Goal: Task Accomplishment & Management: Manage account settings

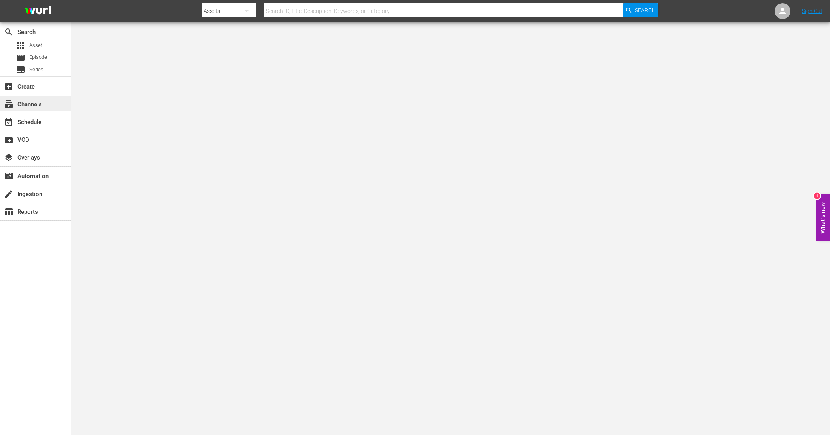
click at [35, 103] on div "subscriptions Channels" at bounding box center [22, 103] width 44 height 7
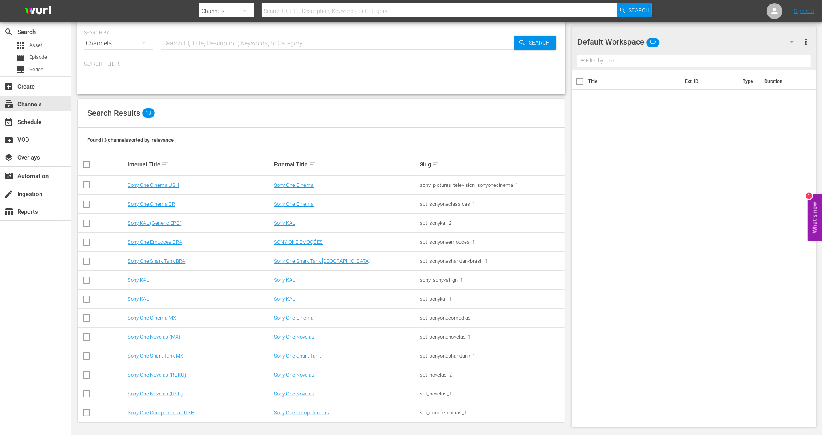
scroll to position [9, 0]
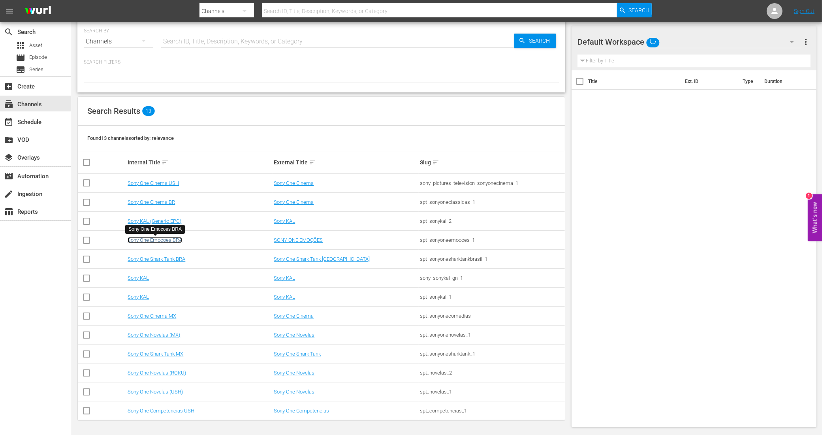
click at [164, 240] on link "Sony One Emocoes BRA" at bounding box center [155, 240] width 55 height 6
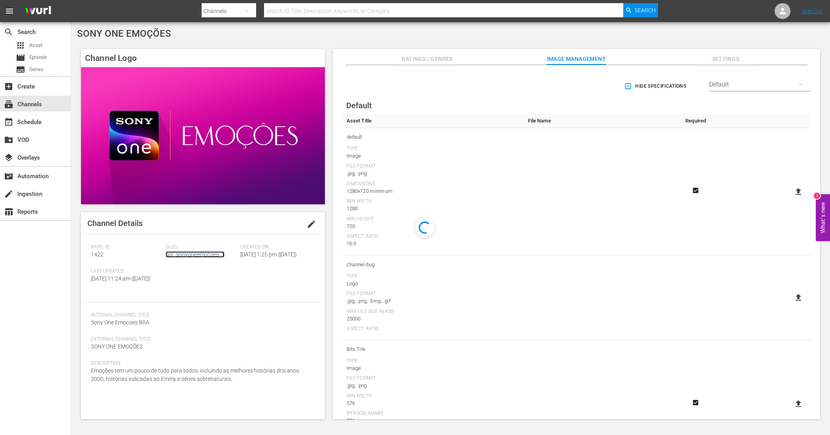
click at [190, 253] on link "spt_sonyoneemocoes_1" at bounding box center [195, 254] width 59 height 6
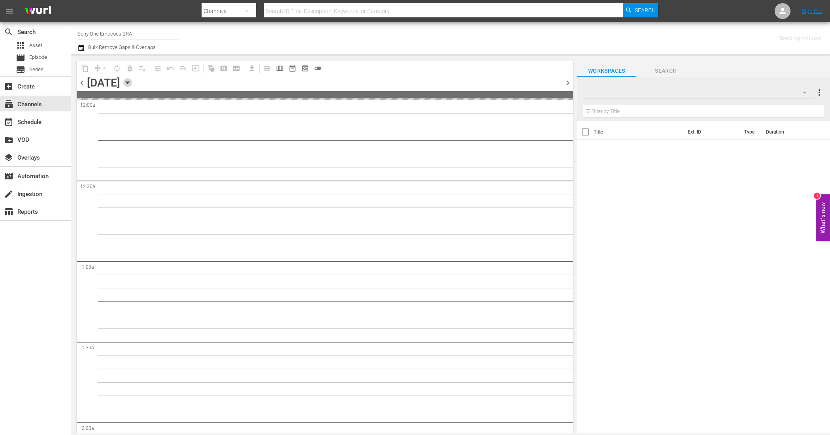
click at [132, 81] on icon "button" at bounding box center [127, 82] width 9 height 9
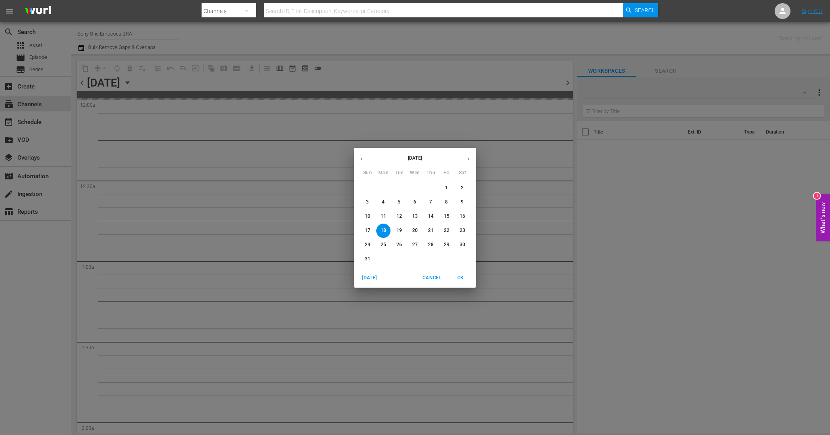
click at [469, 156] on icon "button" at bounding box center [468, 159] width 6 height 6
click at [427, 235] on button "23" at bounding box center [430, 231] width 14 height 14
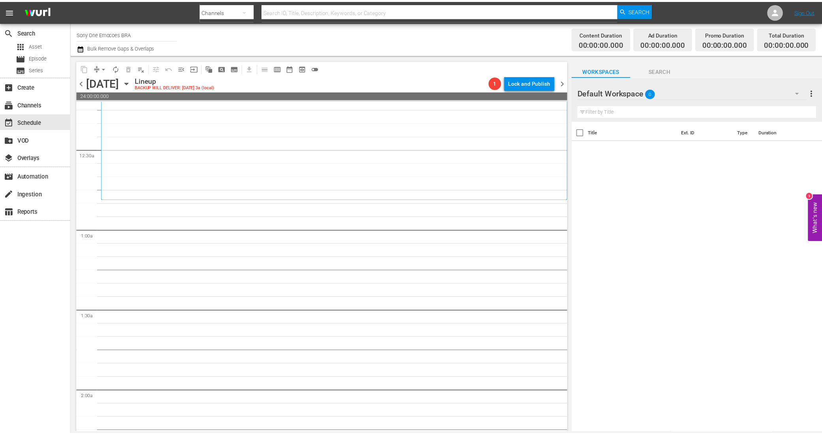
scroll to position [49, 0]
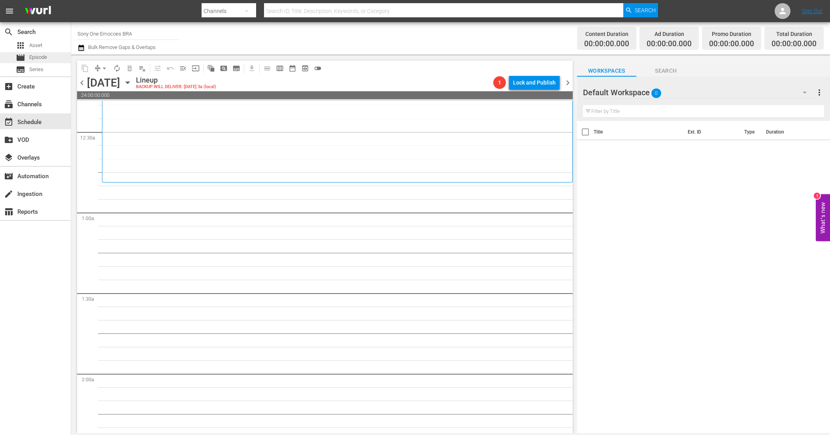
click at [45, 56] on span "Episode" at bounding box center [38, 57] width 18 height 8
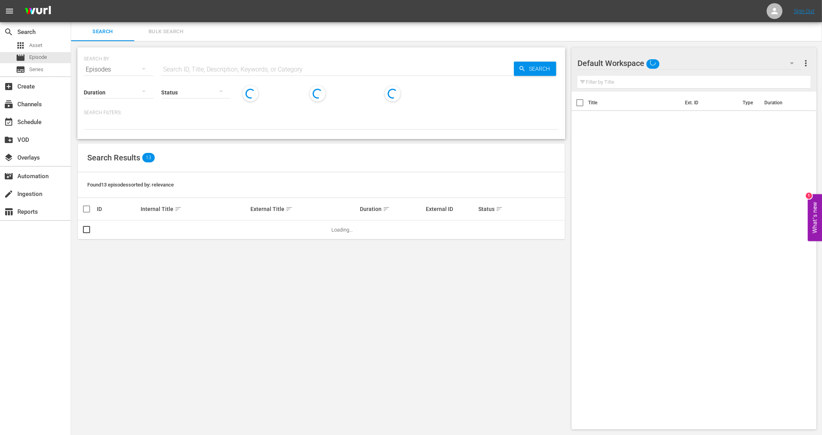
scroll to position [0, 0]
click at [156, 30] on span "Bulk Search" at bounding box center [166, 31] width 54 height 9
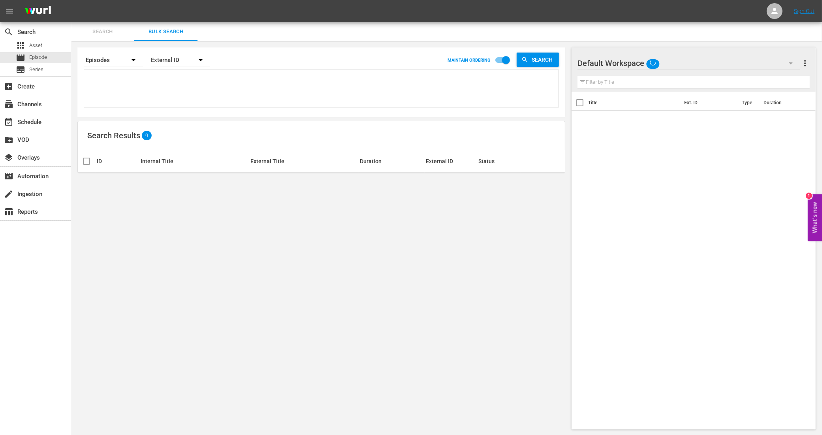
click at [140, 90] on textarea at bounding box center [322, 90] width 472 height 36
paste textarea "788508_U5000700_BRA_16 788509_U5000701_BRA_16 788510_U5000702_BRA_16 788511_U50…"
type textarea "788508_U5000700_BRA_16 788509_U5000701_BRA_16 788510_U5000702_BRA_16 788511_U50…"
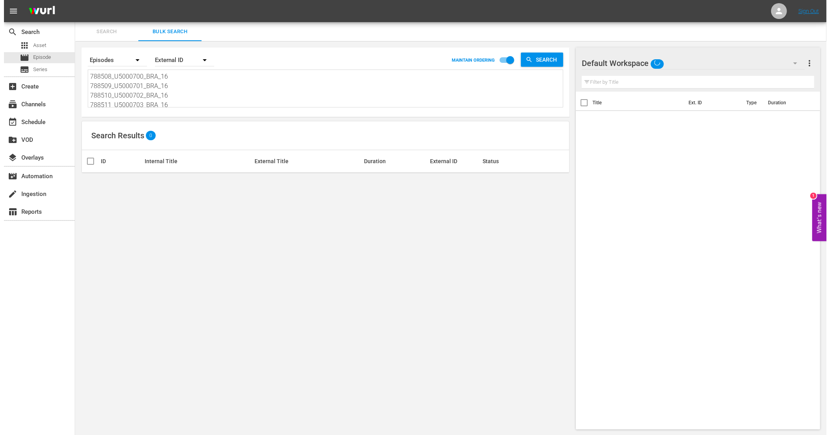
scroll to position [1, 0]
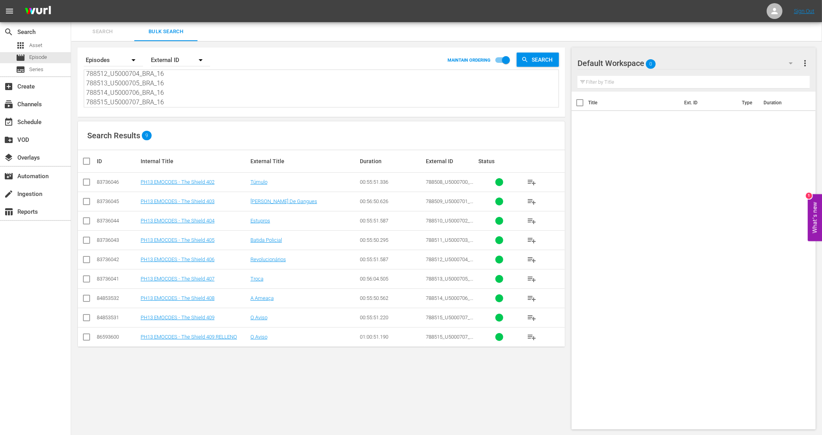
type textarea "788508_U5000700_BRA_16 788509_U5000701_BRA_16 788510_U5000702_BRA_16 788511_U50…"
click at [84, 182] on input "checkbox" at bounding box center [86, 183] width 9 height 9
checkbox input "true"
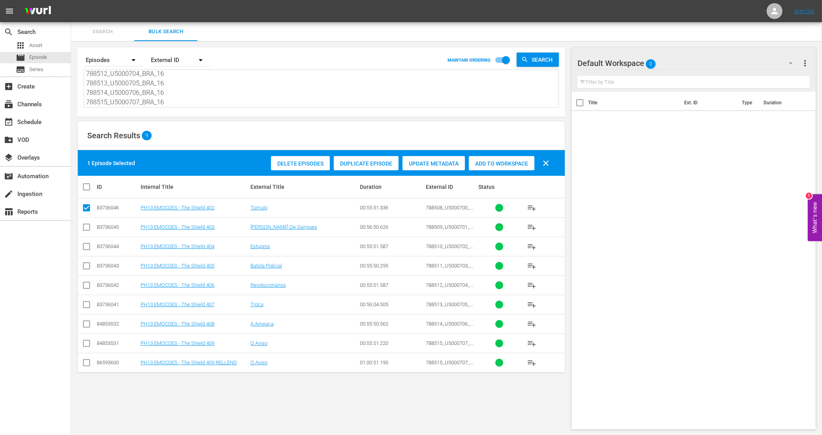
click at [86, 226] on input "checkbox" at bounding box center [86, 228] width 9 height 9
checkbox input "true"
click at [87, 249] on input "checkbox" at bounding box center [86, 247] width 9 height 9
checkbox input "true"
click at [88, 267] on input "checkbox" at bounding box center [86, 267] width 9 height 9
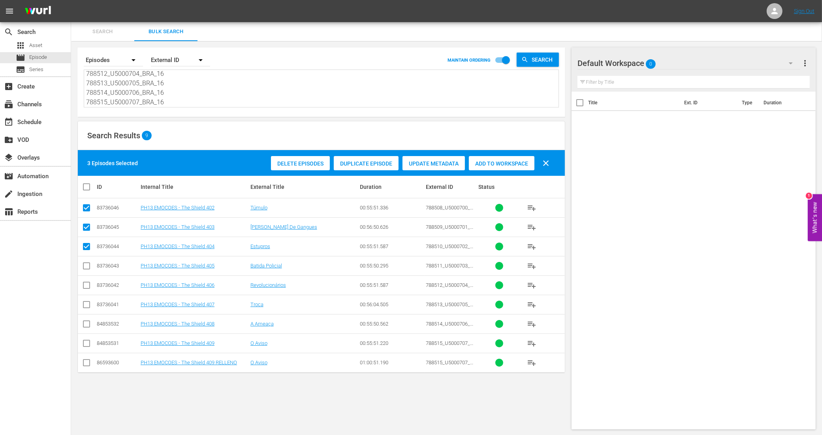
checkbox input "true"
click at [89, 284] on input "checkbox" at bounding box center [86, 286] width 9 height 9
checkbox input "true"
click at [87, 304] on input "checkbox" at bounding box center [86, 305] width 9 height 9
checkbox input "true"
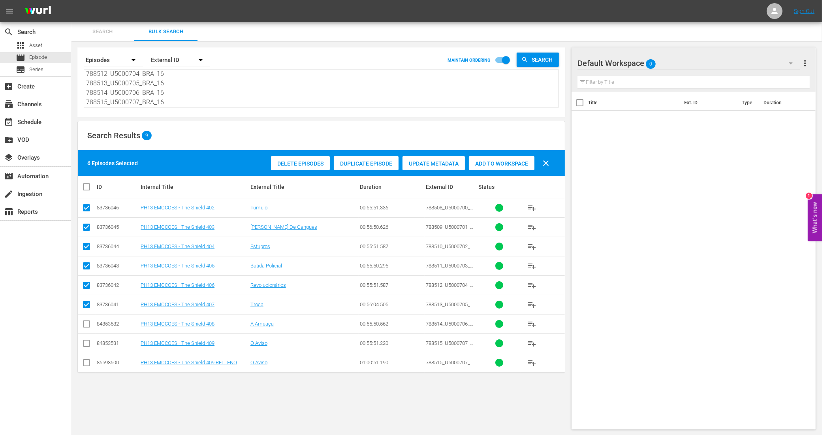
click at [89, 327] on input "checkbox" at bounding box center [86, 325] width 9 height 9
checkbox input "true"
click at [88, 343] on input "checkbox" at bounding box center [86, 344] width 9 height 9
checkbox input "true"
click at [501, 165] on span "Add to Workspace" at bounding box center [502, 163] width 66 height 6
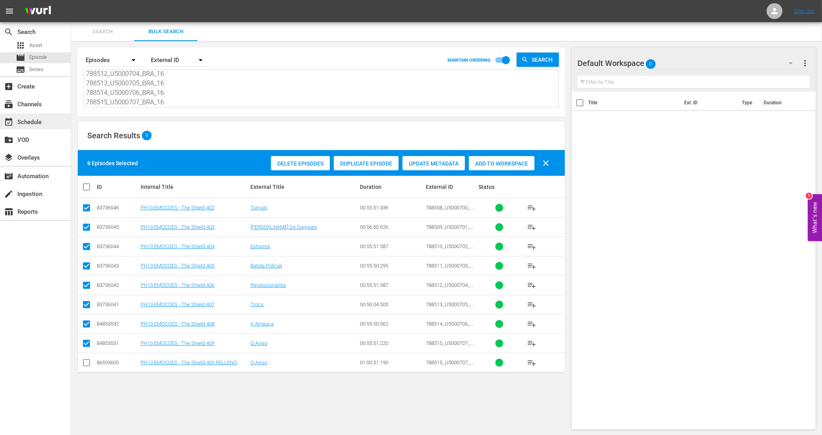
click at [27, 123] on div "event_available Schedule" at bounding box center [22, 120] width 44 height 7
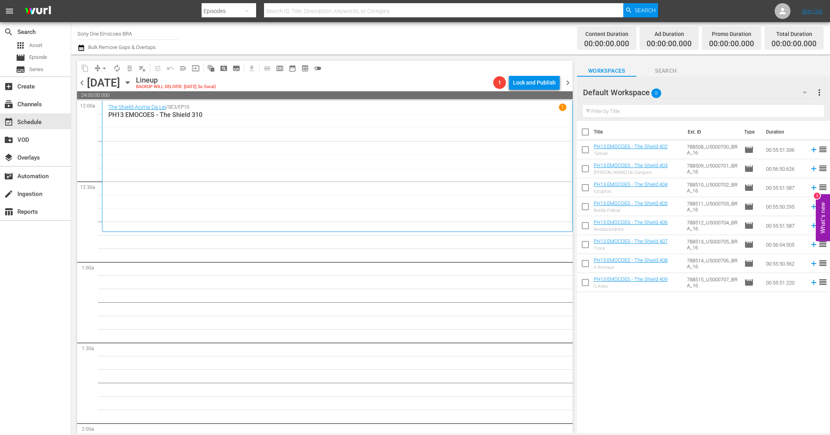
click at [587, 131] on input "checkbox" at bounding box center [585, 133] width 17 height 17
checkbox input "true"
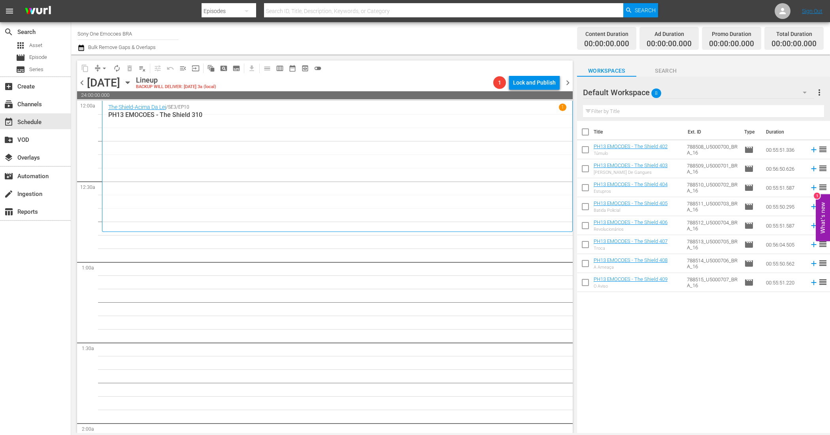
checkbox input "true"
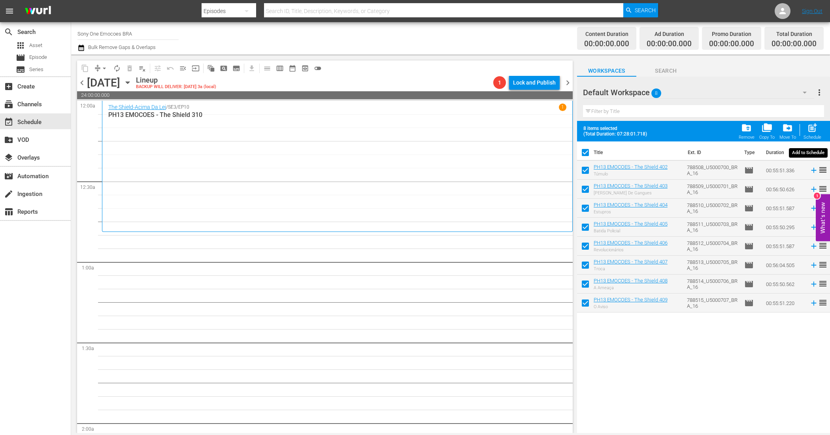
click at [815, 131] on span "post_add" at bounding box center [812, 127] width 11 height 11
checkbox input "false"
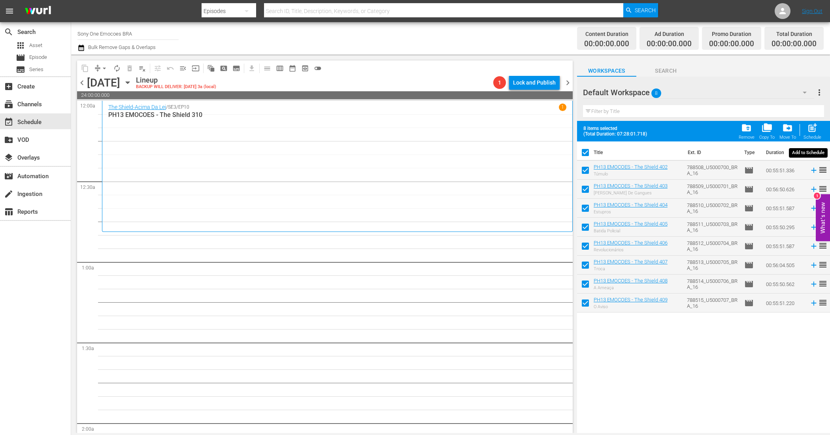
checkbox input "false"
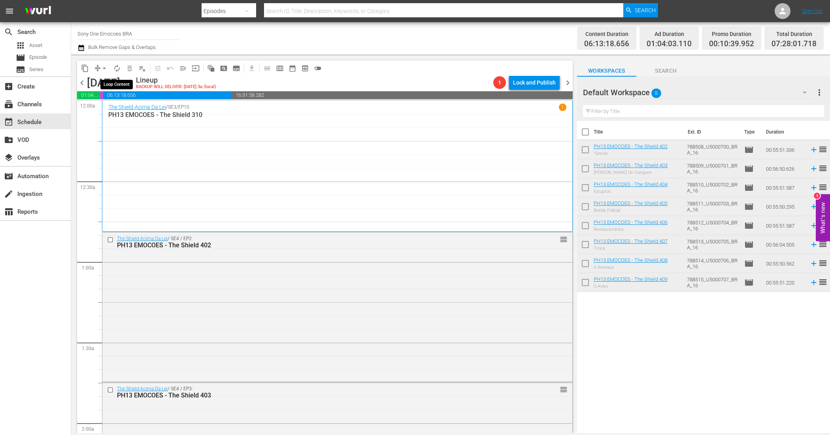
click at [117, 66] on span "autorenew_outlined" at bounding box center [117, 68] width 8 height 8
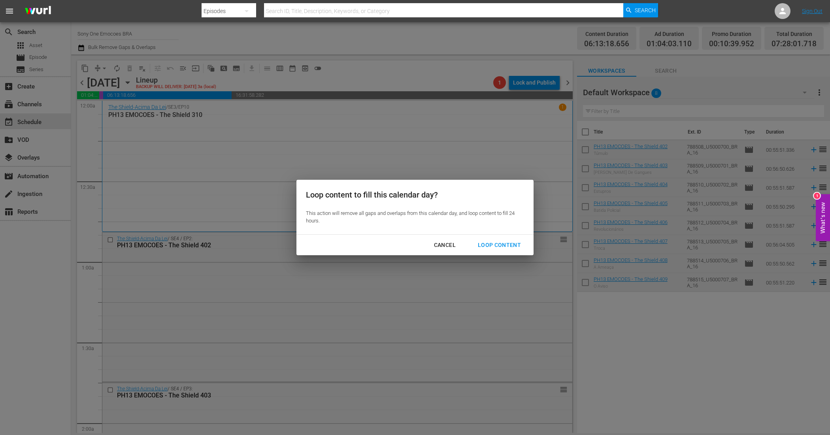
click at [506, 243] on div "Loop Content" at bounding box center [499, 245] width 56 height 10
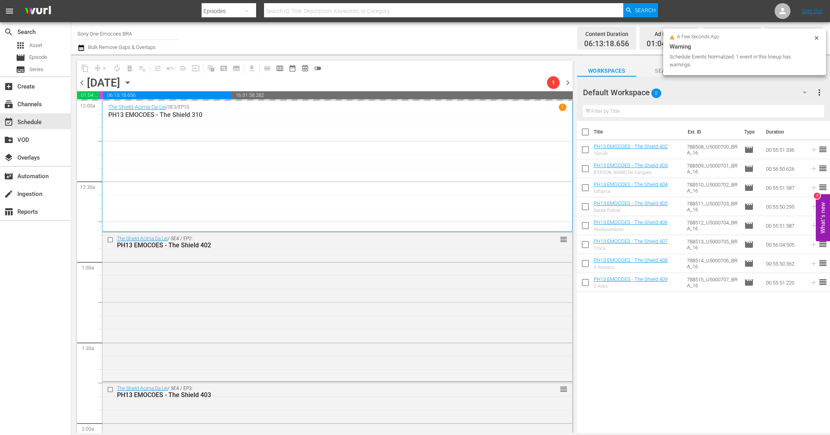
click at [590, 131] on input "checkbox" at bounding box center [585, 133] width 17 height 17
checkbox input "true"
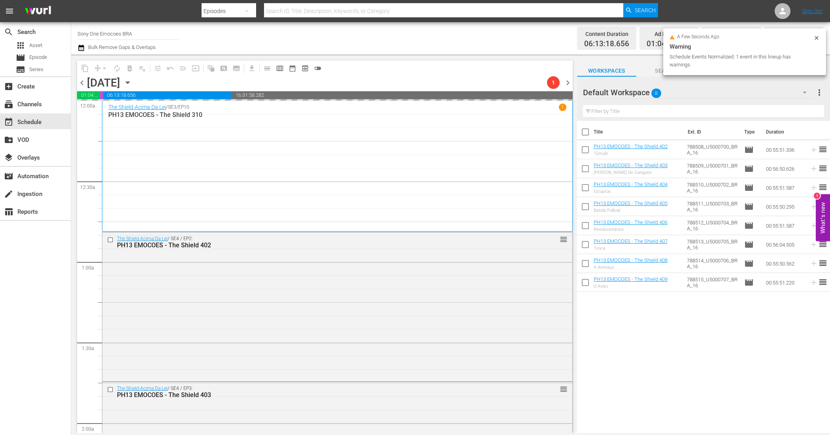
checkbox input "true"
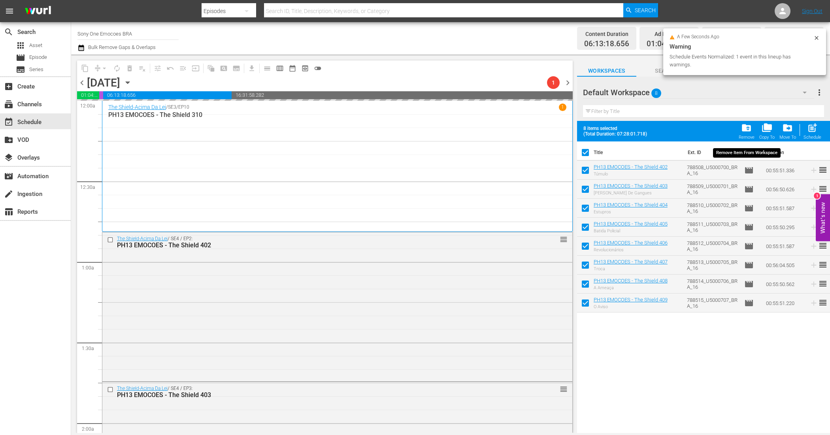
click at [749, 124] on span "folder_delete" at bounding box center [746, 127] width 11 height 11
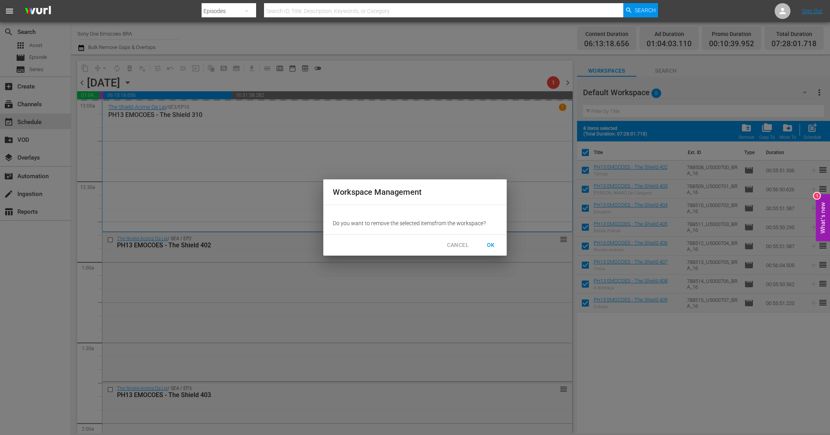
click at [496, 246] on span "OK" at bounding box center [490, 245] width 13 height 10
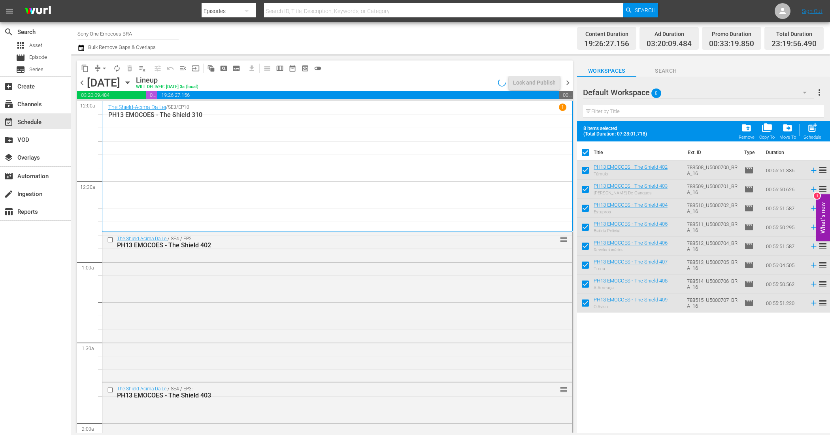
checkbox input "false"
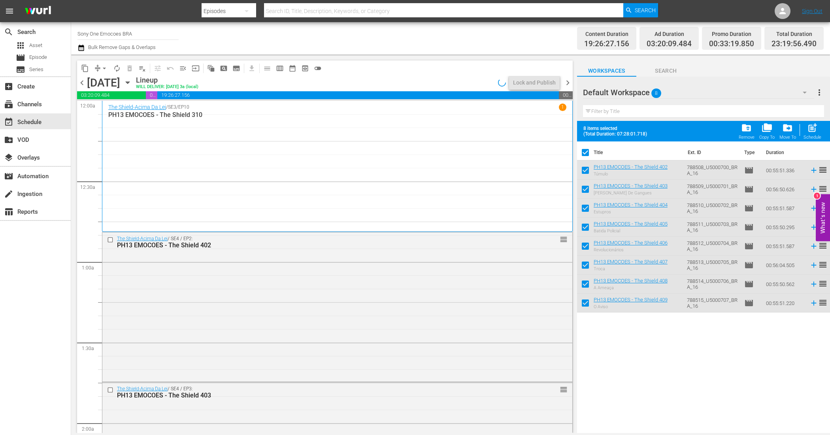
checkbox input "false"
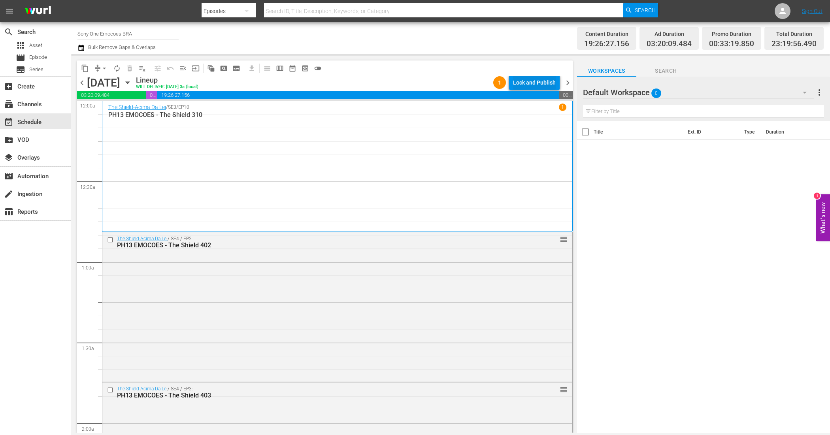
click at [537, 83] on div "Lock and Publish" at bounding box center [534, 82] width 43 height 14
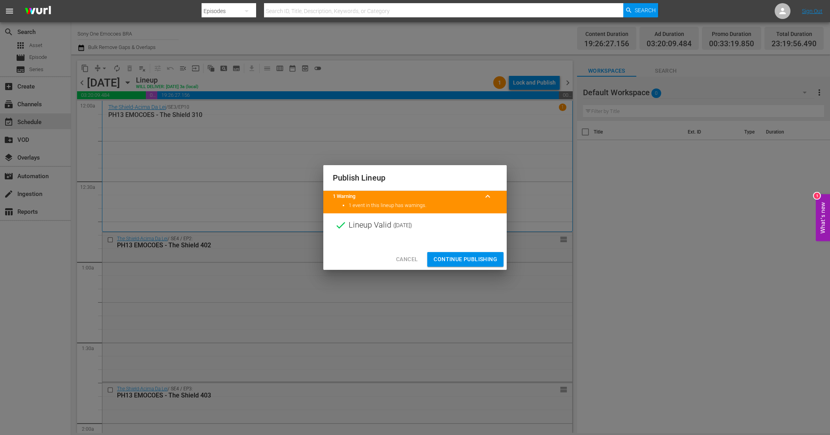
click at [475, 256] on span "Continue Publishing" at bounding box center [465, 259] width 64 height 10
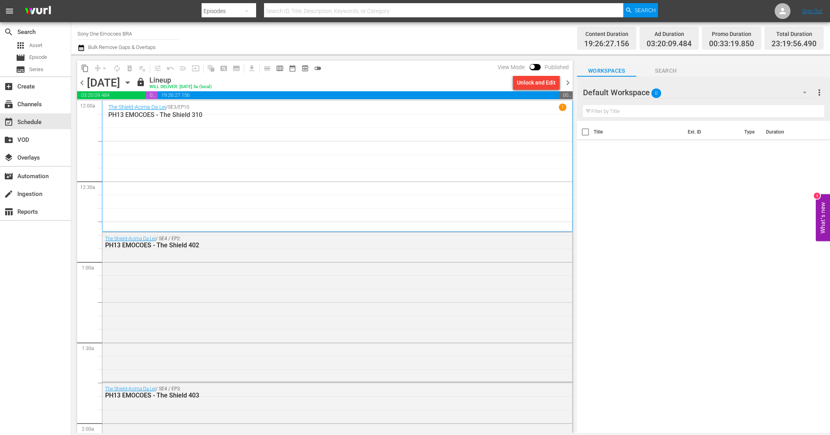
click at [568, 82] on span "chevron_right" at bounding box center [568, 83] width 10 height 10
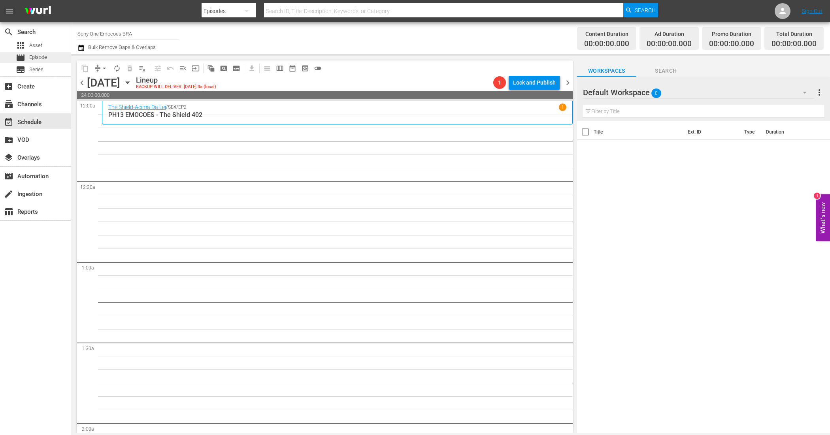
click at [43, 60] on span "Episode" at bounding box center [38, 57] width 18 height 8
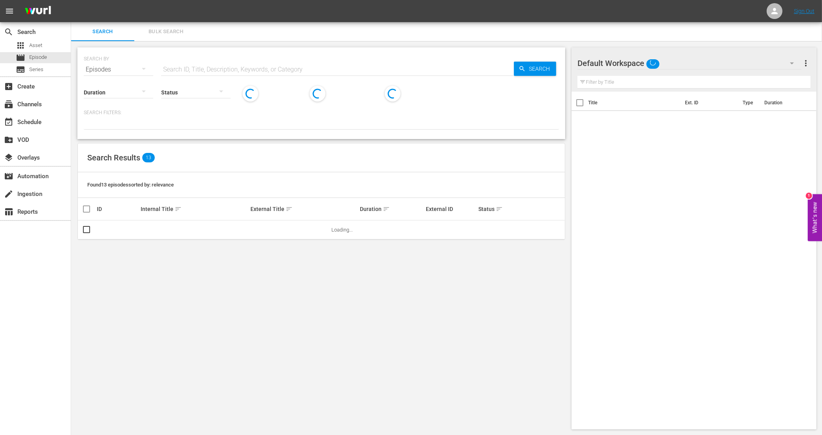
click at [180, 29] on span "Bulk Search" at bounding box center [166, 31] width 54 height 9
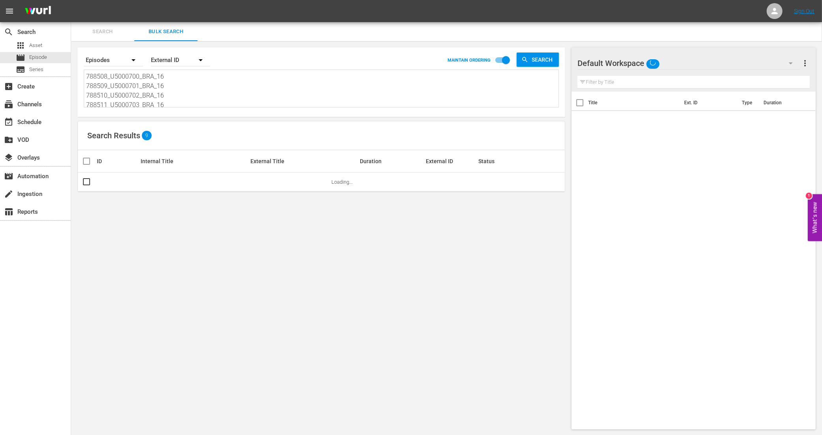
scroll to position [49, 0]
drag, startPoint x: 91, startPoint y: 78, endPoint x: 292, endPoint y: 157, distance: 216.4
click at [292, 157] on div "Search By Episodes Order By External ID MAINTAIN ORDERING Search 788508_U500070…" at bounding box center [321, 238] width 501 height 395
type textarea "7"
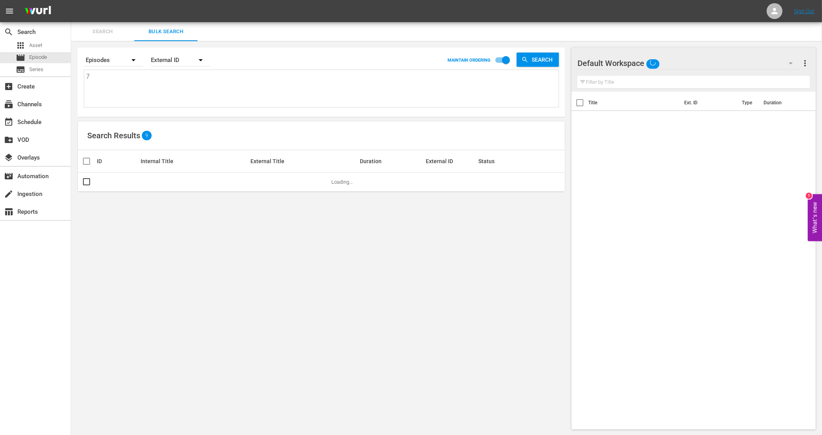
scroll to position [0, 0]
paste textarea "788516_U5000708_BRA_16 788517_U5000709_BRA_16 788518_U5000710_BRA_16 788519_U50…"
type textarea "788516_U5000708_BRA_16 788517_U5000709_BRA_16 788518_U5000710_BRA_16 788519_U50…"
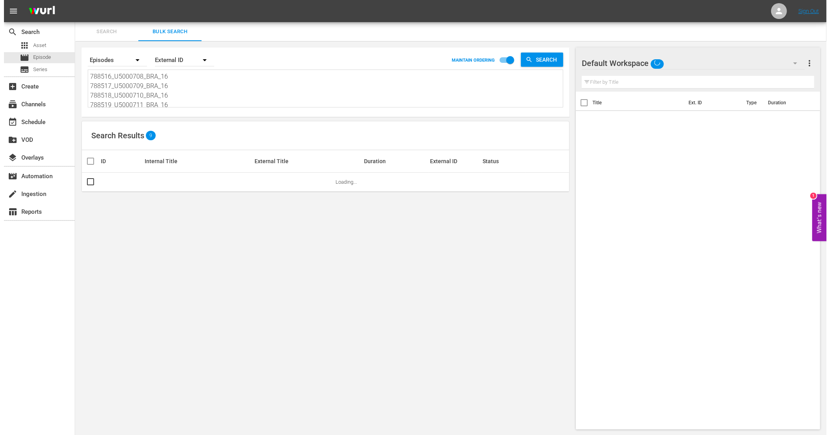
scroll to position [1, 0]
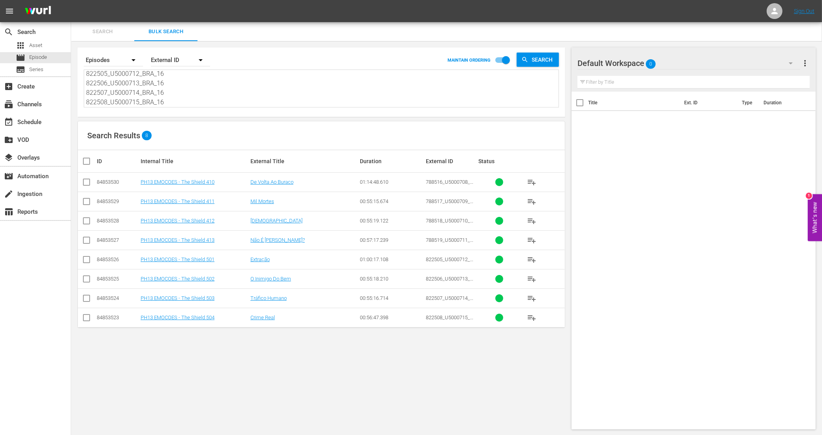
type textarea "788516_U5000708_BRA_16 788517_U5000709_BRA_16 788518_U5000710_BRA_16 788519_U50…"
click at [86, 162] on input "checkbox" at bounding box center [90, 160] width 16 height 9
checkbox input "true"
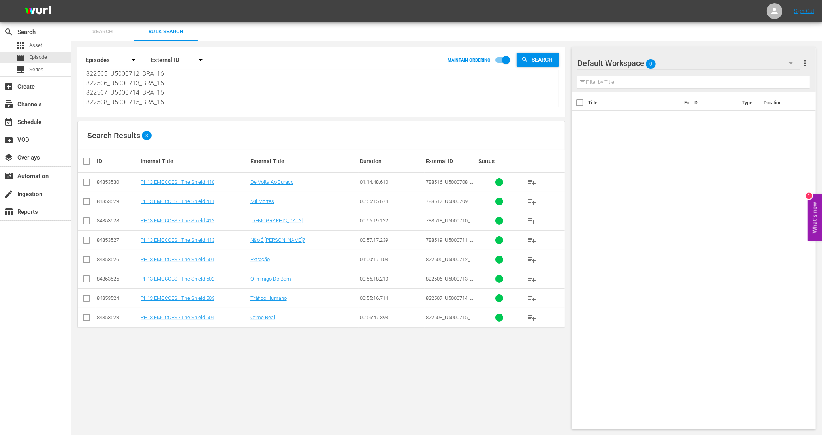
checkbox input "true"
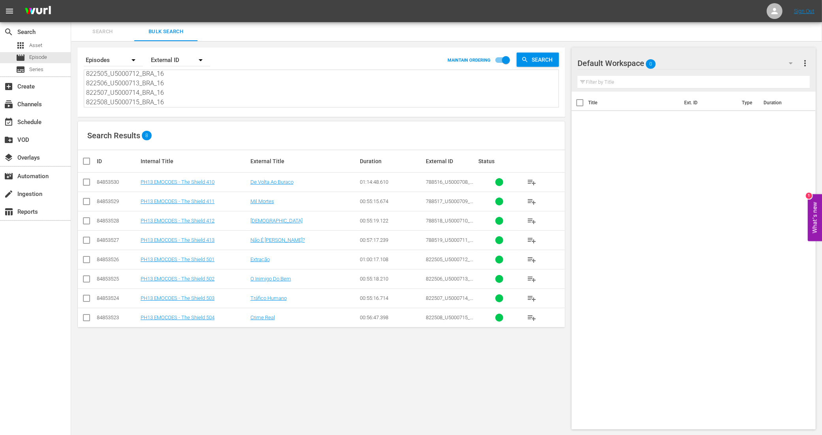
checkbox input "true"
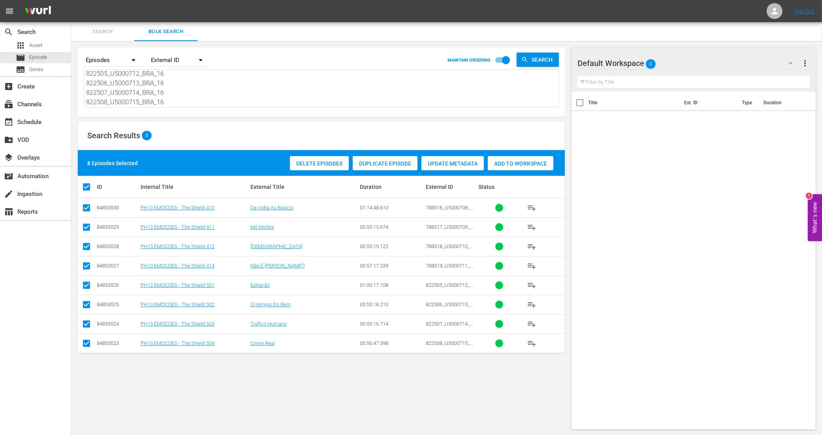
click at [529, 160] on span "Add to Workspace" at bounding box center [521, 163] width 66 height 6
click at [34, 117] on div "event_available Schedule" at bounding box center [22, 120] width 44 height 7
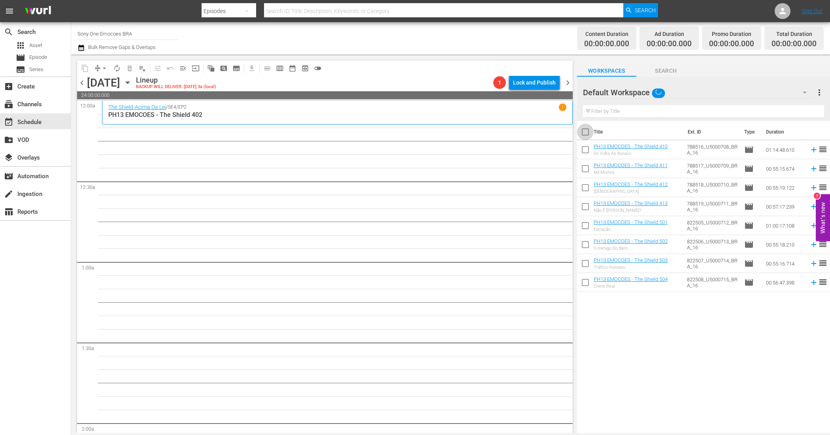
click at [589, 129] on input "checkbox" at bounding box center [585, 133] width 17 height 17
checkbox input "true"
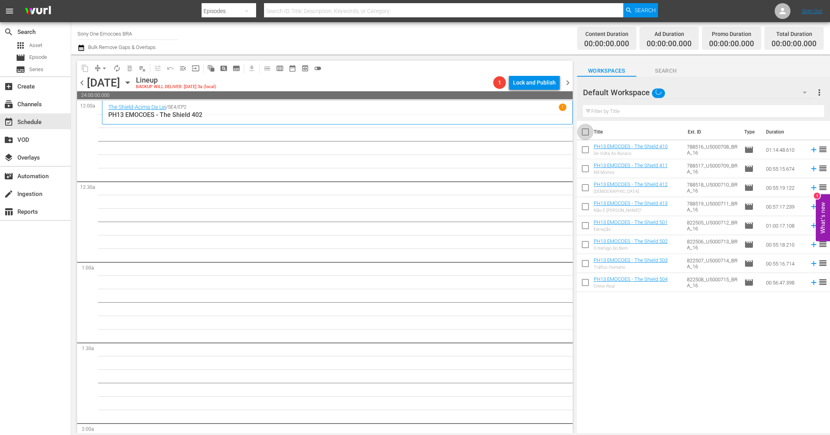
checkbox input "true"
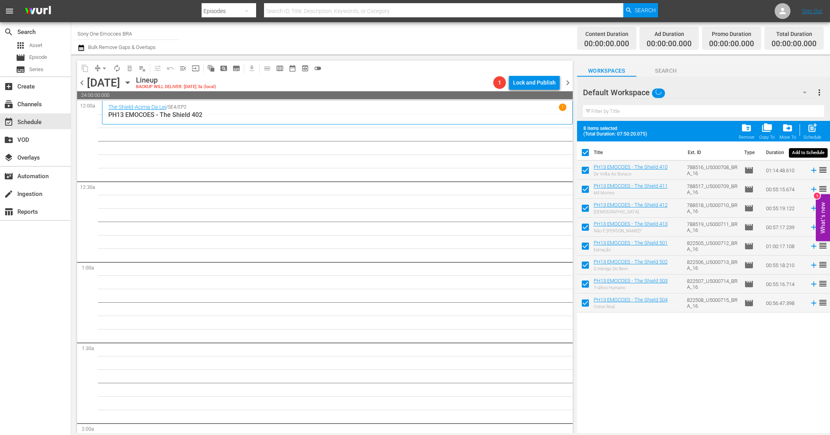
click at [811, 125] on span "post_add" at bounding box center [812, 127] width 11 height 11
checkbox input "false"
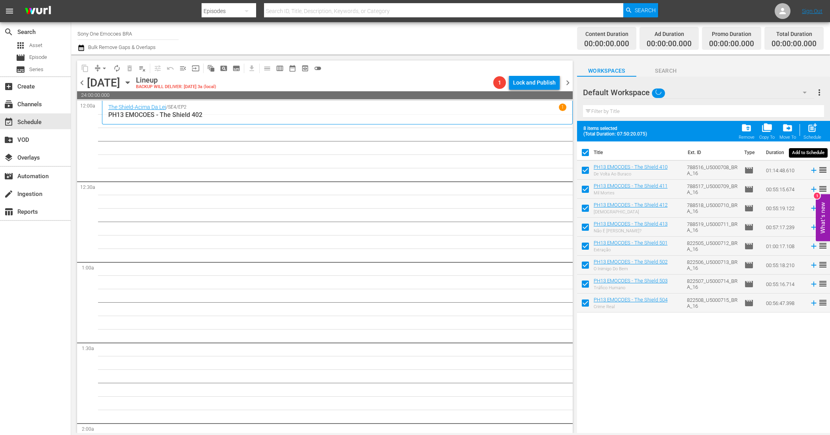
checkbox input "false"
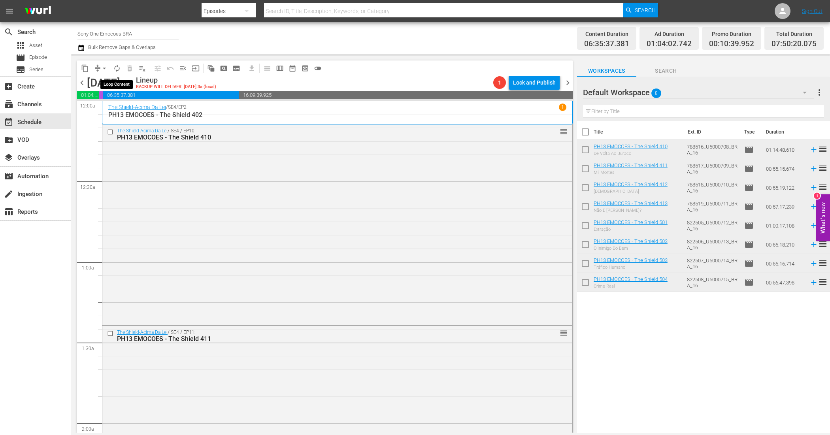
click at [118, 67] on span "autorenew_outlined" at bounding box center [117, 68] width 8 height 8
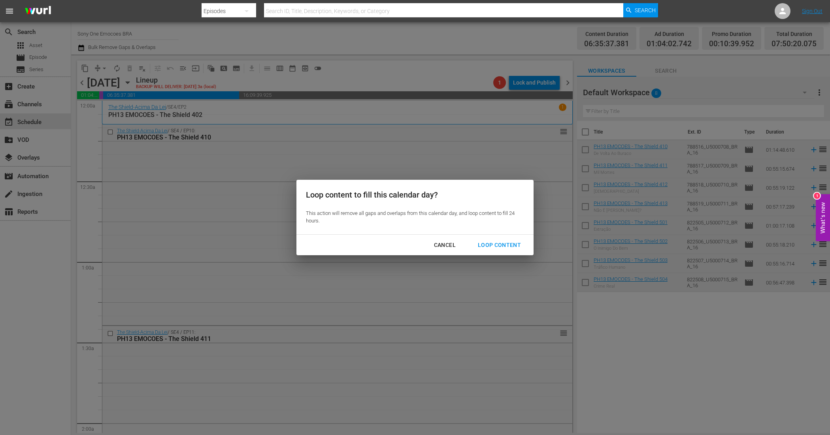
click at [520, 242] on div "Loop Content" at bounding box center [499, 245] width 56 height 10
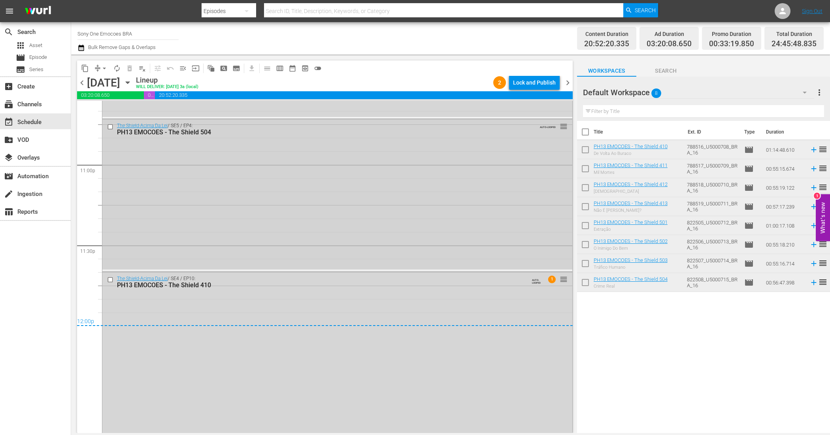
scroll to position [3682, 0]
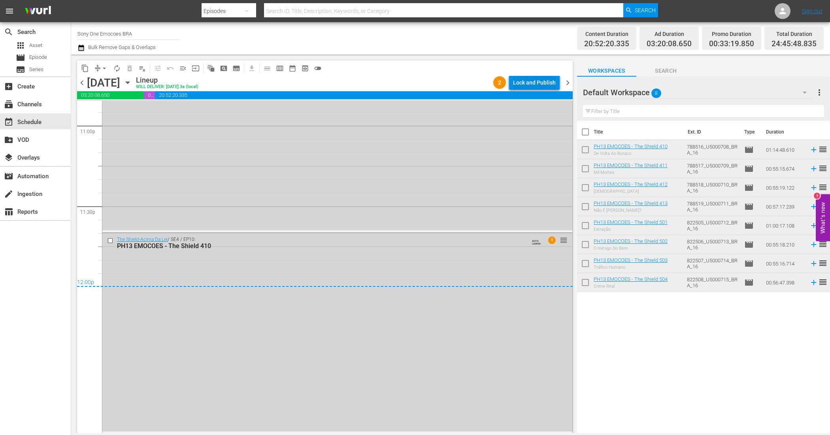
click at [546, 84] on div "Lock and Publish" at bounding box center [534, 82] width 43 height 14
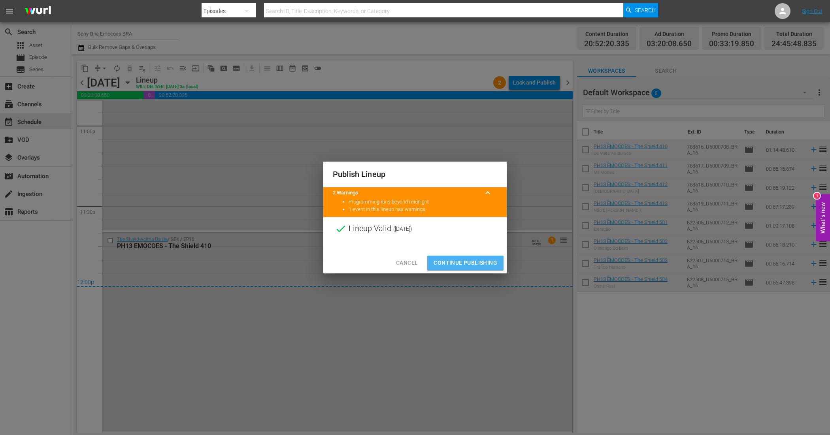
click at [483, 265] on span "Continue Publishing" at bounding box center [465, 263] width 64 height 10
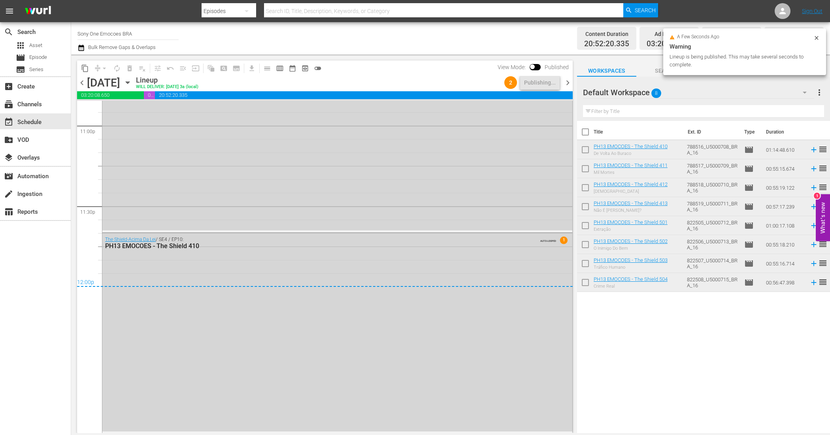
click at [588, 128] on input "checkbox" at bounding box center [585, 133] width 17 height 17
checkbox input "true"
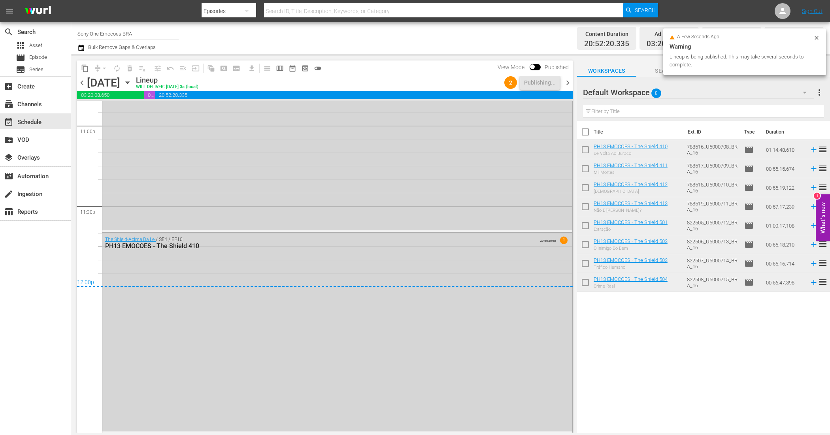
checkbox input "true"
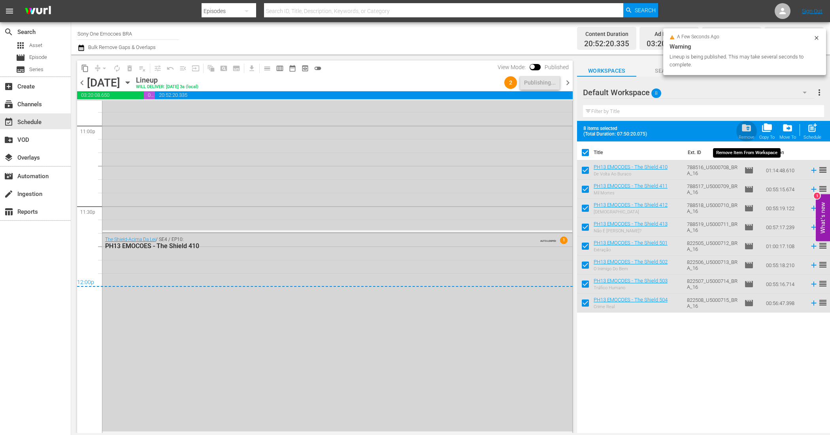
click at [748, 127] on span "folder_delete" at bounding box center [746, 127] width 11 height 11
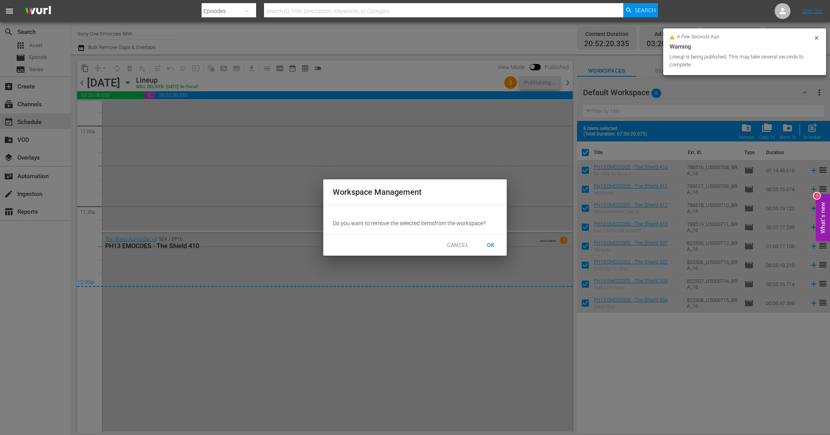
click at [493, 248] on span "OK" at bounding box center [490, 245] width 13 height 10
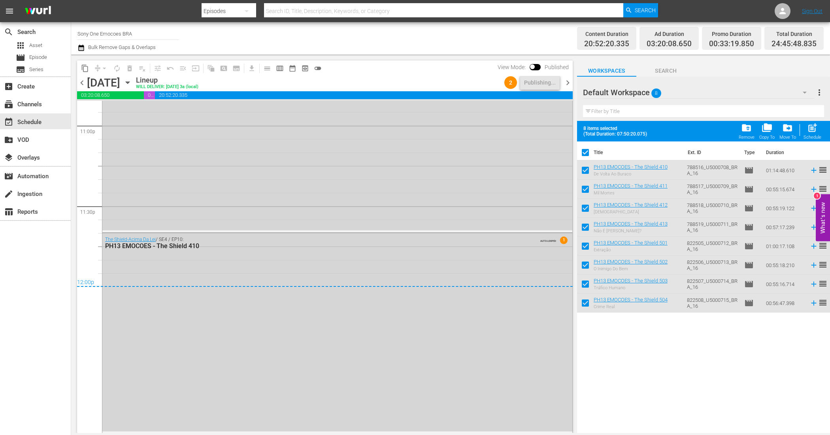
checkbox input "false"
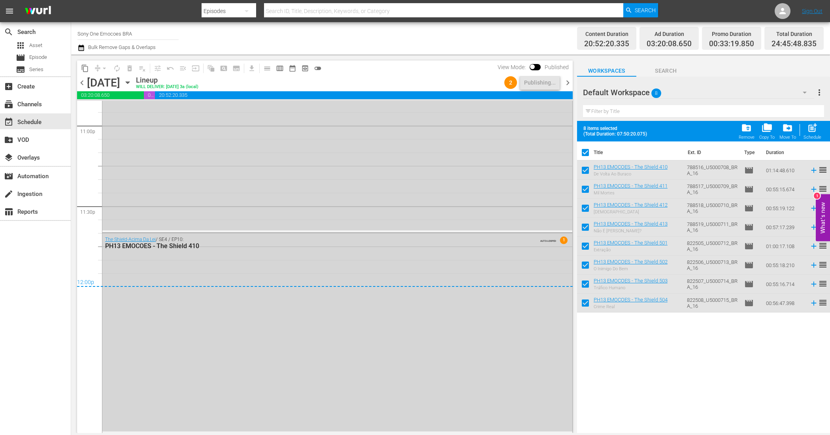
checkbox input "false"
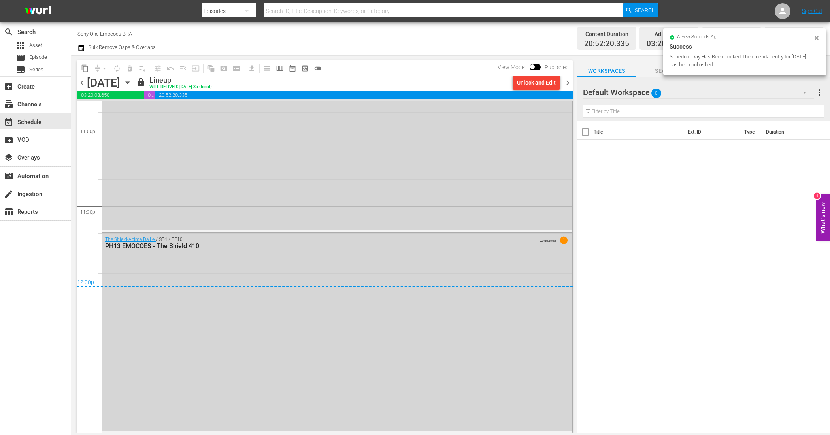
drag, startPoint x: 570, startPoint y: 80, endPoint x: 672, endPoint y: 120, distance: 109.5
click at [570, 80] on span "chevron_right" at bounding box center [568, 83] width 10 height 10
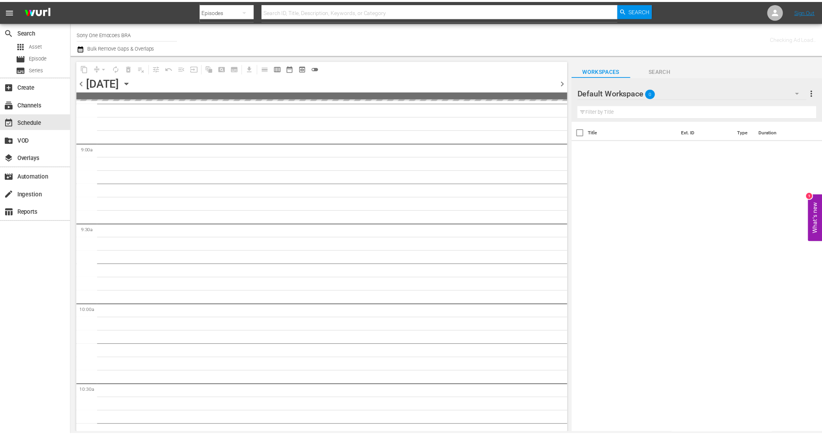
scroll to position [1362, 0]
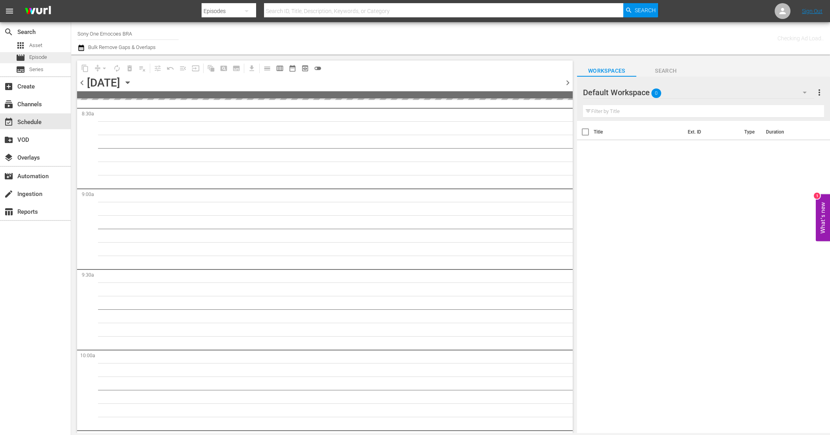
click at [36, 54] on span "Episode" at bounding box center [38, 57] width 18 height 8
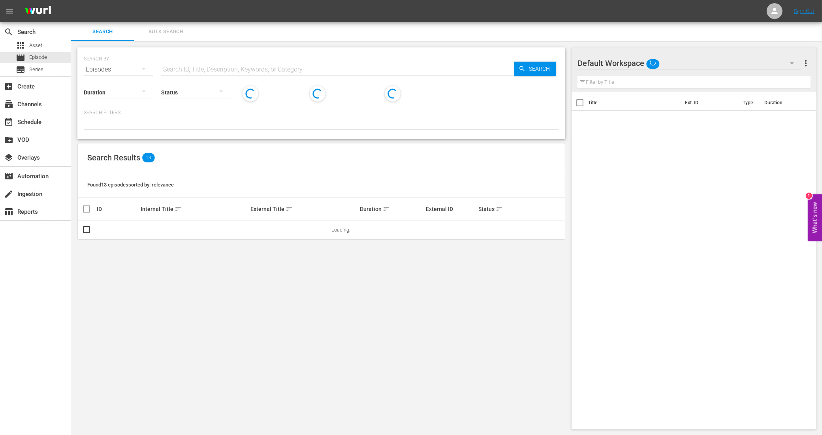
click at [180, 32] on span "Bulk Search" at bounding box center [166, 31] width 54 height 9
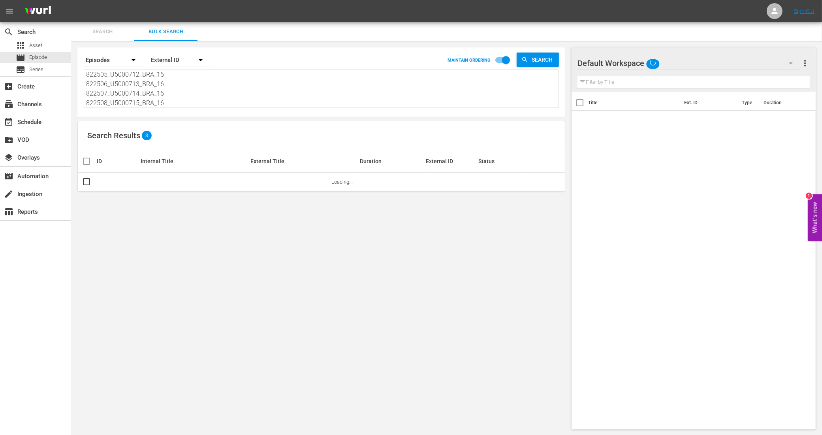
scroll to position [49, 0]
drag, startPoint x: 86, startPoint y: 76, endPoint x: 255, endPoint y: 152, distance: 184.9
click at [258, 149] on div "Search By Episodes Order By External ID MAINTAIN ORDERING Search 788516_U500070…" at bounding box center [321, 238] width 501 height 395
paste textarea "822509_U5000716_BRA_16 822510_U5000717_BRA_16 822511_U5000718_BRA_16 822512_U50…"
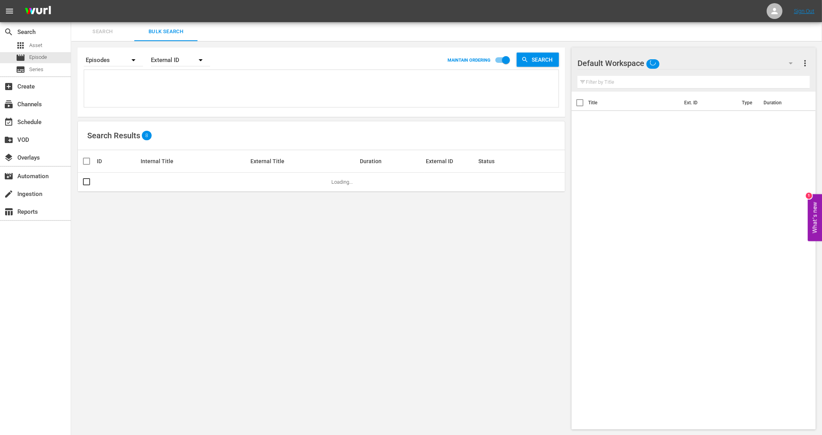
type textarea "822509_U5000716_BRA_16 822510_U5000717_BRA_16 822511_U5000718_BRA_16 822512_U50…"
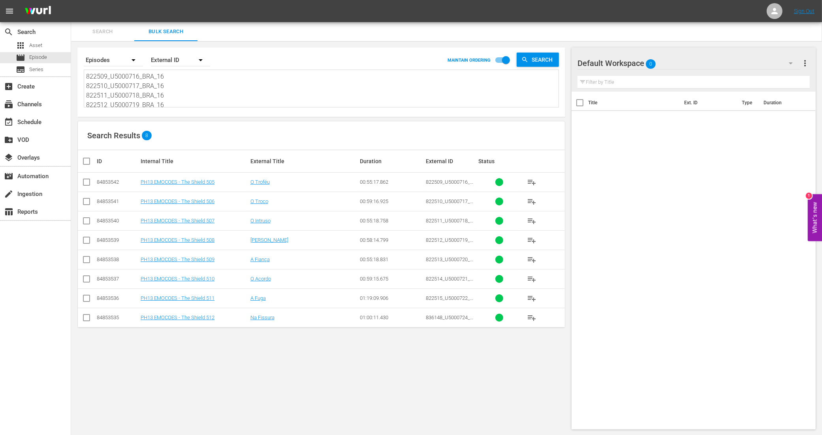
type textarea "822509_U5000716_BRA_16 822510_U5000717_BRA_16 822511_U5000718_BRA_16 822512_U50…"
click at [89, 162] on input "checkbox" at bounding box center [90, 160] width 16 height 9
checkbox input "true"
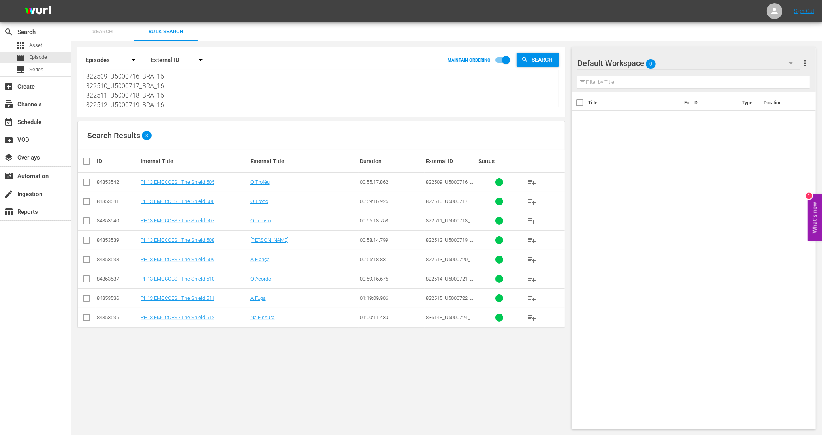
checkbox input "true"
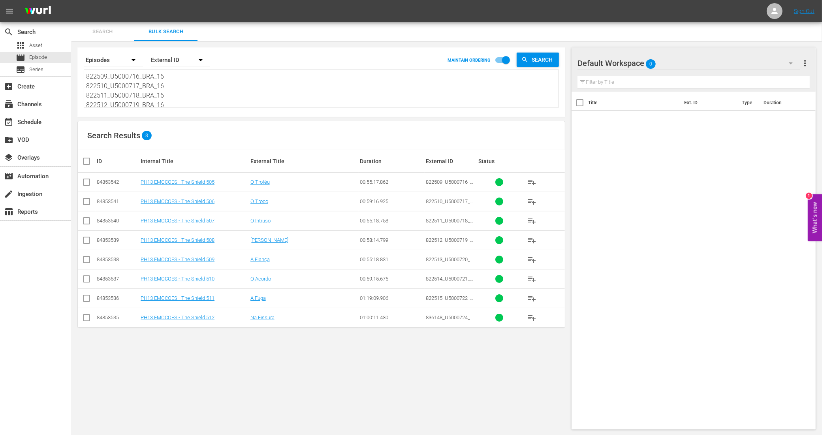
checkbox input "true"
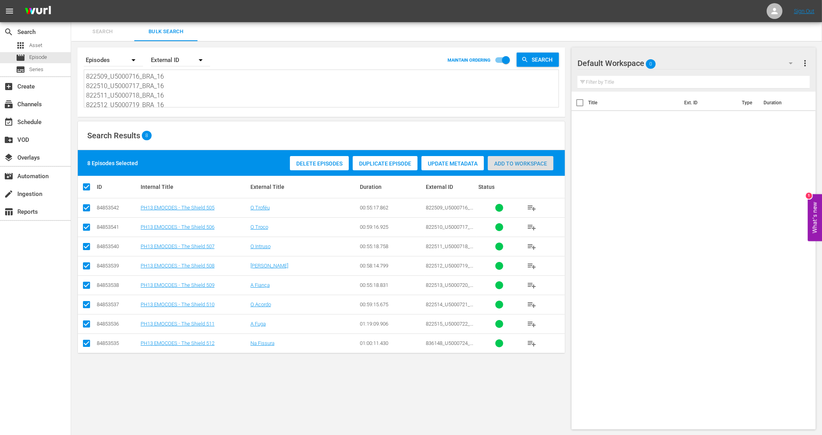
click at [531, 160] on span "Add to Workspace" at bounding box center [521, 163] width 66 height 6
click at [35, 119] on div "event_available Schedule" at bounding box center [22, 120] width 44 height 7
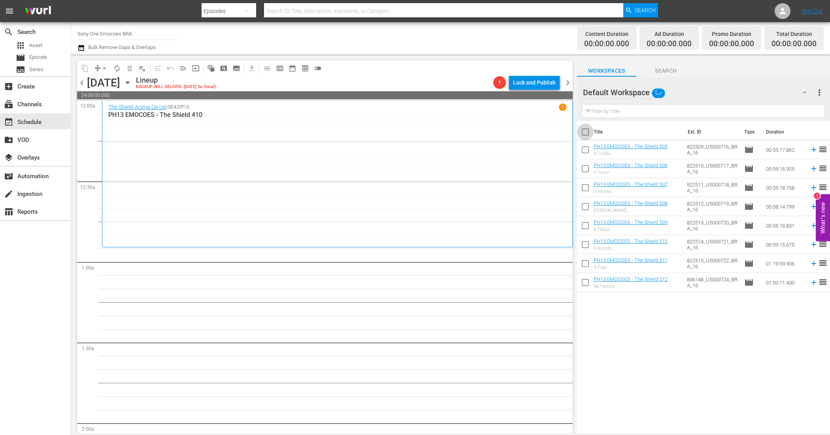
click at [582, 134] on input "checkbox" at bounding box center [585, 133] width 17 height 17
checkbox input "true"
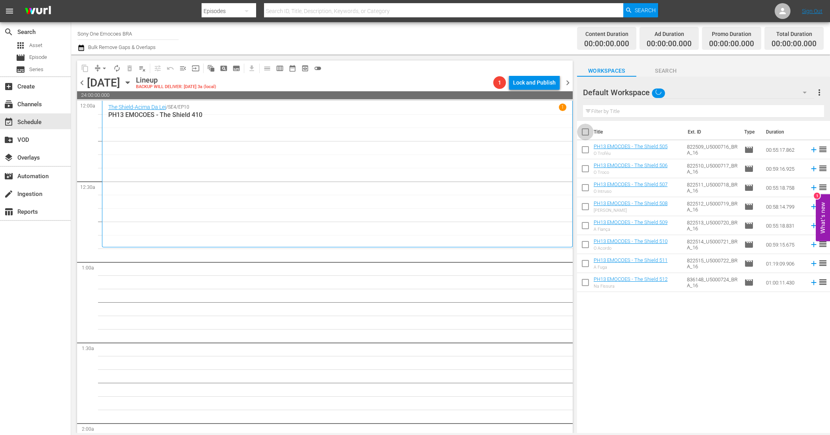
checkbox input "true"
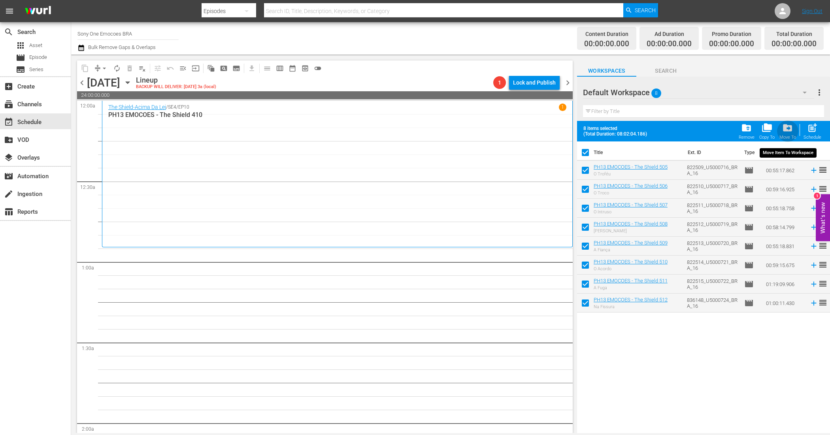
drag, startPoint x: 794, startPoint y: 124, endPoint x: 806, endPoint y: 124, distance: 12.2
click at [800, 124] on div "folder_delete Remove folder_copy Copy To drive_file_move Move To post_add Sched…" at bounding box center [779, 131] width 87 height 22
click at [812, 135] on div "Schedule" at bounding box center [812, 137] width 18 height 5
checkbox input "false"
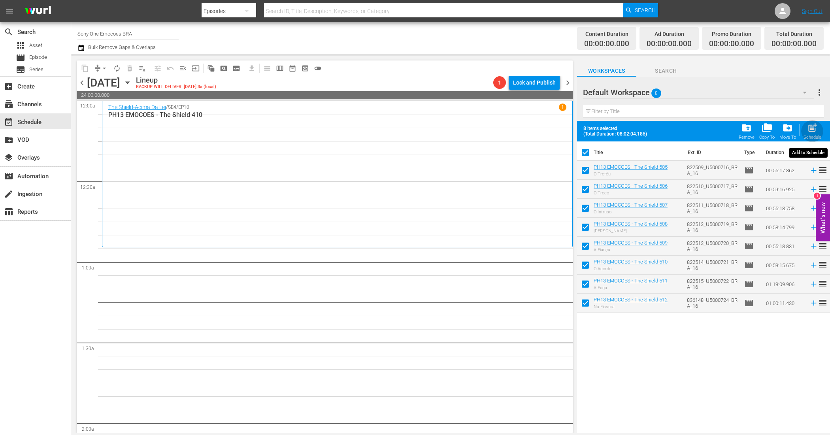
checkbox input "false"
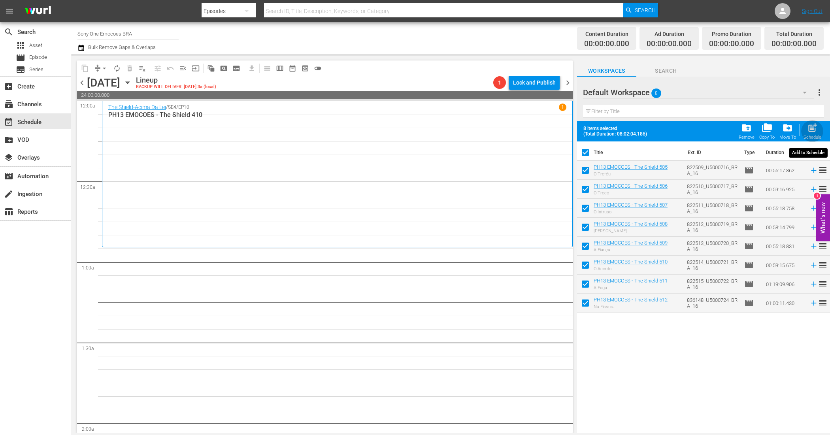
checkbox input "false"
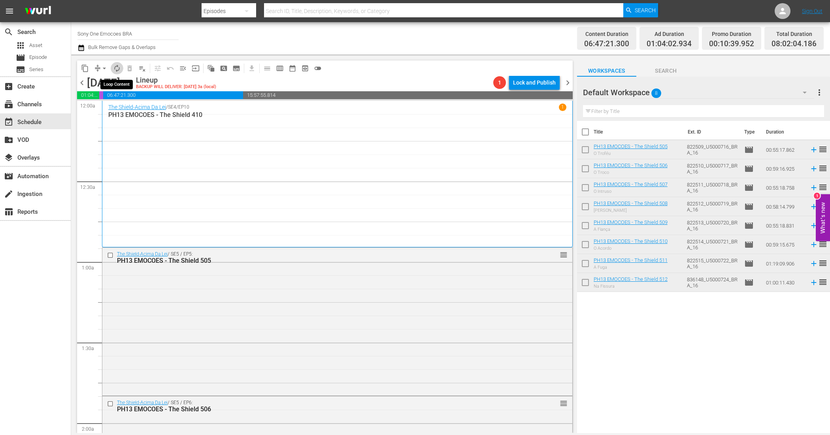
click at [117, 67] on span "autorenew_outlined" at bounding box center [117, 68] width 8 height 8
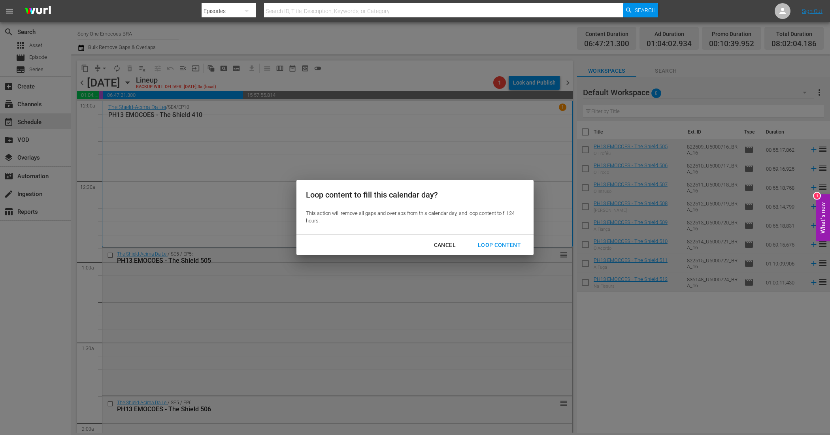
click at [498, 242] on div "Loop Content" at bounding box center [499, 245] width 56 height 10
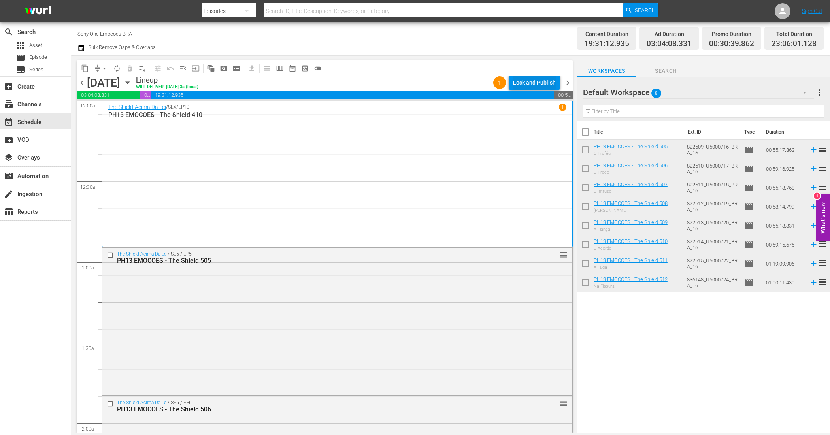
click at [547, 81] on div "Lock and Publish" at bounding box center [534, 82] width 43 height 14
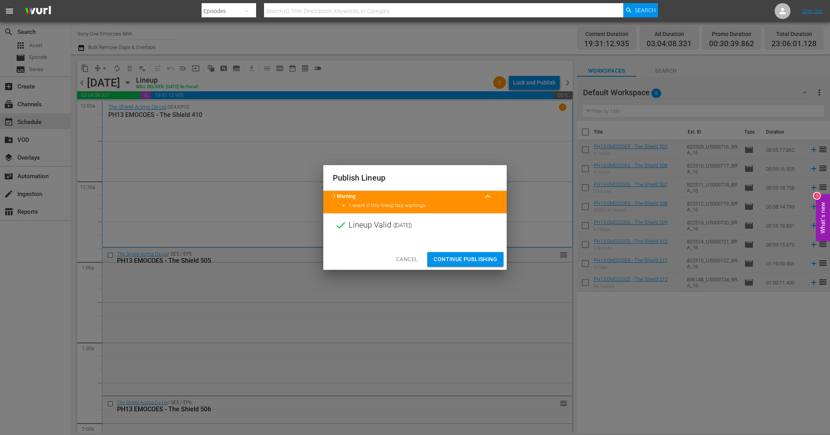
click at [469, 259] on span "Continue Publishing" at bounding box center [465, 259] width 64 height 10
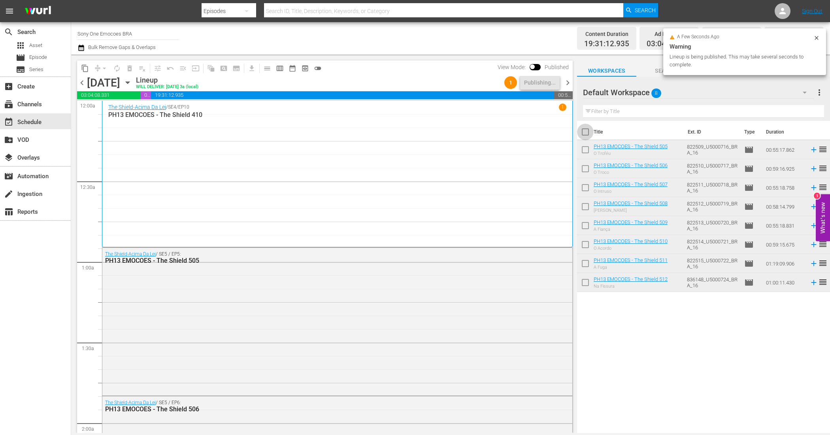
click at [583, 134] on input "checkbox" at bounding box center [585, 133] width 17 height 17
checkbox input "true"
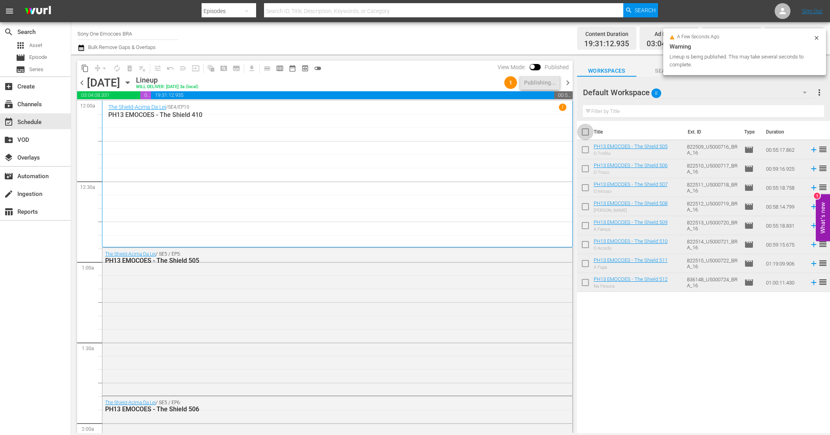
checkbox input "true"
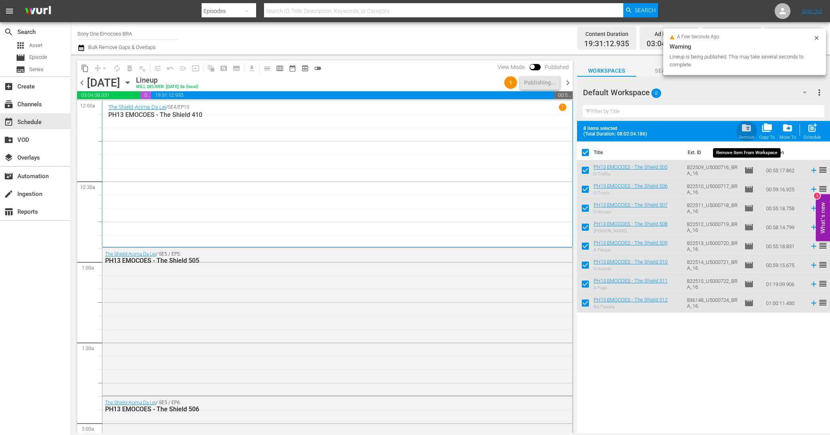
click at [741, 125] on span "folder_delete" at bounding box center [746, 127] width 11 height 11
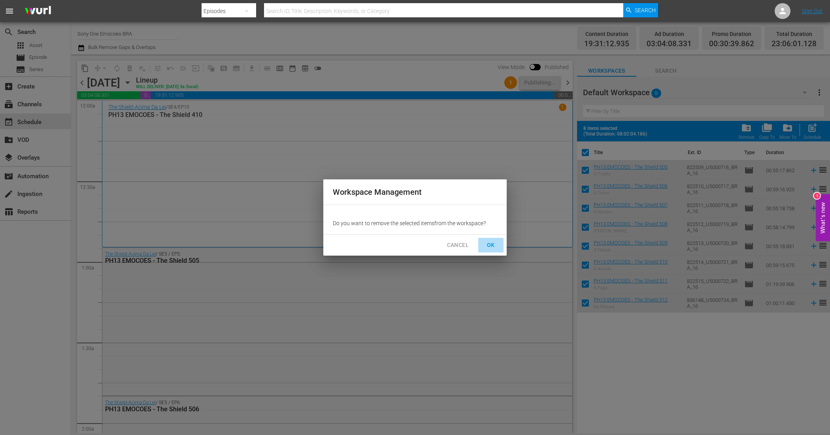
click at [485, 240] on span "OK" at bounding box center [490, 245] width 13 height 10
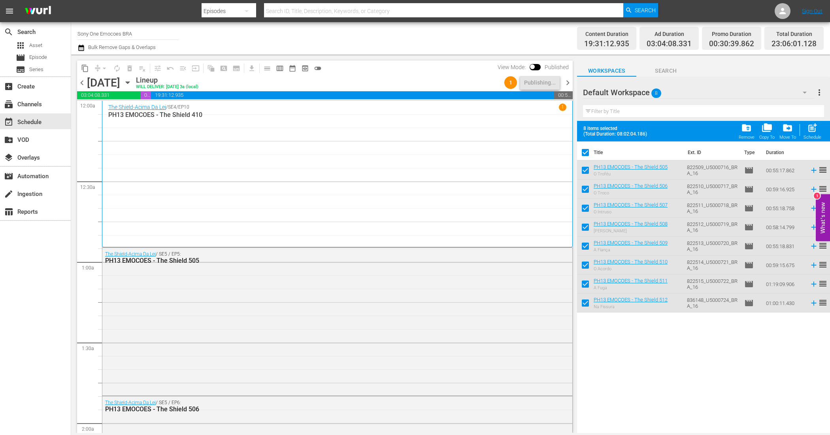
checkbox input "false"
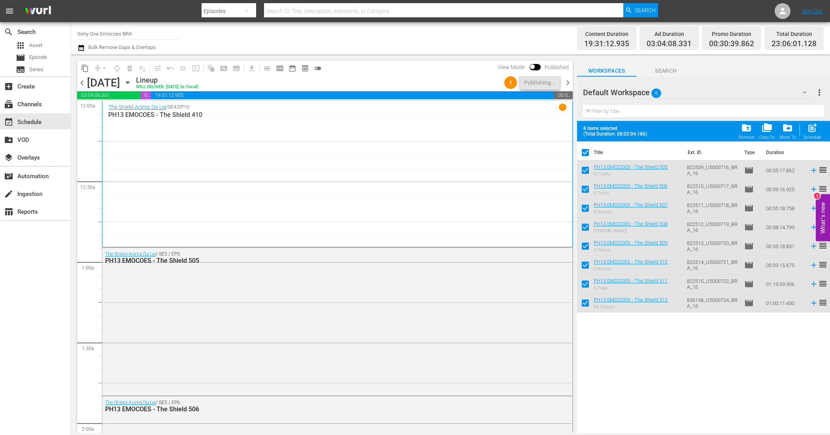
checkbox input "false"
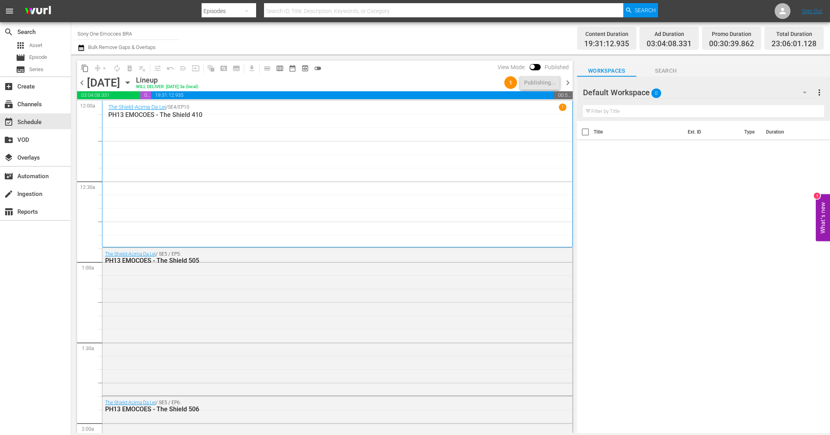
drag, startPoint x: 568, startPoint y: 85, endPoint x: 629, endPoint y: 93, distance: 61.0
click at [568, 85] on span "chevron_right" at bounding box center [568, 83] width 10 height 10
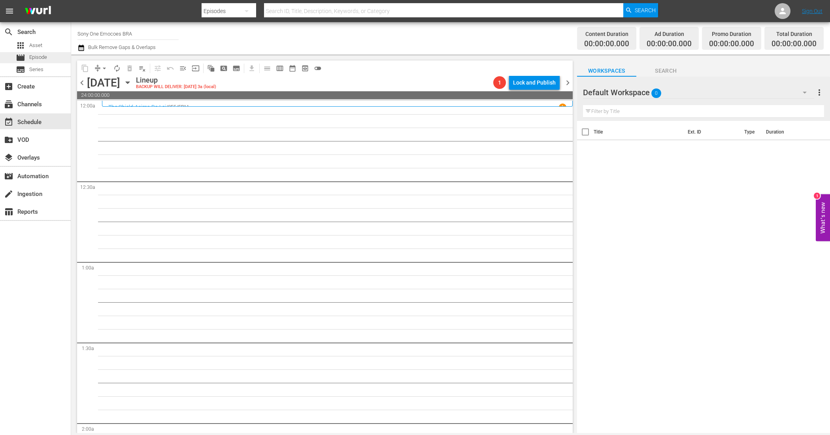
click at [34, 56] on span "Episode" at bounding box center [38, 57] width 18 height 8
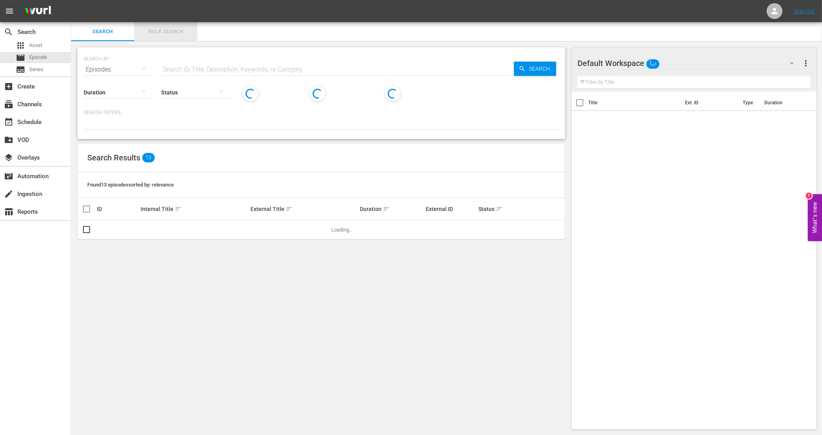
click at [171, 29] on span "Bulk Search" at bounding box center [166, 31] width 54 height 9
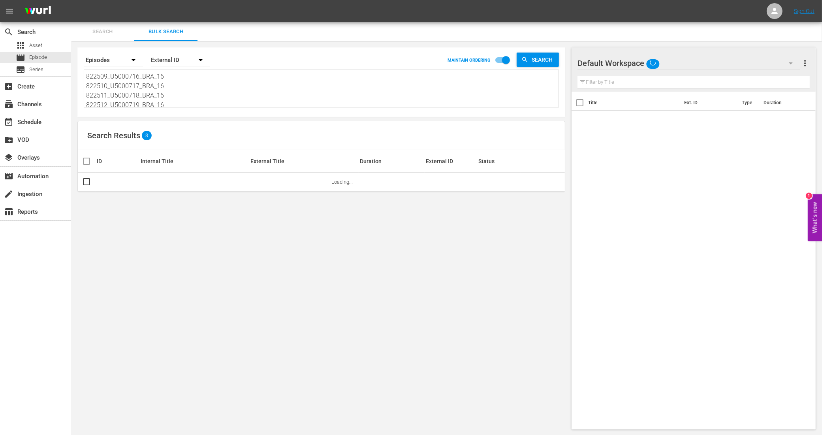
scroll to position [49, 0]
drag, startPoint x: 91, startPoint y: 80, endPoint x: 202, endPoint y: 130, distance: 122.0
click at [202, 129] on div "Search By Episodes Order By External ID MAINTAIN ORDERING Search 822509_U500071…" at bounding box center [321, 238] width 501 height 395
type textarea "8"
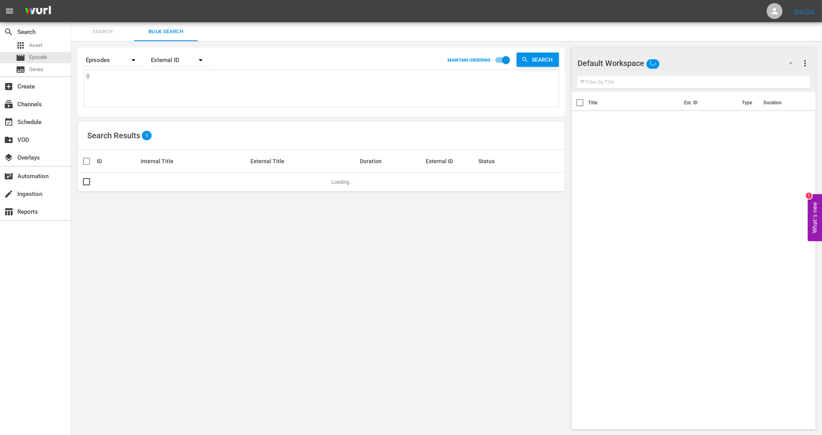
scroll to position [0, 0]
paste textarea "U5000346B U5000347B U5000348B U5000349B U5000350B U5000351B U5000352B U5000353B"
type textarea "U5000346B U5000347B U5000348B U5000349B U5000350B U5000351B U5000352B U5000353B"
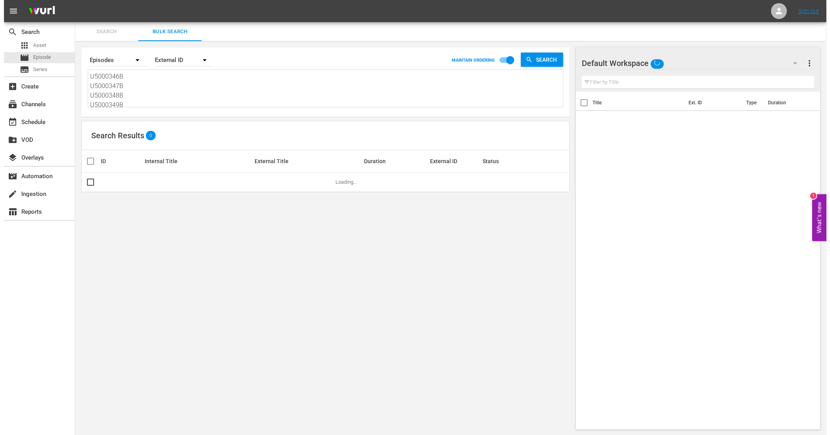
scroll to position [1, 0]
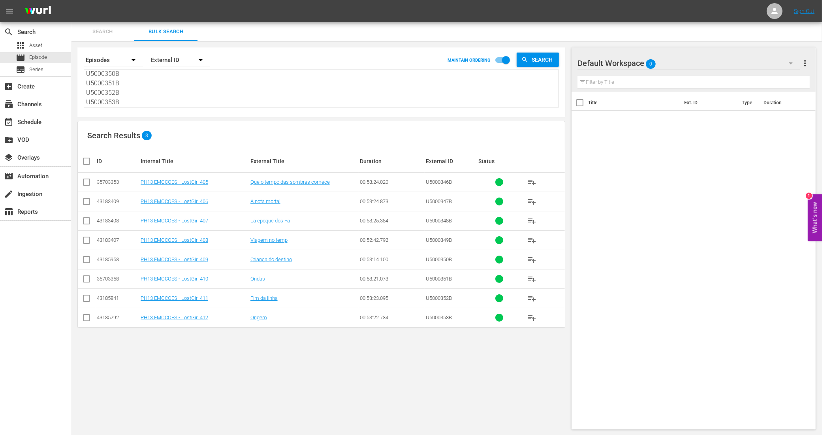
type textarea "U5000346B U5000347B U5000348B U5000349B U5000350B U5000351B U5000352B U5000353B"
click at [91, 161] on input "checkbox" at bounding box center [90, 160] width 16 height 9
checkbox input "true"
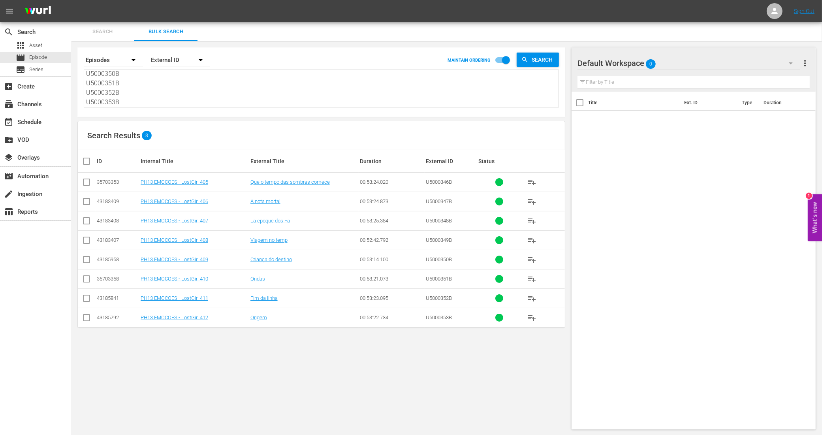
checkbox input "true"
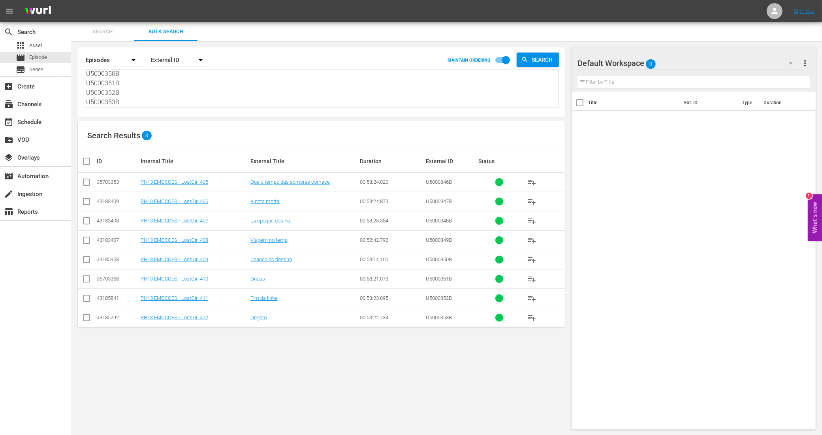
checkbox input "true"
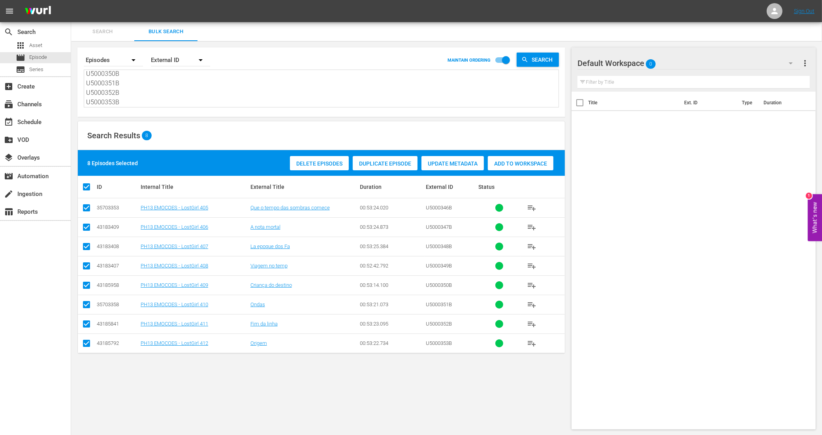
click at [512, 168] on div "Add to Workspace" at bounding box center [521, 163] width 66 height 15
click at [33, 119] on div "event_available Schedule" at bounding box center [22, 120] width 44 height 7
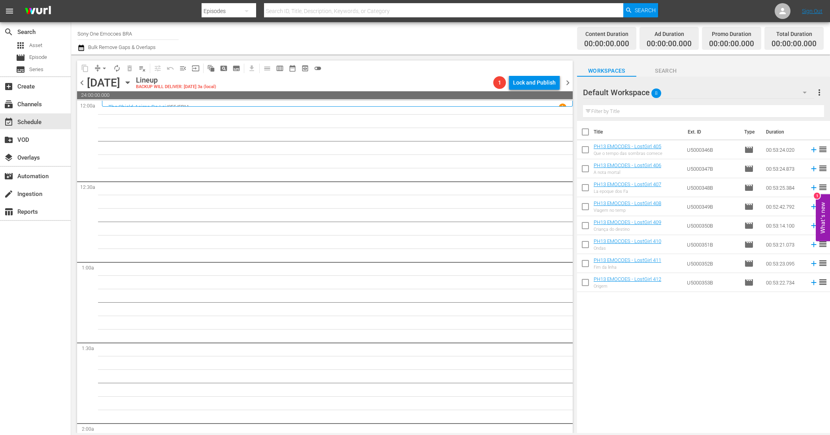
click at [587, 133] on input "checkbox" at bounding box center [585, 133] width 17 height 17
checkbox input "true"
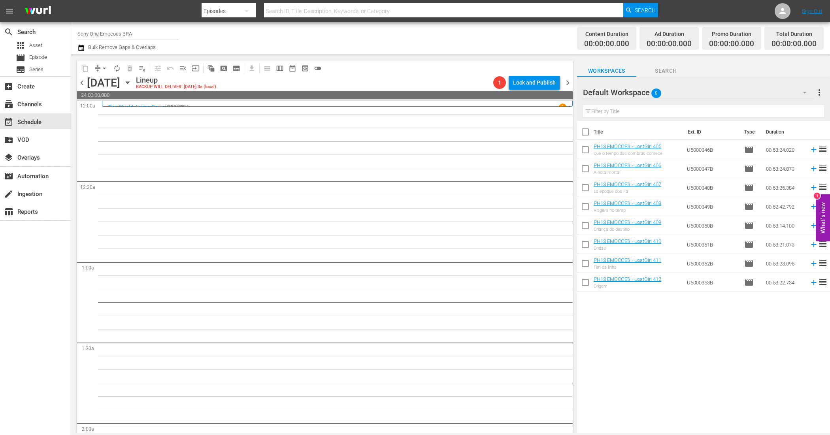
checkbox input "true"
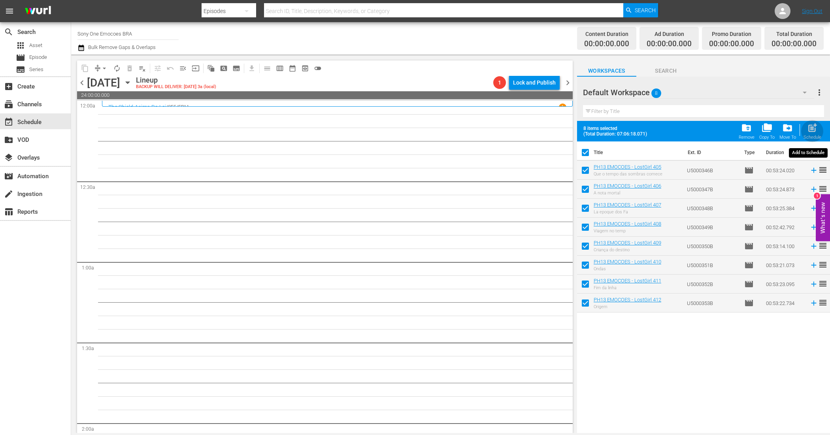
click at [813, 132] on span "post_add" at bounding box center [812, 127] width 11 height 11
checkbox input "false"
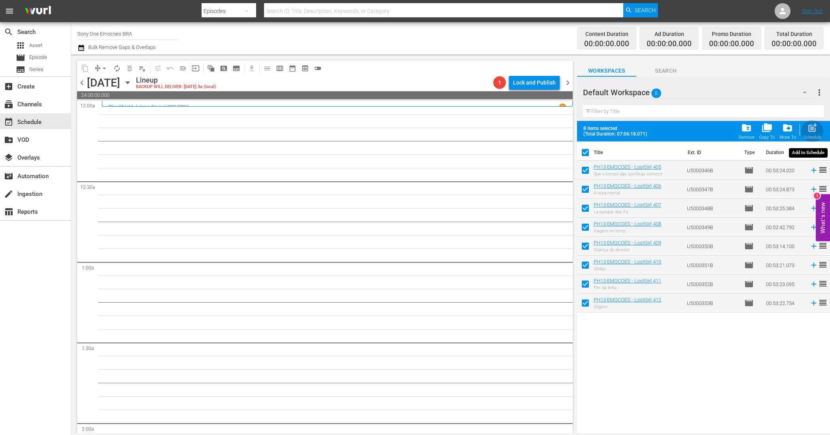
checkbox input "false"
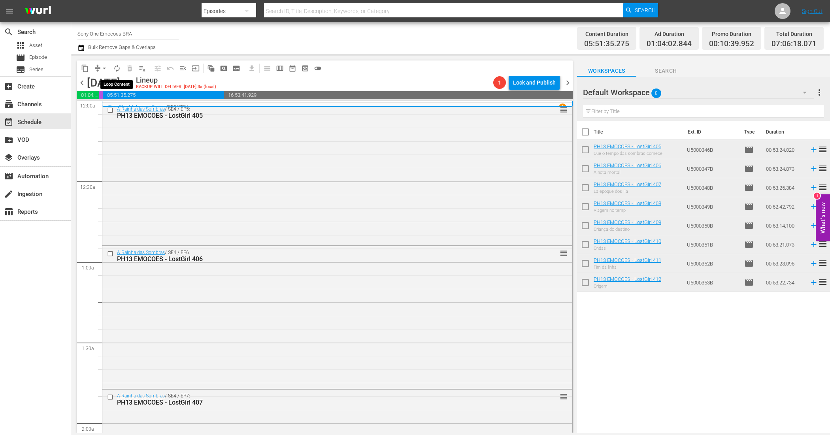
click at [117, 66] on span "autorenew_outlined" at bounding box center [117, 68] width 8 height 8
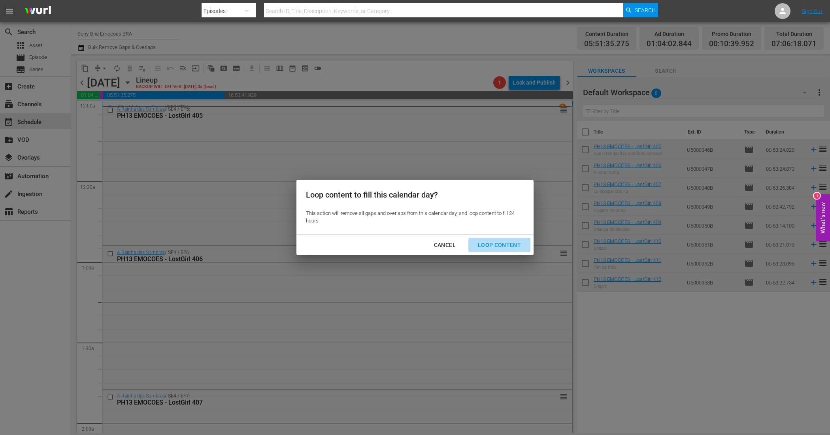
click at [508, 243] on div "Loop Content" at bounding box center [499, 245] width 56 height 10
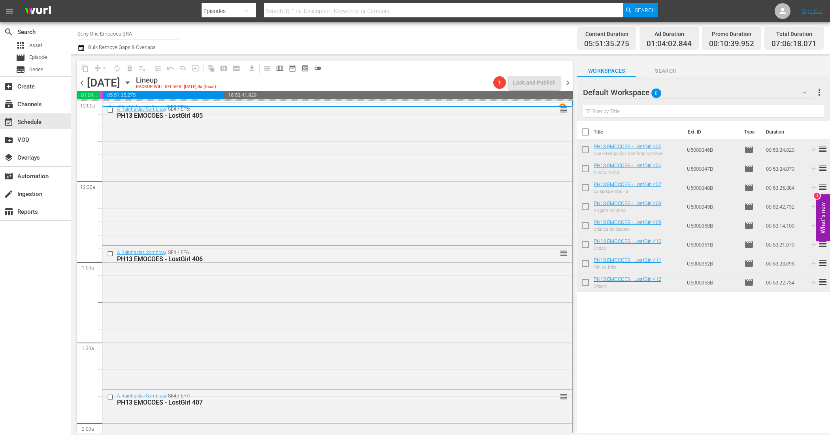
click at [584, 134] on input "checkbox" at bounding box center [585, 133] width 17 height 17
checkbox input "true"
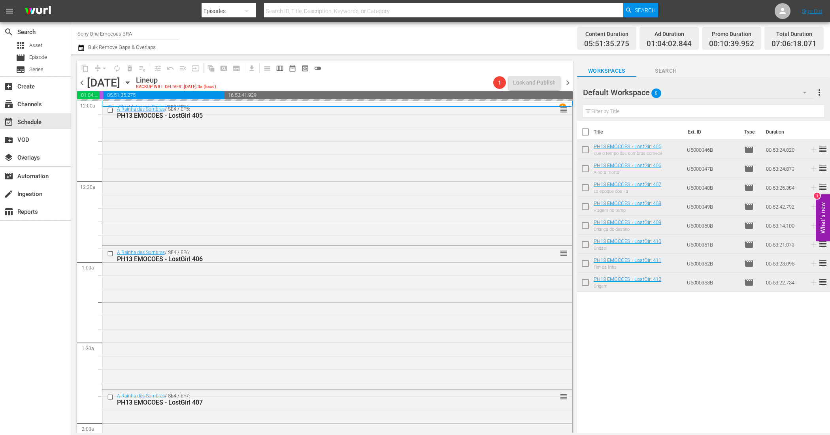
checkbox input "true"
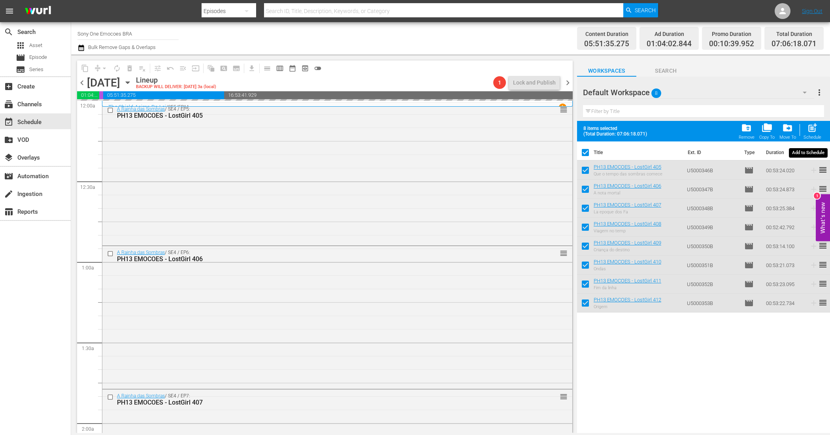
click at [815, 137] on div "Schedule" at bounding box center [812, 137] width 18 height 5
checkbox input "false"
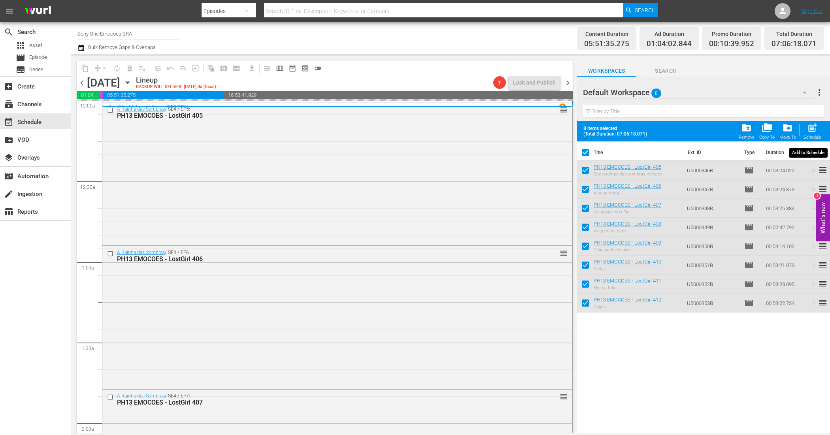
checkbox input "false"
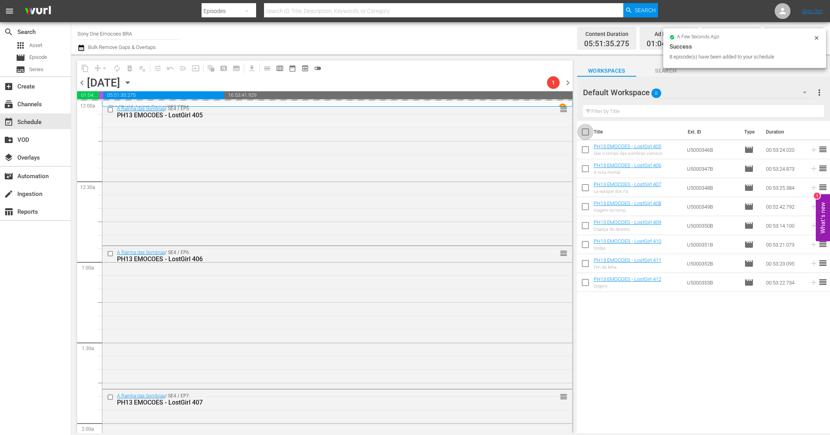
click at [580, 131] on input "checkbox" at bounding box center [585, 133] width 17 height 17
checkbox input "true"
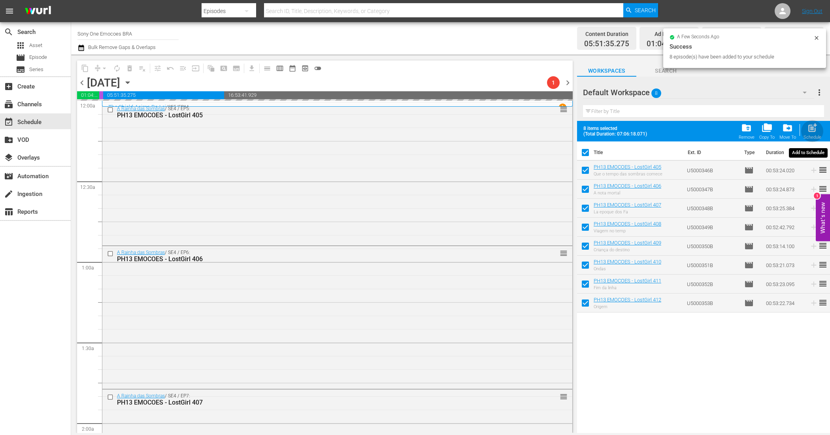
click at [807, 130] on span "post_add" at bounding box center [812, 127] width 11 height 11
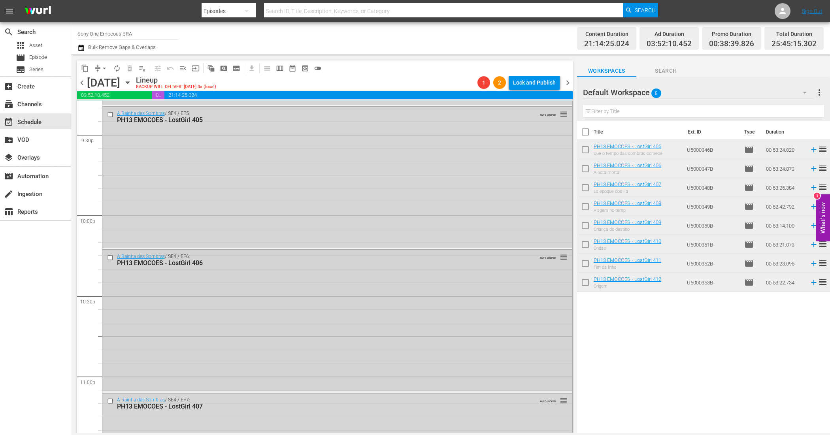
scroll to position [3678, 0]
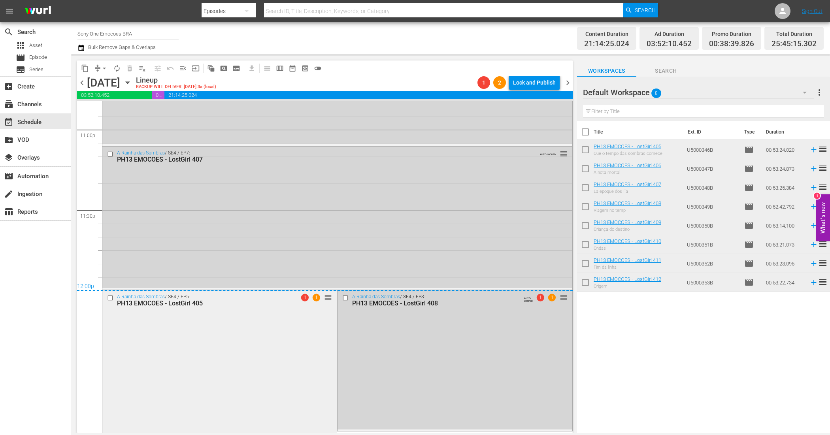
click at [250, 366] on div "A Rainha das Sombras / SE4 / EP5: PH13 EMOCOES - LostGirl 405 1 1 reorder" at bounding box center [219, 360] width 234 height 141
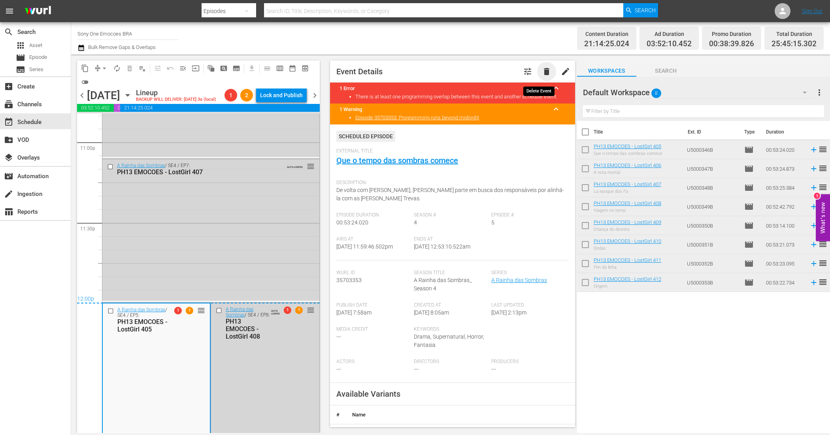
click at [542, 73] on span "delete" at bounding box center [546, 71] width 9 height 9
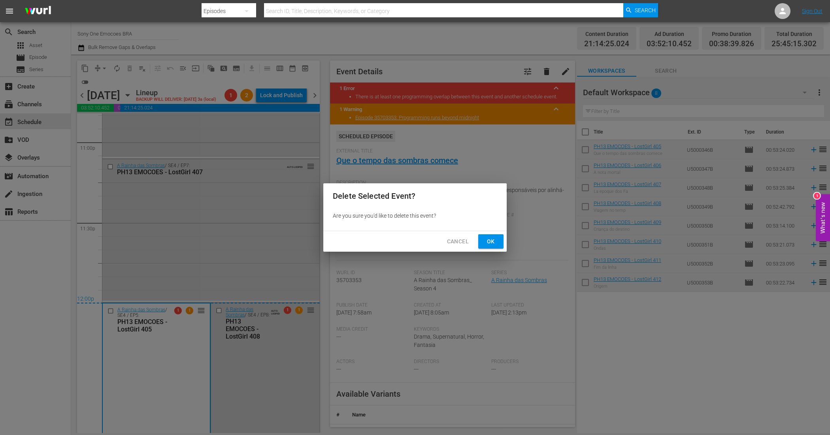
click at [481, 238] on button "Ok" at bounding box center [490, 241] width 25 height 15
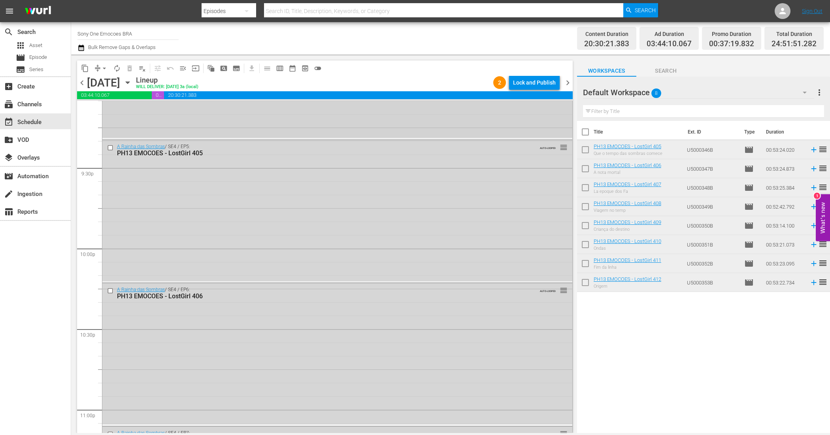
scroll to position [3331, 0]
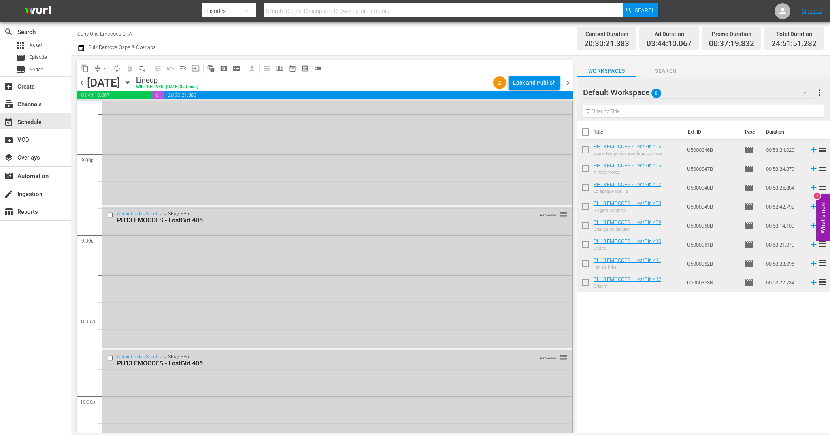
click at [542, 90] on div "chevron_left [DATE] [DATE] Lineup WILL DELIVER: [DATE] 3a (local) 2 Lock and Pu…" at bounding box center [324, 83] width 495 height 15
click at [543, 87] on div "Lock and Publish" at bounding box center [534, 82] width 43 height 14
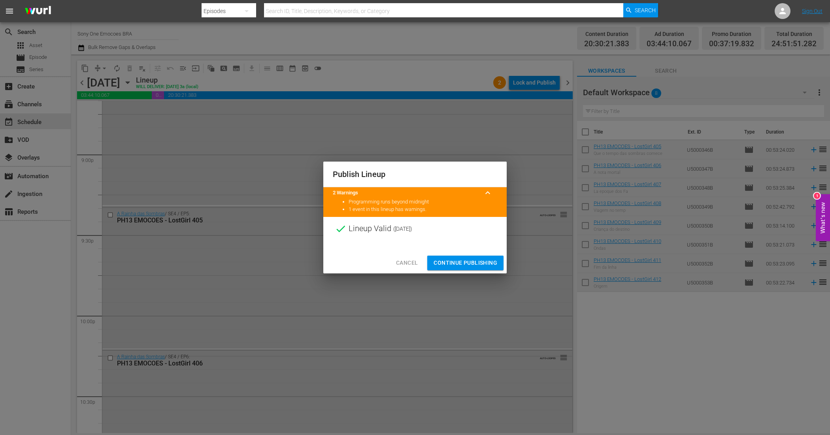
click at [482, 255] on div "Cancel Continue Publishing" at bounding box center [414, 262] width 183 height 21
click at [482, 258] on span "Continue Publishing" at bounding box center [465, 263] width 64 height 10
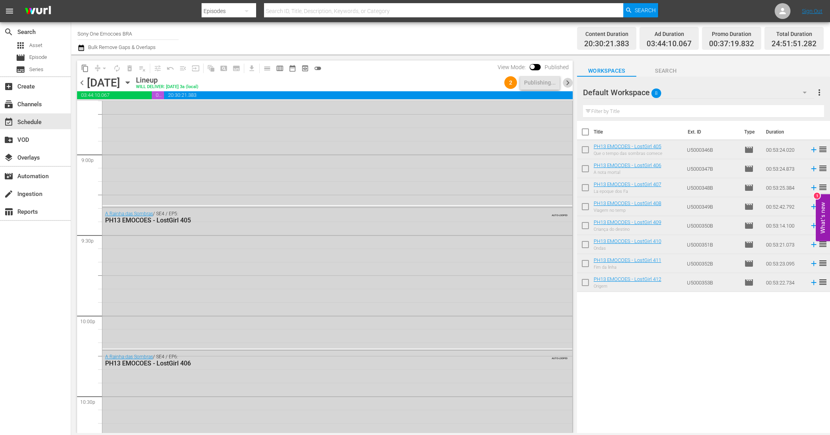
click at [571, 79] on span "chevron_right" at bounding box center [568, 83] width 10 height 10
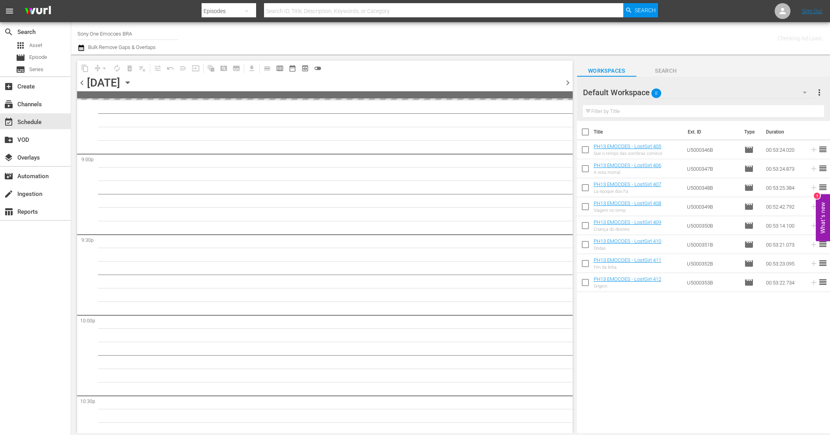
scroll to position [3535, 0]
click at [585, 130] on input "checkbox" at bounding box center [585, 133] width 17 height 17
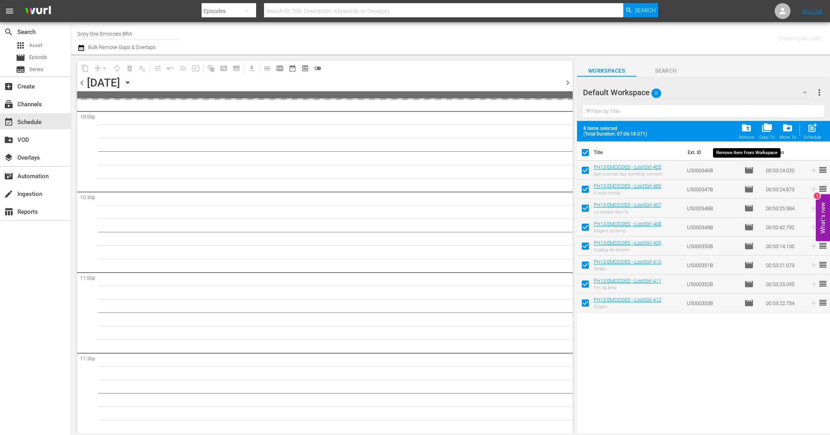
click at [747, 130] on span "folder_delete" at bounding box center [746, 127] width 11 height 11
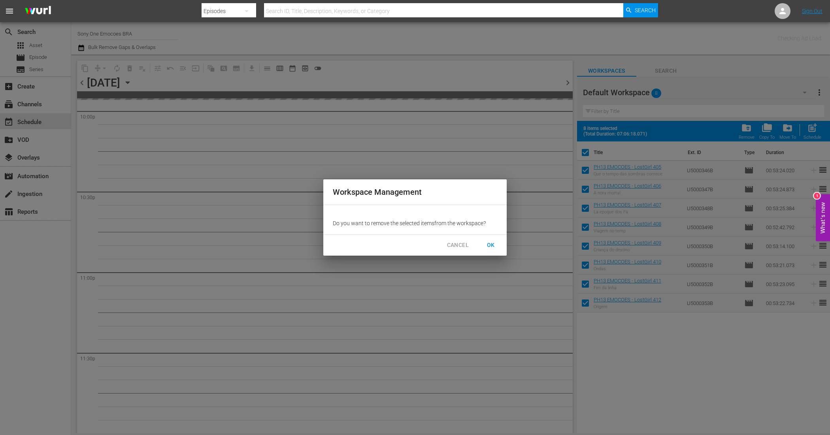
click at [489, 245] on span "OK" at bounding box center [490, 245] width 13 height 10
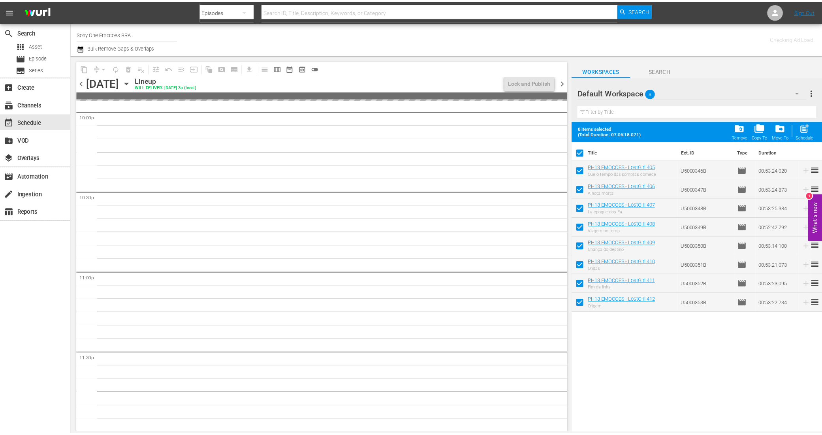
scroll to position [3536, 0]
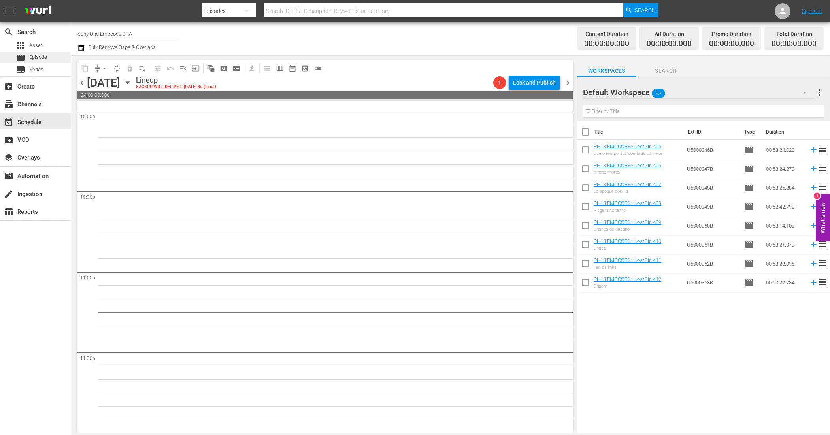
click at [46, 56] on span "Episode" at bounding box center [38, 57] width 18 height 8
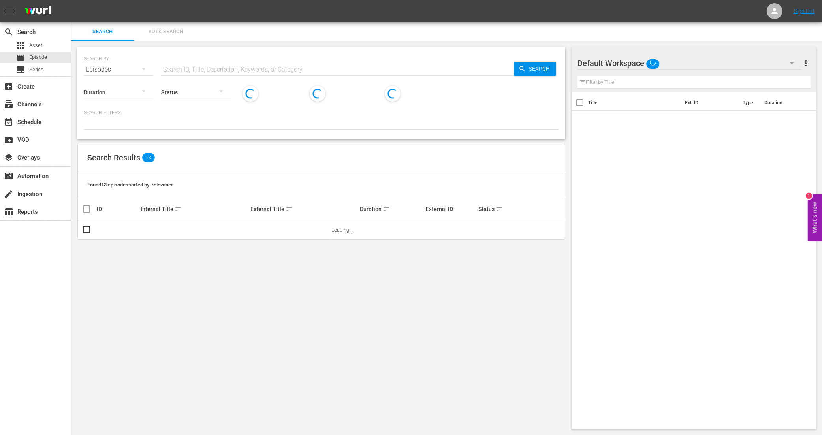
click at [165, 31] on span "Bulk Search" at bounding box center [166, 31] width 54 height 9
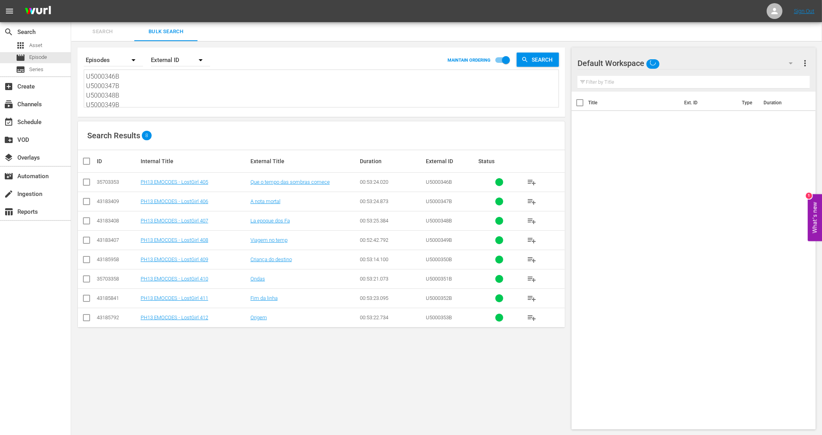
scroll to position [49, 0]
drag, startPoint x: 86, startPoint y: 75, endPoint x: 198, endPoint y: 161, distance: 140.6
click at [198, 160] on div "Search By Episodes Order By External ID MAINTAIN ORDERING Search U5000346B U500…" at bounding box center [321, 238] width 501 height 395
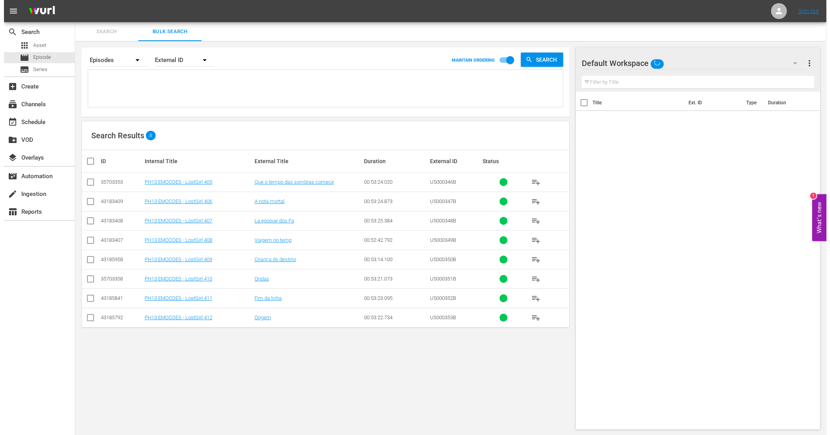
scroll to position [0, 0]
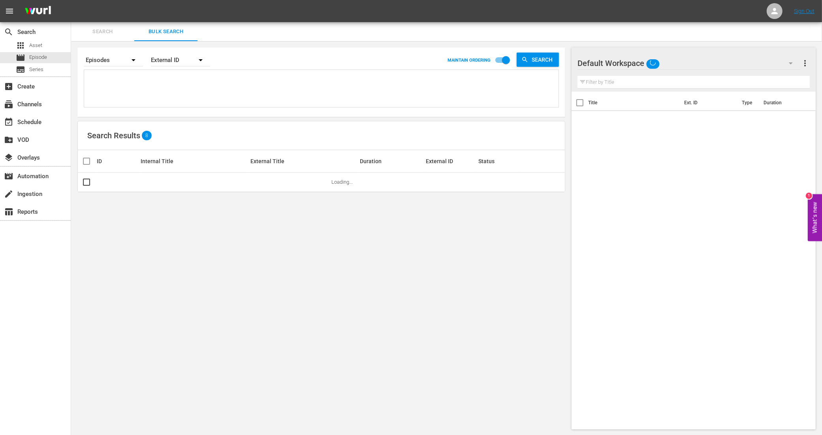
paste textarea "U5000354B U5000355B U5000356B U5000357B U5000358B U5000359B U5000360B U5000361B"
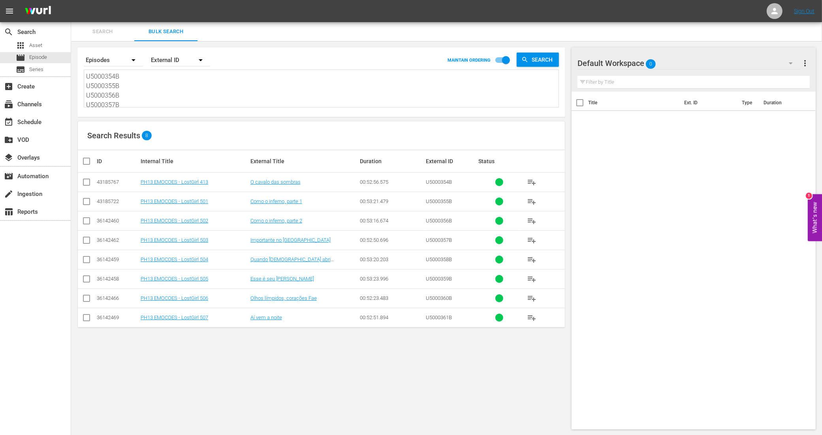
click at [89, 161] on input "checkbox" at bounding box center [90, 160] width 16 height 9
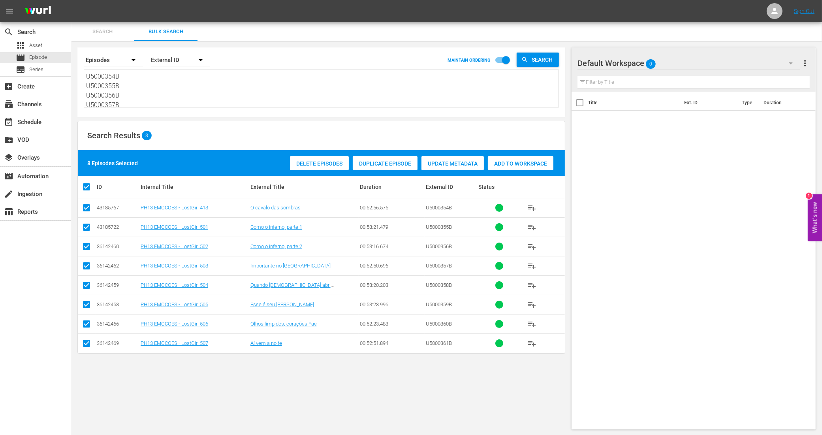
click at [520, 165] on span "Add to Workspace" at bounding box center [521, 163] width 66 height 6
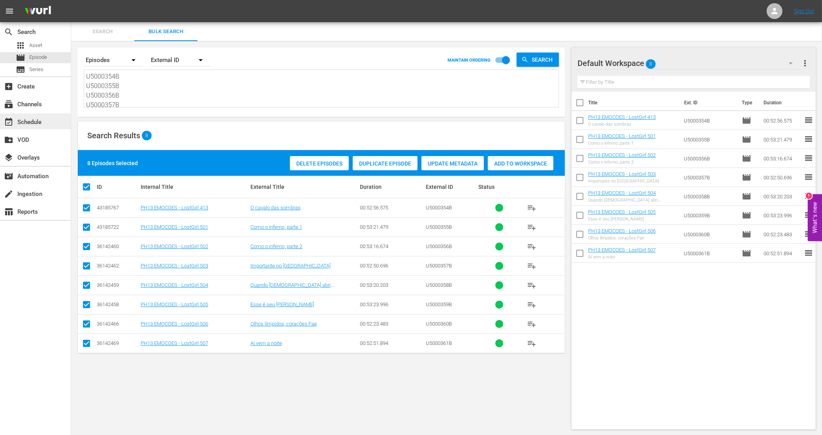
click at [40, 120] on div "event_available Schedule" at bounding box center [22, 120] width 44 height 7
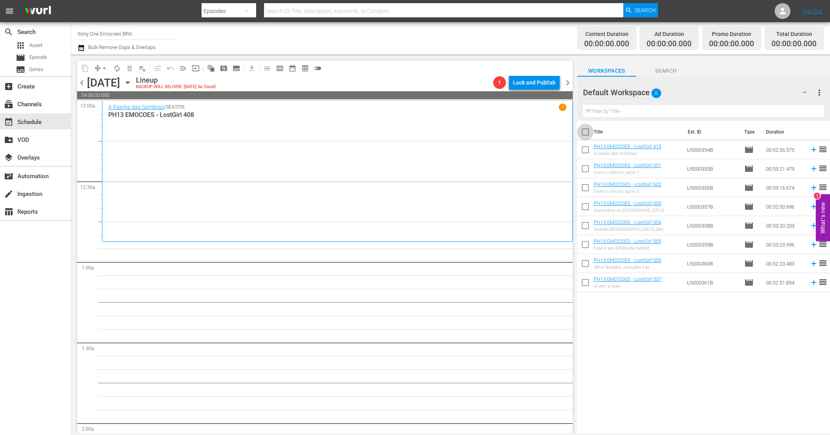
click at [585, 131] on input "checkbox" at bounding box center [585, 133] width 17 height 17
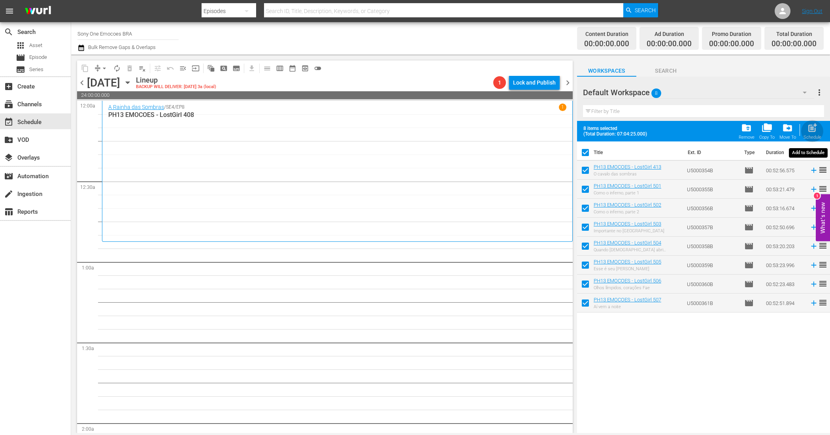
click at [809, 128] on span "post_add" at bounding box center [812, 127] width 11 height 11
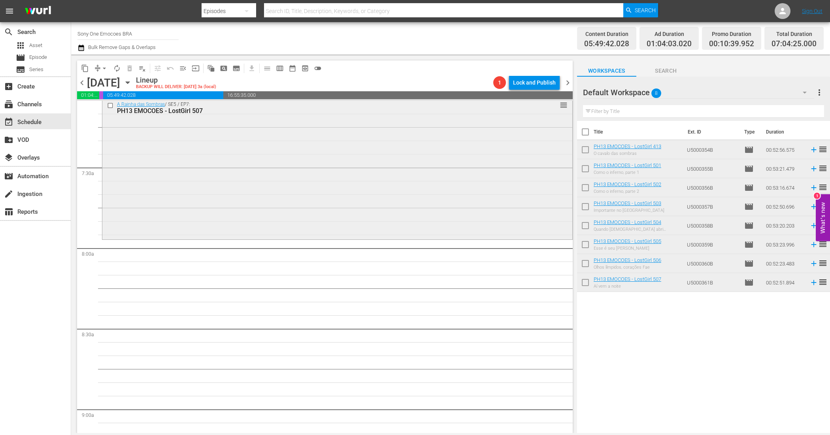
scroll to position [1284, 0]
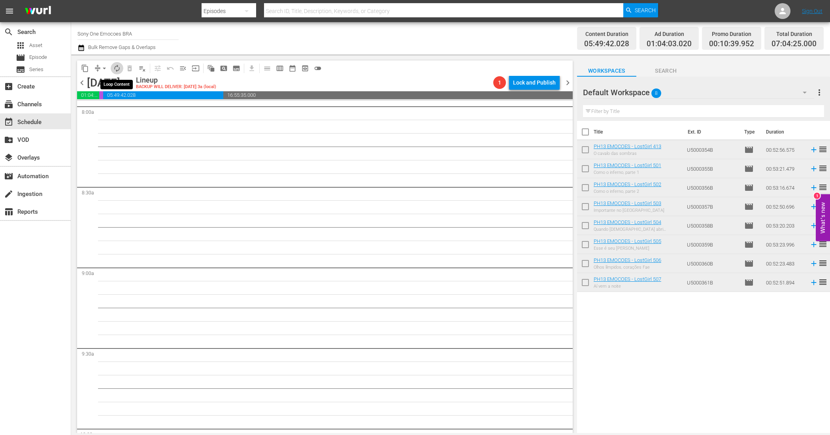
click at [119, 68] on span "autorenew_outlined" at bounding box center [117, 68] width 8 height 8
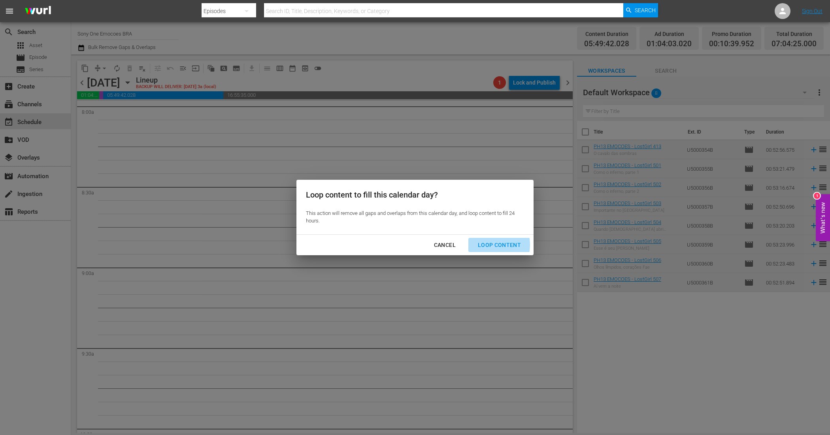
click at [486, 245] on div "Loop Content" at bounding box center [499, 245] width 56 height 10
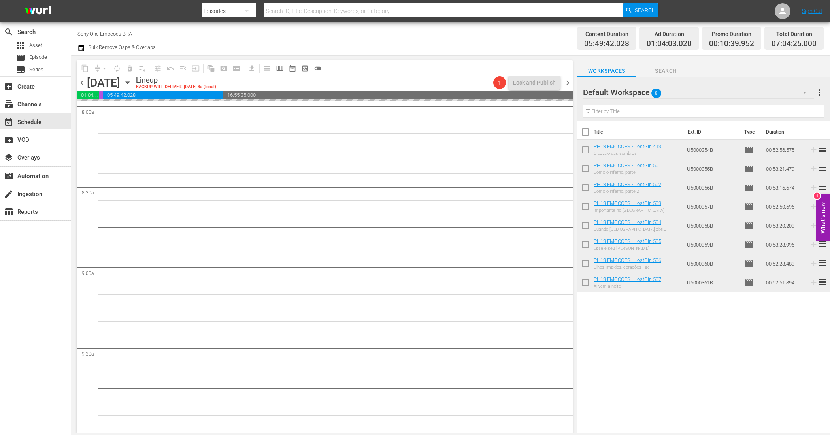
click at [582, 130] on input "checkbox" at bounding box center [585, 133] width 17 height 17
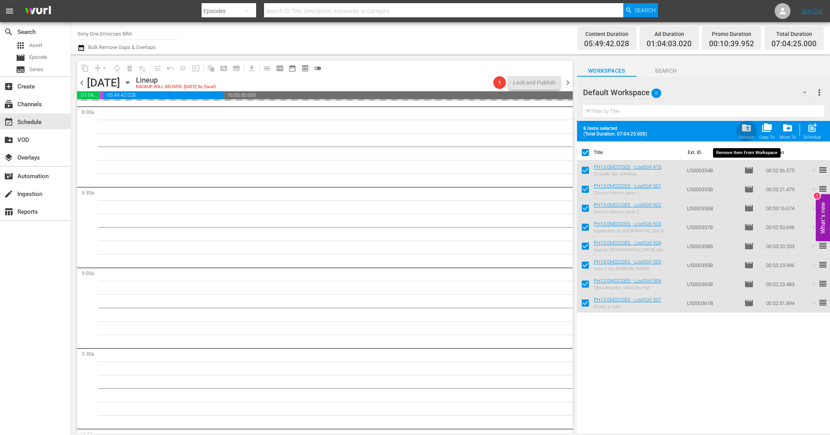
click at [753, 130] on div "folder_delete Remove" at bounding box center [746, 130] width 16 height 17
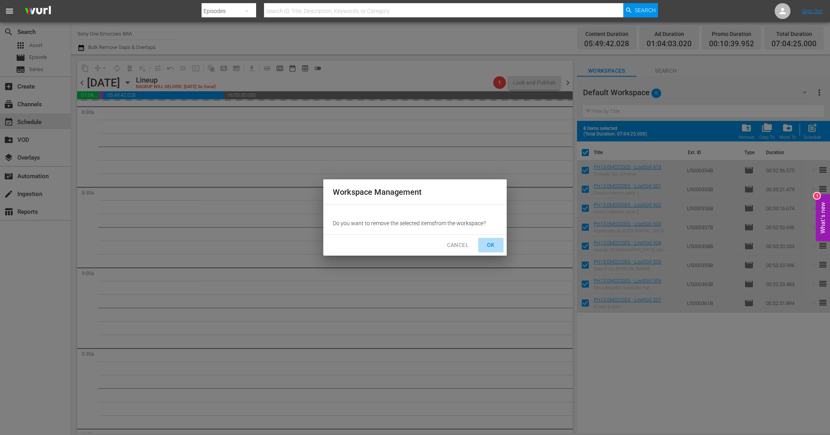
drag, startPoint x: 497, startPoint y: 246, endPoint x: 649, endPoint y: 182, distance: 165.4
click at [497, 245] on span "OK" at bounding box center [490, 245] width 13 height 10
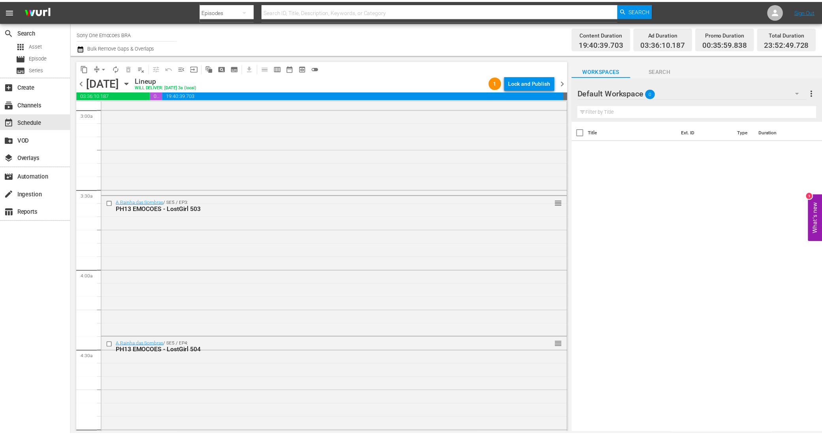
scroll to position [0, 0]
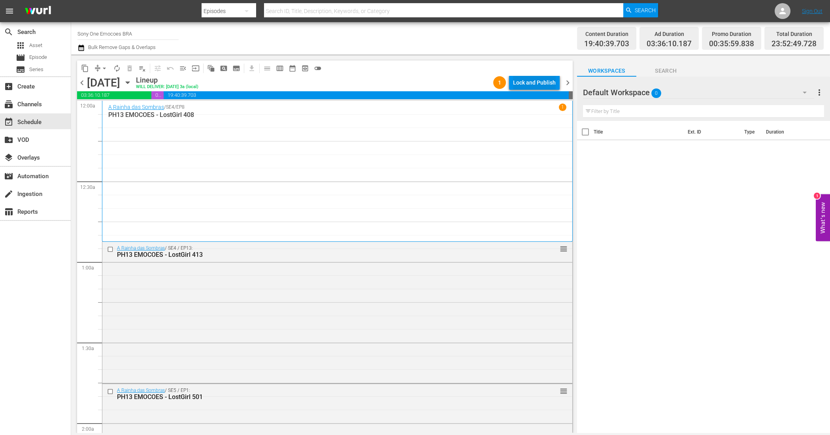
click at [535, 84] on div "Lock and Publish" at bounding box center [534, 82] width 43 height 14
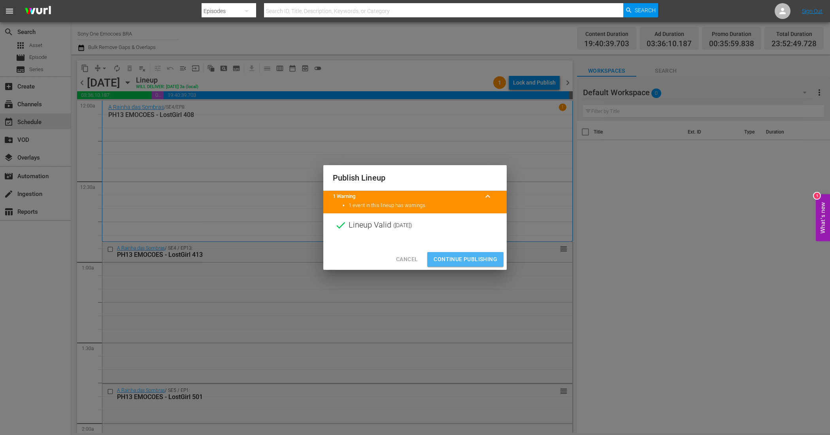
click at [459, 256] on span "Continue Publishing" at bounding box center [465, 259] width 64 height 10
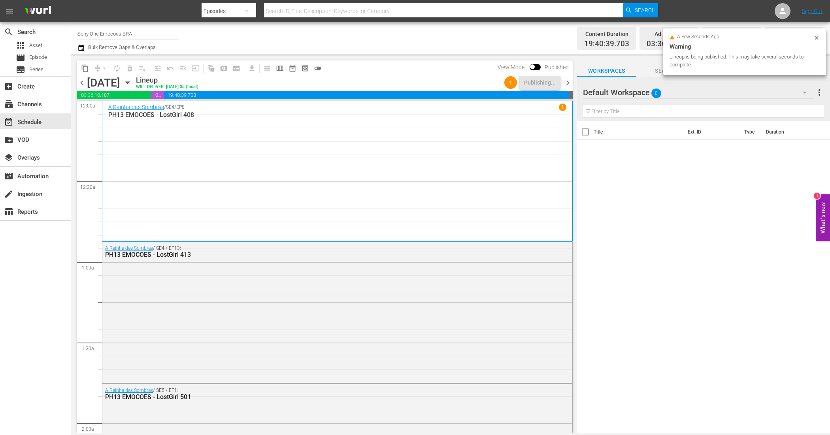
click at [569, 83] on span "chevron_right" at bounding box center [568, 83] width 10 height 10
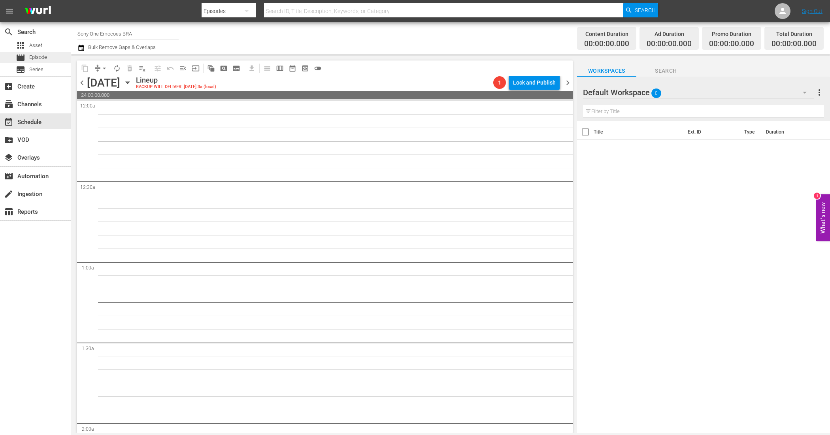
click at [40, 58] on span "Episode" at bounding box center [38, 57] width 18 height 8
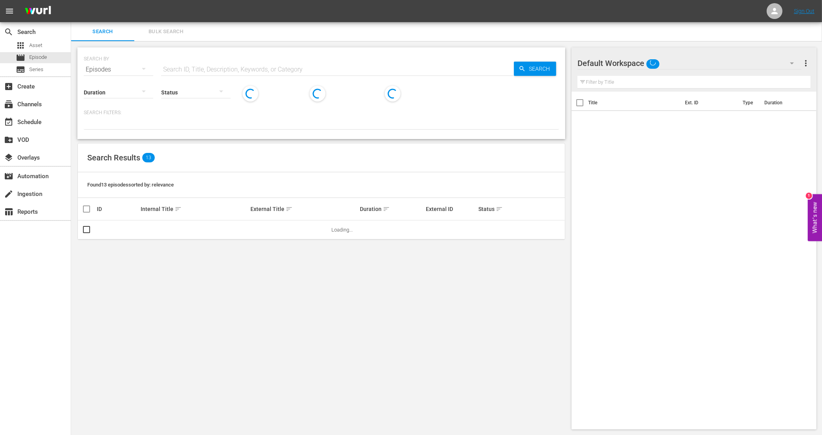
click at [157, 28] on span "Bulk Search" at bounding box center [166, 31] width 54 height 9
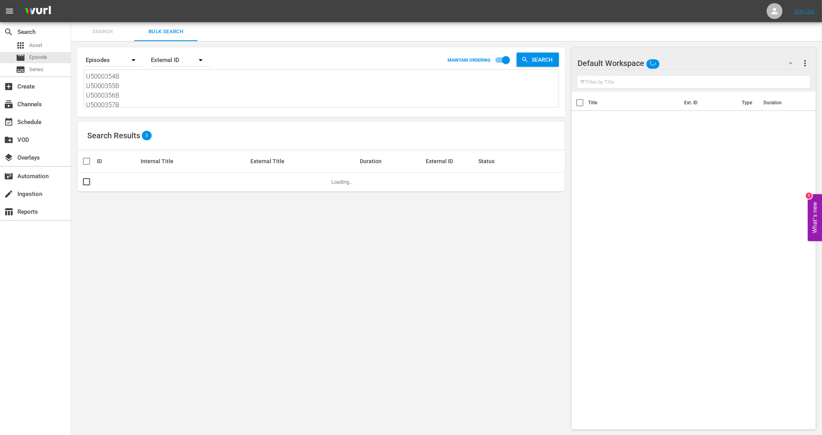
scroll to position [49, 0]
drag, startPoint x: 91, startPoint y: 78, endPoint x: 186, endPoint y: 120, distance: 104.2
click at [186, 120] on div "Search By Episodes Order By External ID MAINTAIN ORDERING Search U5000354B U500…" at bounding box center [321, 238] width 501 height 395
paste textarea "836149_U5000725_BRA_16 836150_U5000726_BRA_16 836151_U5000727_BRA_16 836152_U50…"
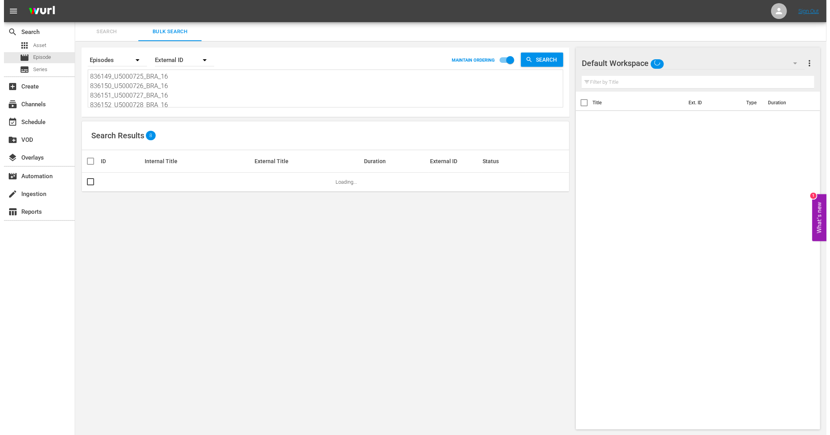
scroll to position [1, 0]
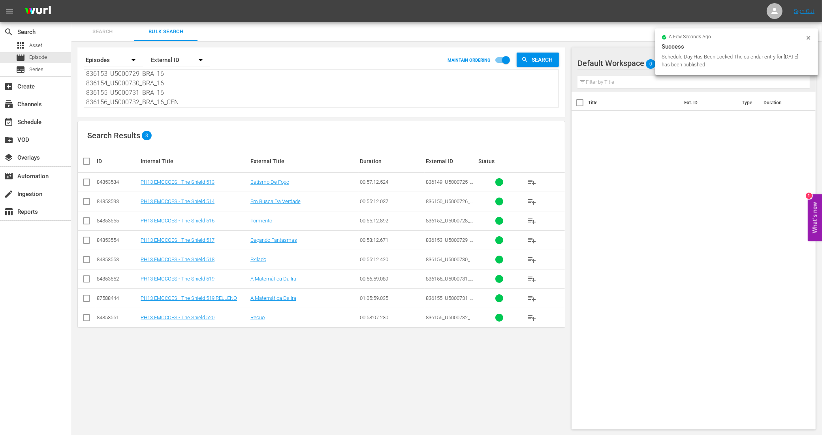
click at [89, 180] on input "checkbox" at bounding box center [86, 183] width 9 height 9
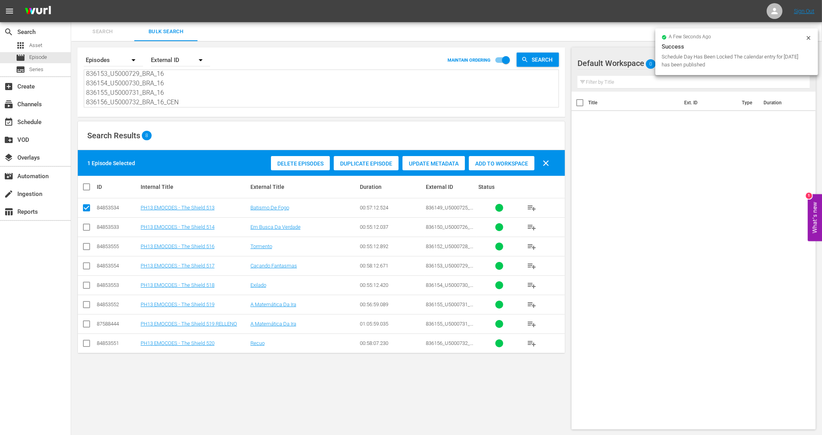
click at [85, 230] on input "checkbox" at bounding box center [86, 228] width 9 height 9
click at [85, 227] on input "checkbox" at bounding box center [86, 228] width 9 height 9
click at [88, 208] on input "checkbox" at bounding box center [86, 209] width 9 height 9
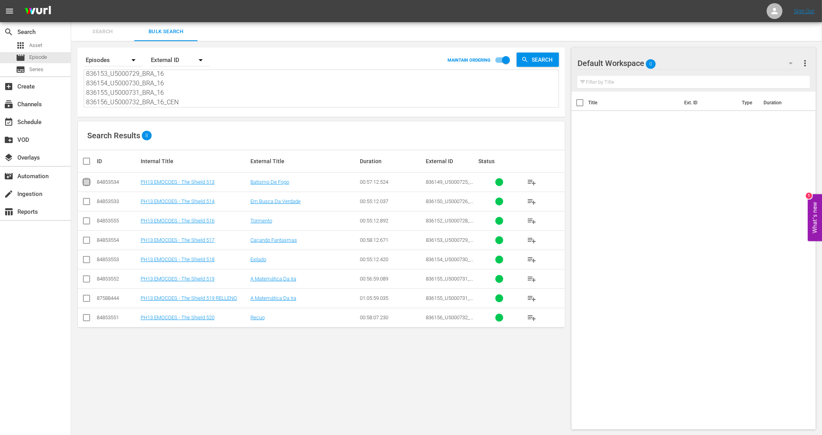
click at [85, 184] on input "checkbox" at bounding box center [86, 183] width 9 height 9
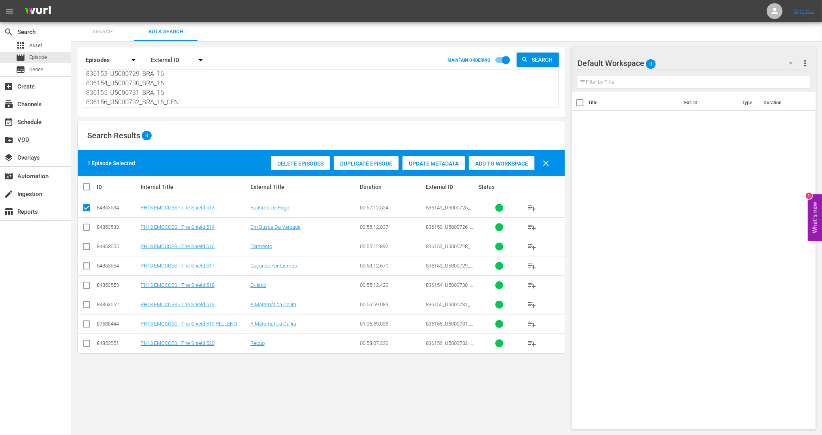
click at [88, 206] on input "checkbox" at bounding box center [86, 209] width 9 height 9
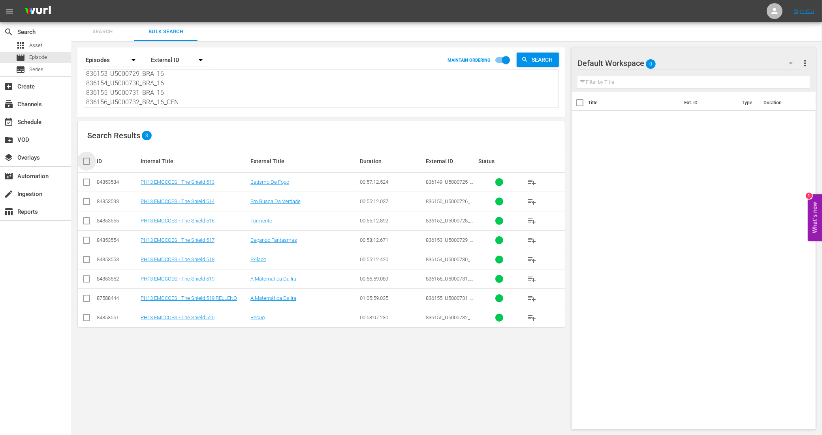
click at [88, 162] on input "checkbox" at bounding box center [90, 160] width 16 height 9
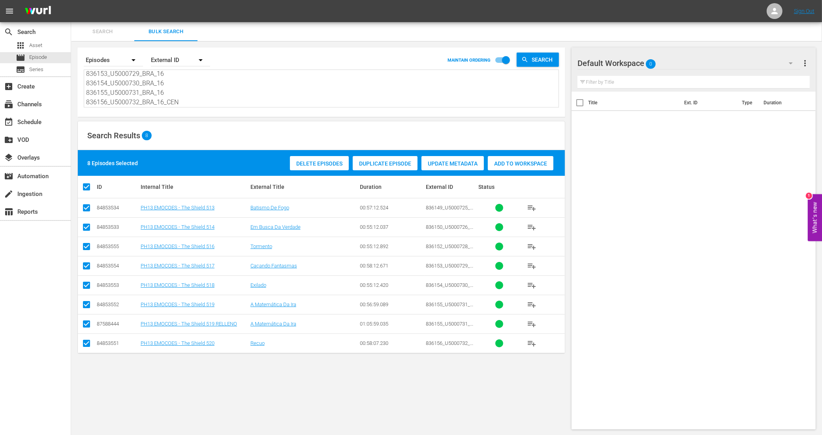
click at [89, 323] on input "checkbox" at bounding box center [86, 325] width 9 height 9
click at [482, 157] on div "Add to Workspace" at bounding box center [502, 163] width 66 height 15
click at [103, 30] on span "Search" at bounding box center [103, 31] width 54 height 9
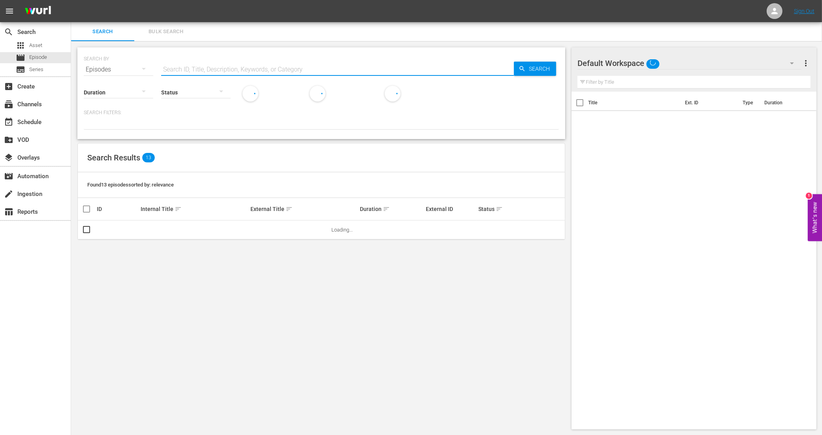
click at [186, 68] on input "text" at bounding box center [337, 69] width 353 height 19
paste input "836151_U5000727_BRA_16"
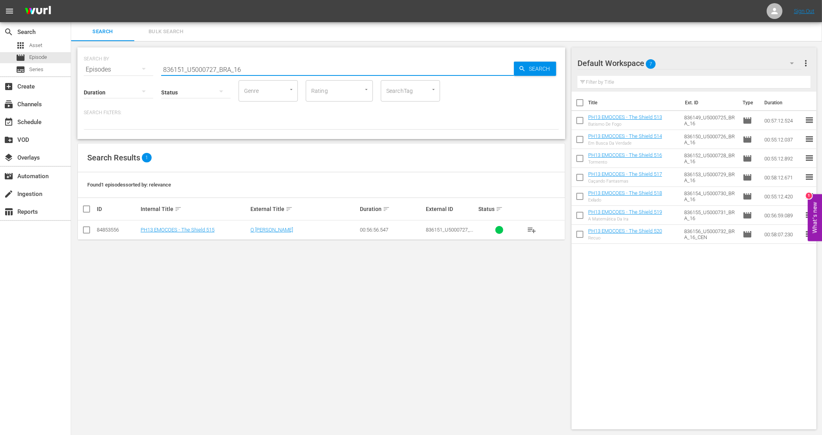
click at [89, 230] on input "checkbox" at bounding box center [86, 231] width 9 height 9
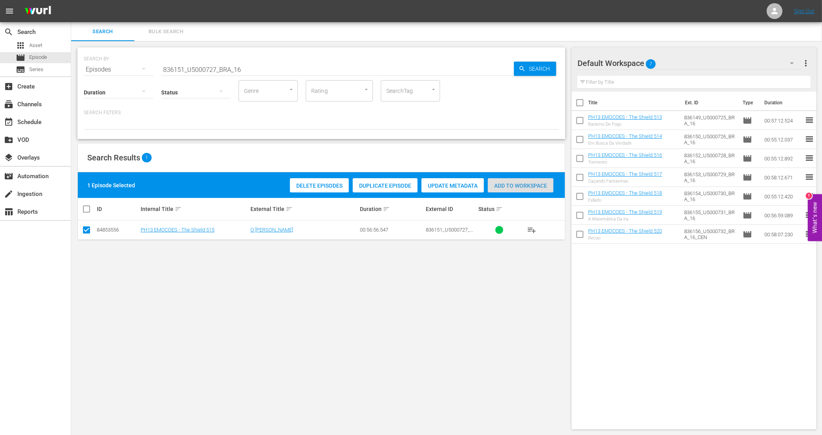
click at [536, 189] on div "Add to Workspace" at bounding box center [521, 185] width 66 height 15
click at [24, 124] on div "event_available Schedule" at bounding box center [22, 120] width 44 height 7
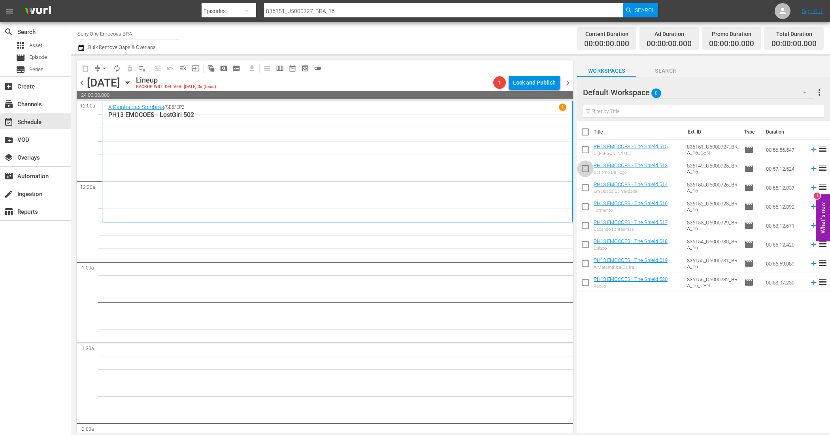
click at [587, 167] on input "checkbox" at bounding box center [585, 170] width 17 height 17
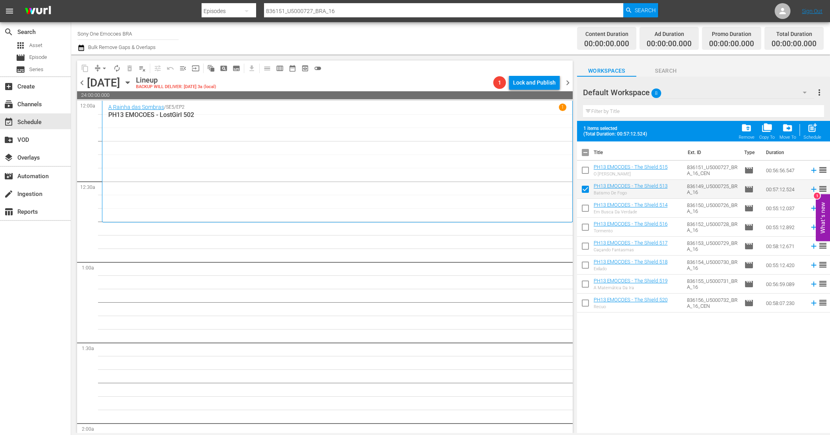
click at [583, 207] on input "checkbox" at bounding box center [585, 209] width 17 height 17
click at [814, 133] on span "post_add" at bounding box center [812, 127] width 11 height 11
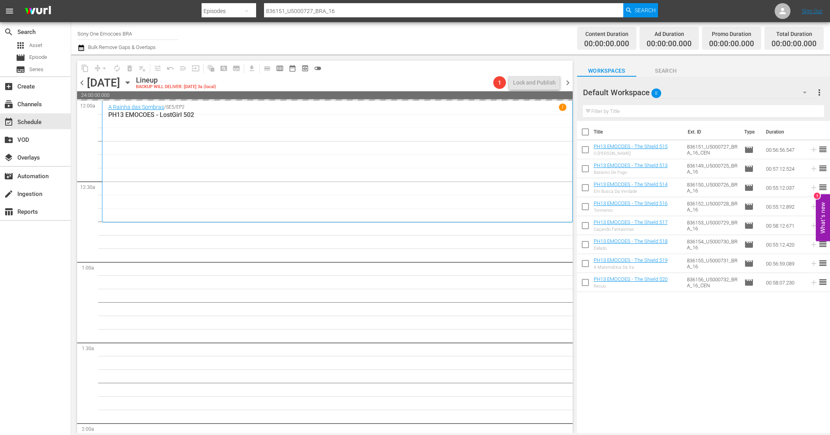
click at [583, 150] on input "checkbox" at bounding box center [585, 151] width 17 height 17
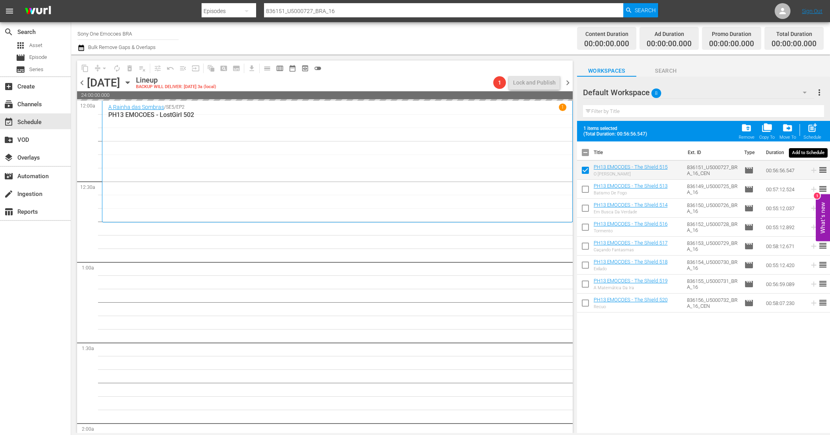
click at [807, 128] on span "post_add" at bounding box center [812, 127] width 11 height 11
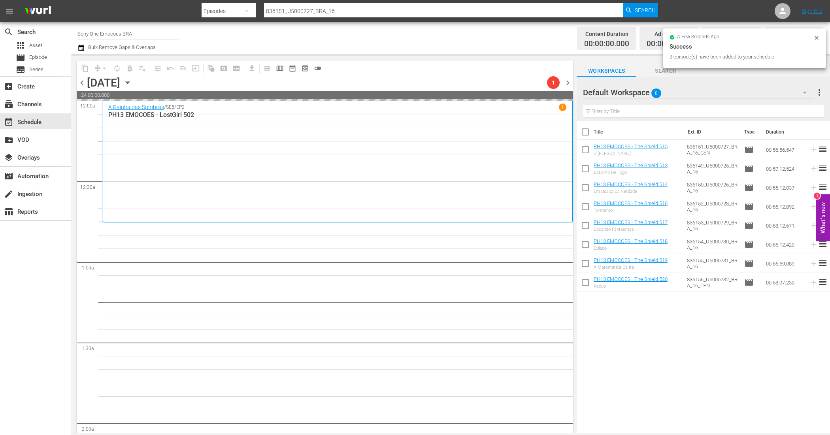
click at [584, 207] on input "checkbox" at bounding box center [585, 208] width 17 height 17
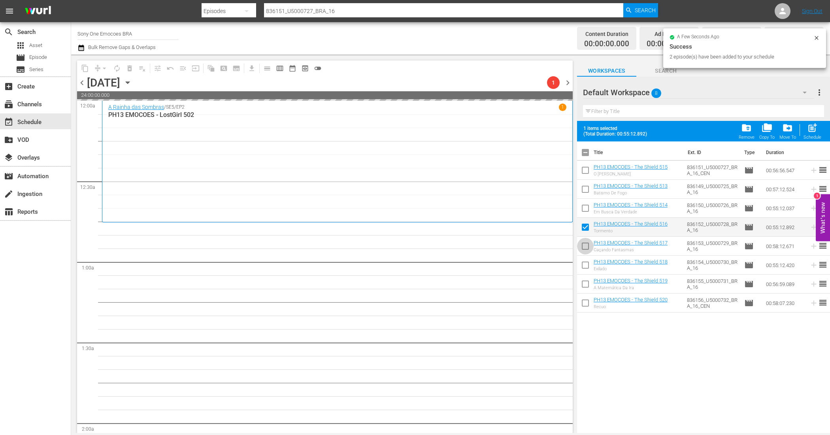
click at [585, 243] on input "checkbox" at bounding box center [585, 247] width 17 height 17
click at [584, 264] on input "checkbox" at bounding box center [585, 266] width 17 height 17
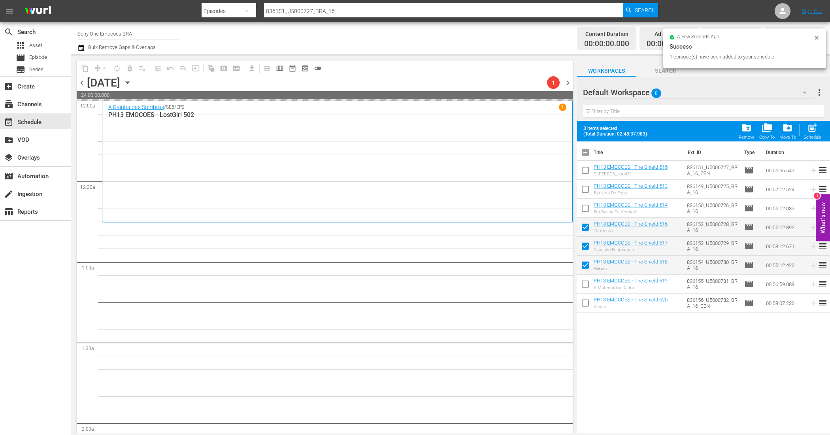
click at [584, 285] on input "checkbox" at bounding box center [585, 285] width 17 height 17
click at [584, 303] on input "checkbox" at bounding box center [585, 304] width 17 height 17
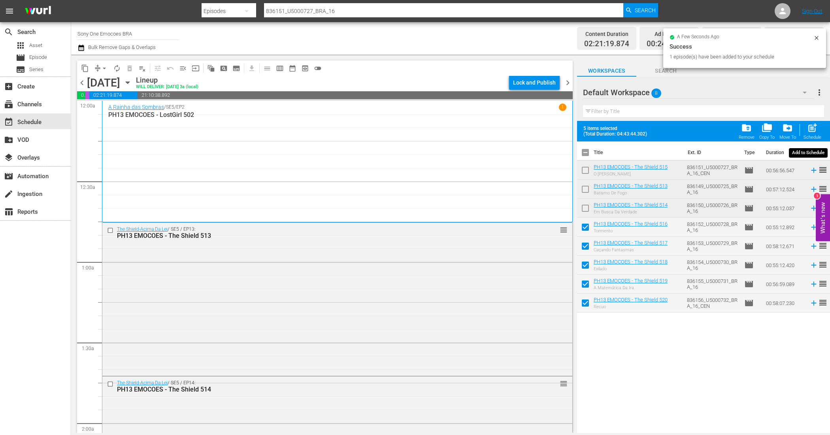
click at [811, 127] on span "post_add" at bounding box center [812, 127] width 11 height 11
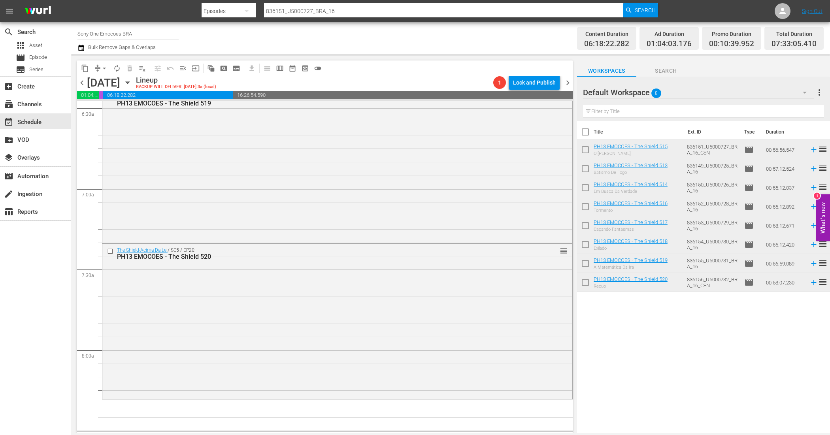
scroll to position [1132, 0]
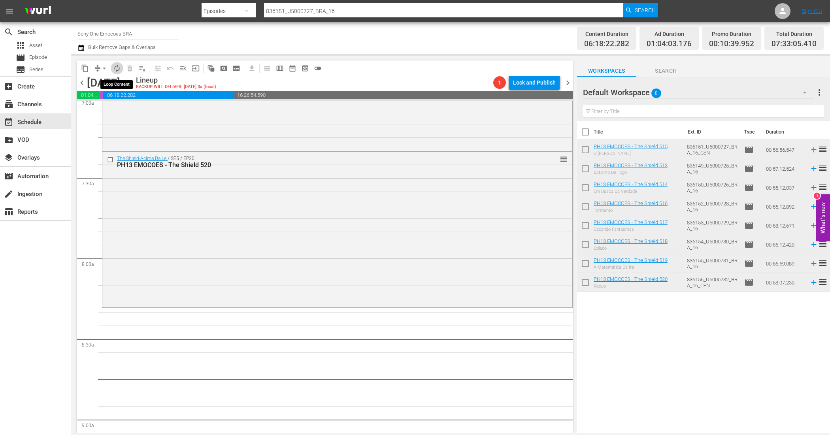
click at [119, 66] on span "autorenew_outlined" at bounding box center [117, 68] width 8 height 8
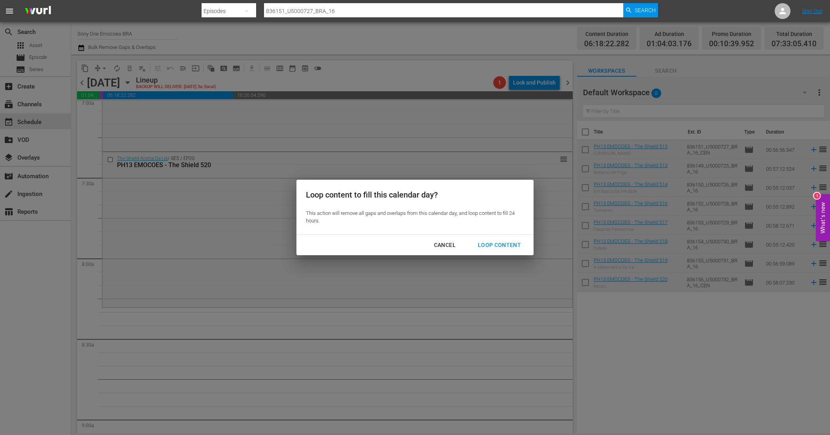
click at [508, 246] on div "Loop Content" at bounding box center [499, 245] width 56 height 10
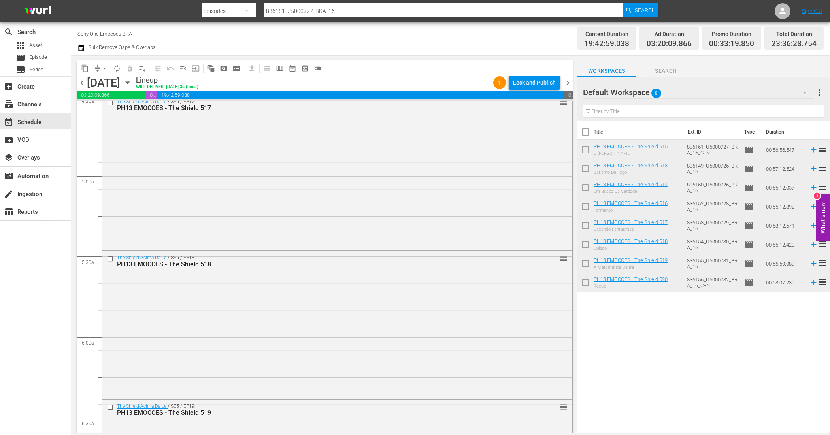
scroll to position [318, 0]
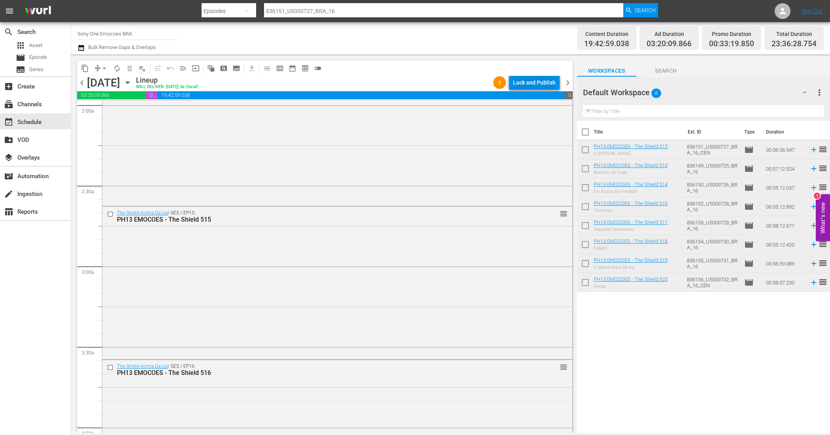
drag, startPoint x: 559, startPoint y: 77, endPoint x: 562, endPoint y: 83, distance: 6.2
click at [560, 80] on div "1 Lock and Publish" at bounding box center [526, 82] width 73 height 13
click at [542, 83] on div "Lock and Publish" at bounding box center [534, 82] width 43 height 14
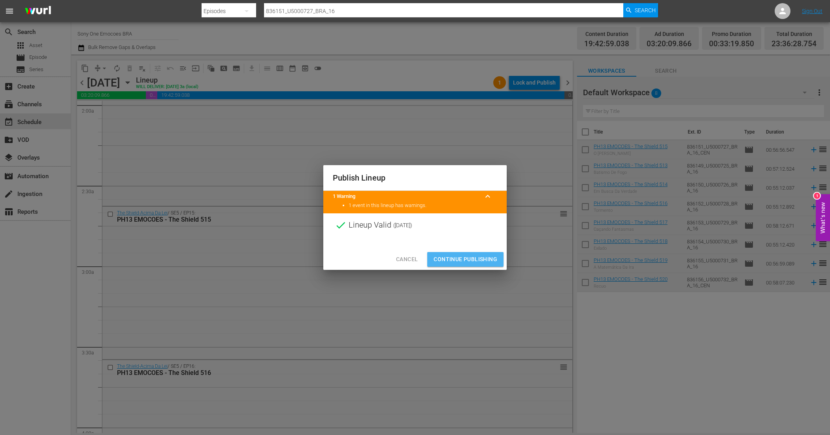
click at [482, 261] on span "Continue Publishing" at bounding box center [465, 259] width 64 height 10
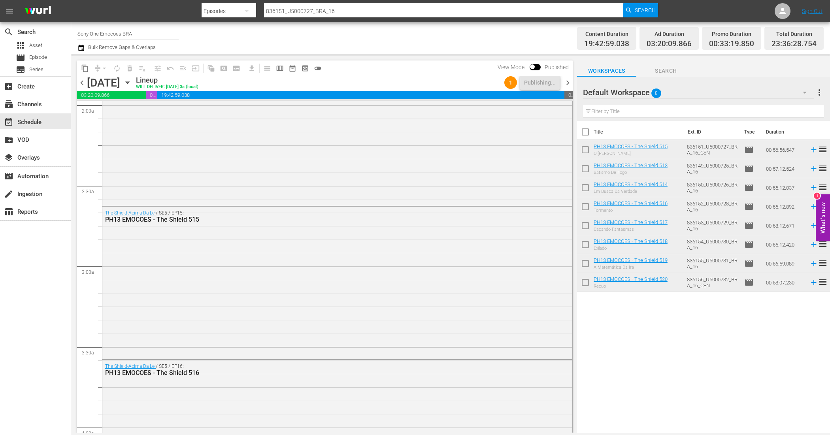
click at [569, 84] on span "chevron_right" at bounding box center [568, 83] width 10 height 10
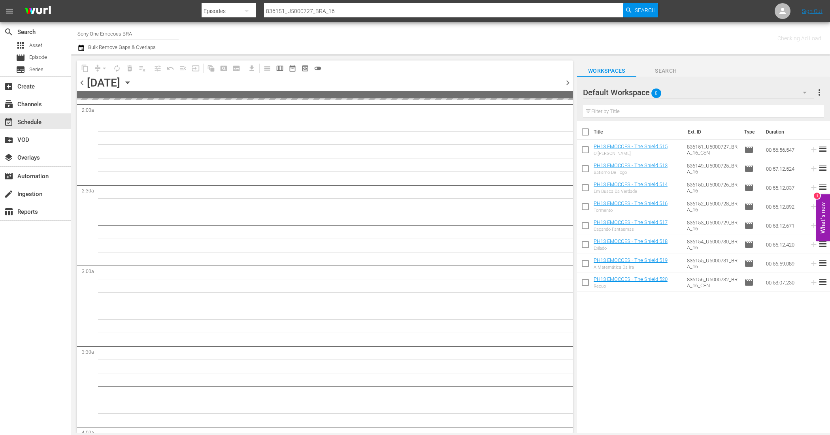
scroll to position [332, 0]
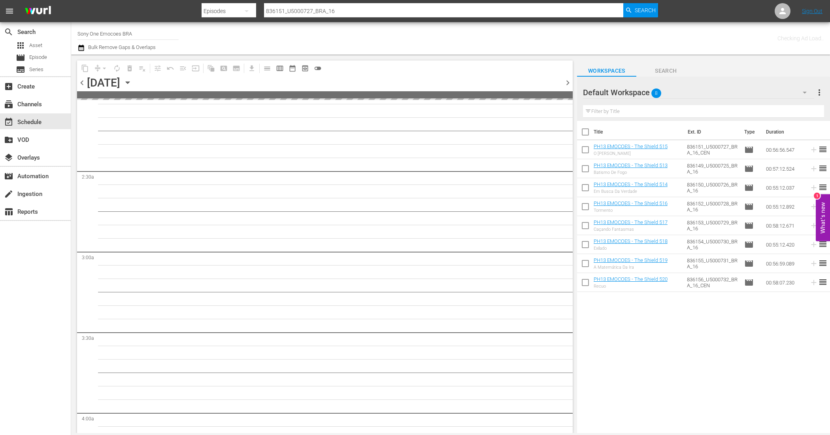
click at [587, 132] on input "checkbox" at bounding box center [585, 133] width 17 height 17
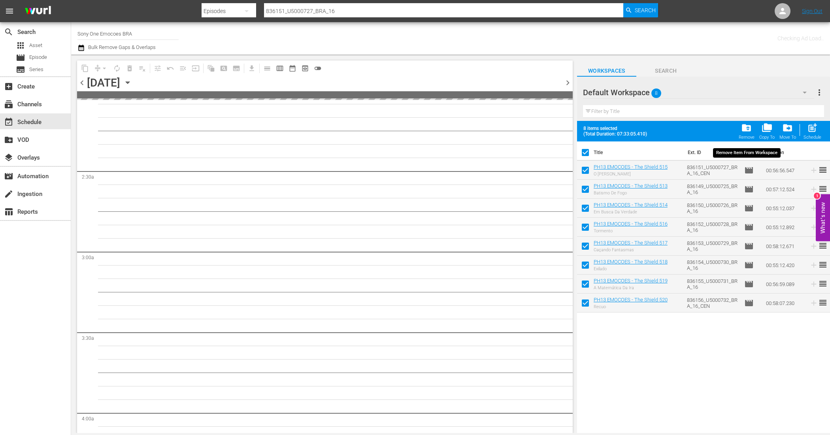
click at [744, 123] on span "folder_delete" at bounding box center [746, 127] width 11 height 11
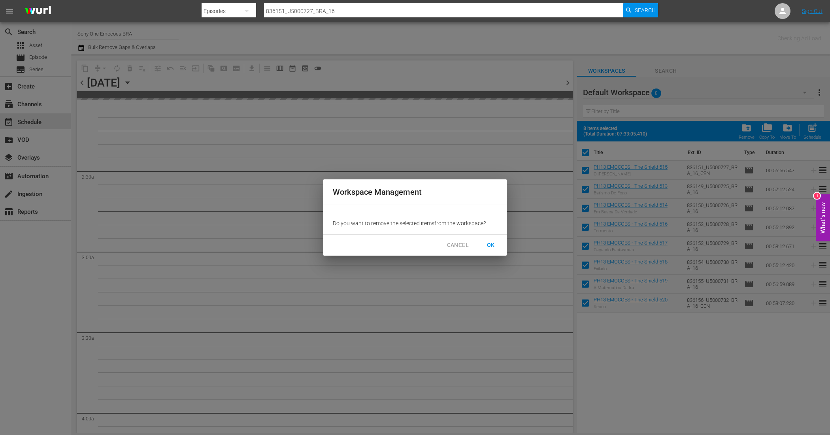
click at [490, 244] on span "OK" at bounding box center [490, 245] width 13 height 10
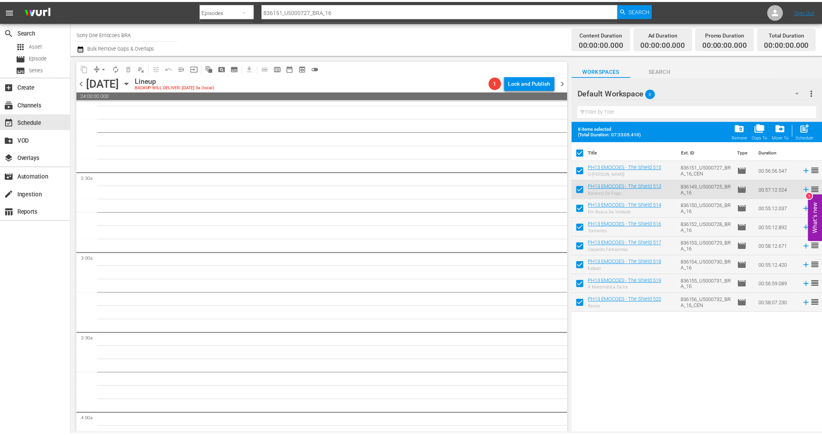
scroll to position [318, 0]
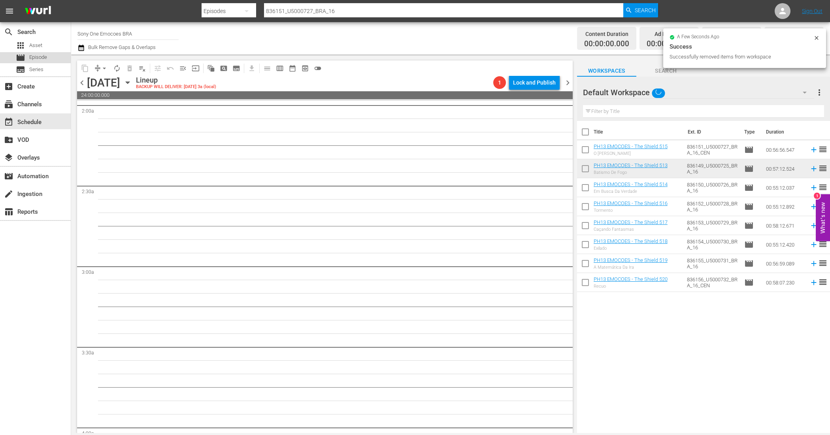
click at [51, 54] on div "movie Episode" at bounding box center [35, 57] width 71 height 11
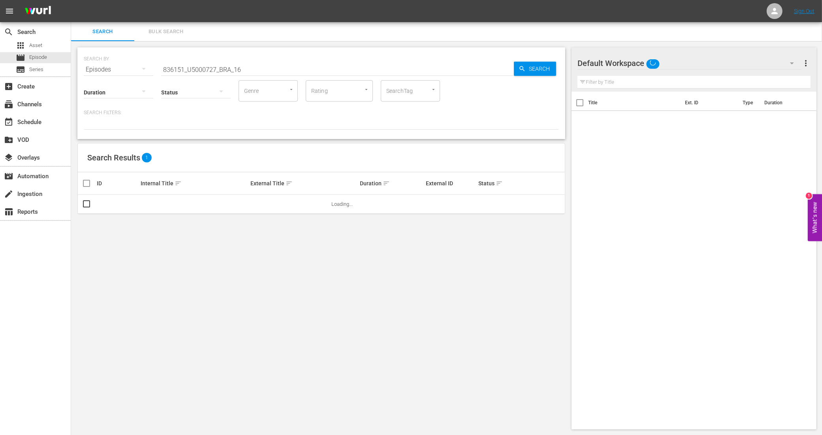
click at [160, 30] on span "Bulk Search" at bounding box center [166, 31] width 54 height 9
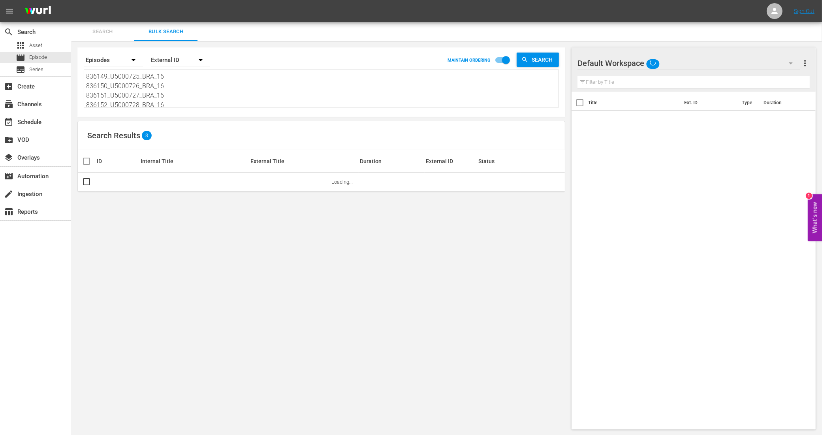
scroll to position [49, 0]
drag, startPoint x: 89, startPoint y: 75, endPoint x: 241, endPoint y: 128, distance: 160.5
click at [241, 128] on div "Search By Episodes Order By External ID MAINTAIN ORDERING Search 836149_U500072…" at bounding box center [321, 238] width 501 height 395
paste textarea "836157_U5000733_BRA_16 844778_U5000734_BRA_16_CEN 844779_U5000735_BRA_16 844780…"
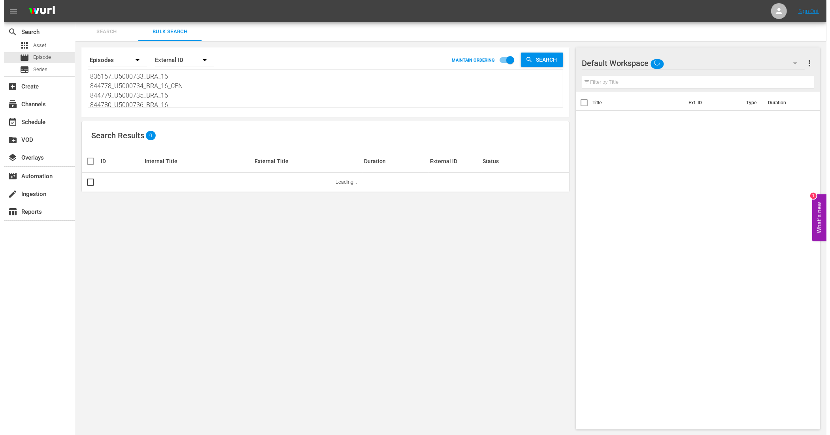
scroll to position [1, 0]
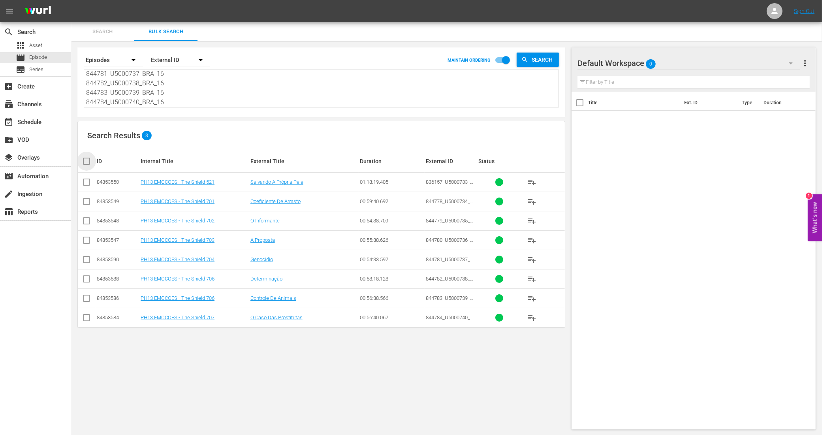
click at [87, 161] on input "checkbox" at bounding box center [90, 160] width 16 height 9
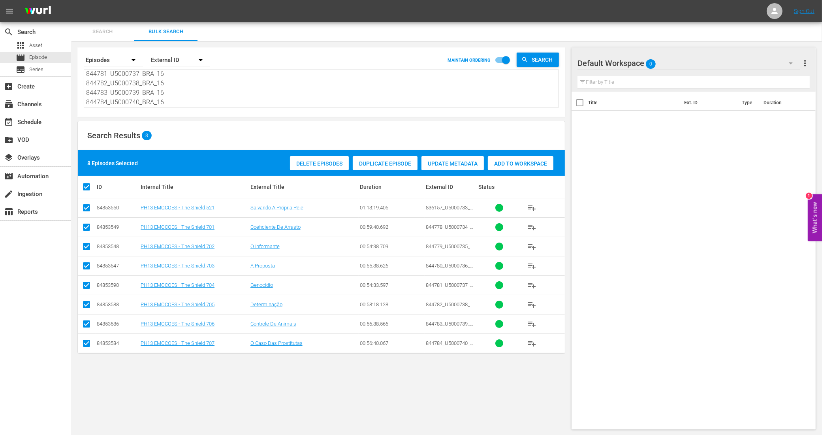
click at [502, 158] on div "Add to Workspace" at bounding box center [521, 163] width 66 height 15
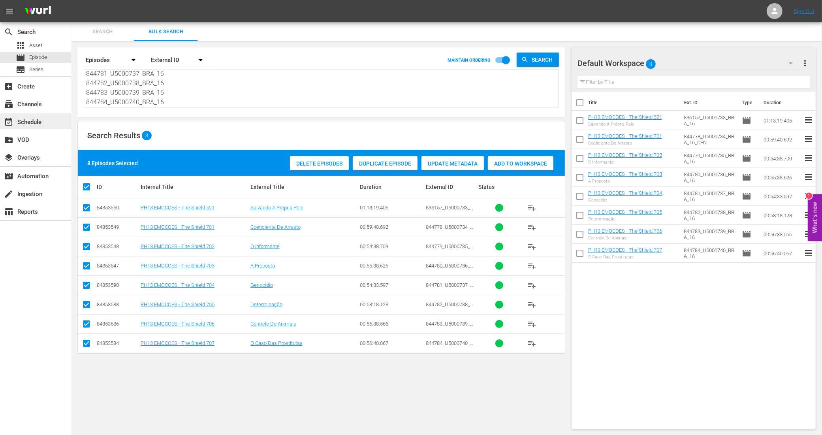
click at [36, 122] on div "event_available Schedule" at bounding box center [22, 120] width 44 height 7
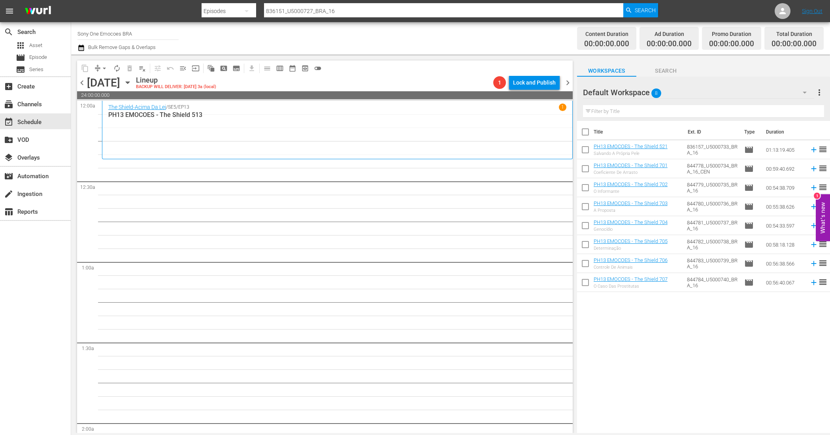
click at [587, 134] on input "checkbox" at bounding box center [585, 133] width 17 height 17
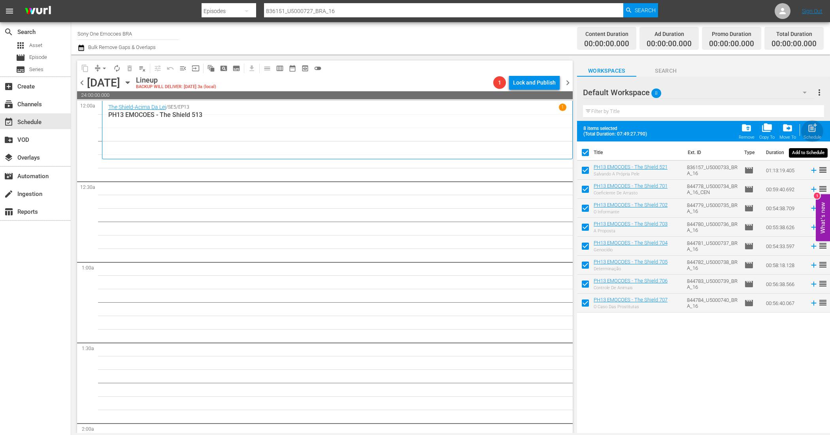
click at [814, 128] on span "post_add" at bounding box center [812, 127] width 11 height 11
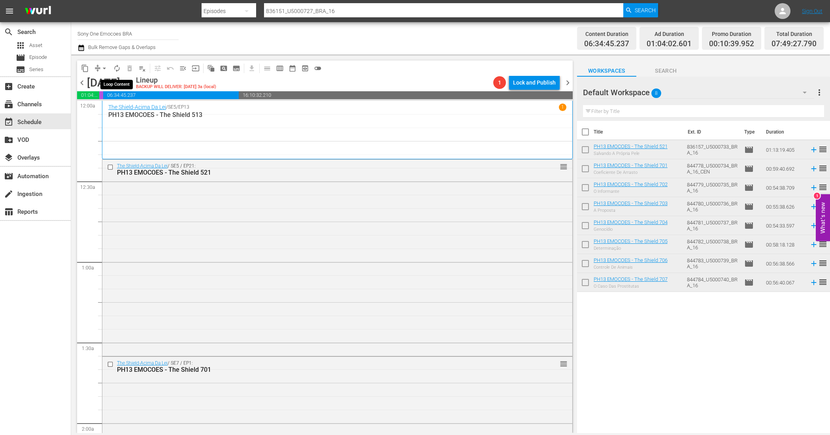
click at [117, 66] on span "autorenew_outlined" at bounding box center [117, 68] width 8 height 8
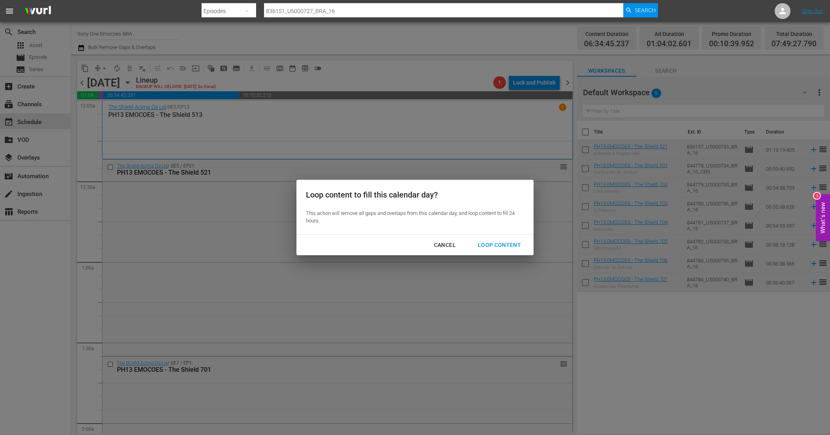
click at [513, 247] on div "Loop Content" at bounding box center [499, 245] width 56 height 10
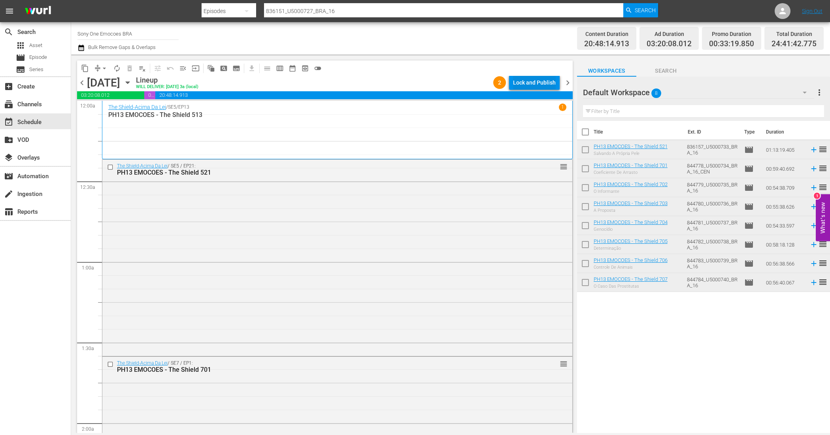
click at [545, 83] on div "Lock and Publish" at bounding box center [534, 82] width 43 height 14
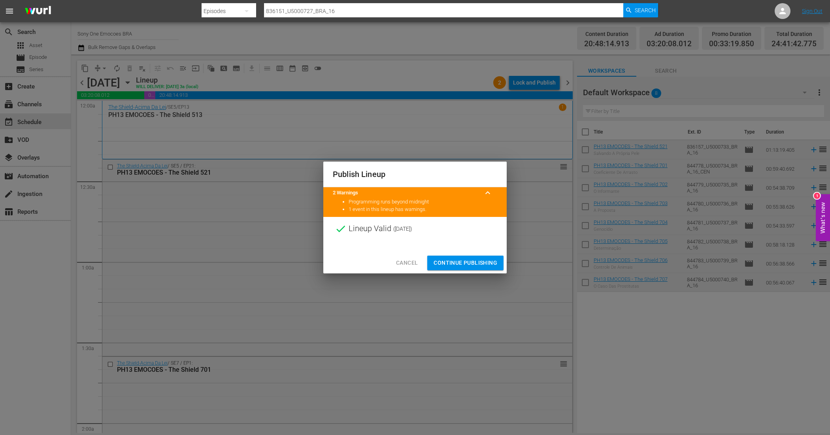
click at [468, 260] on span "Continue Publishing" at bounding box center [465, 263] width 64 height 10
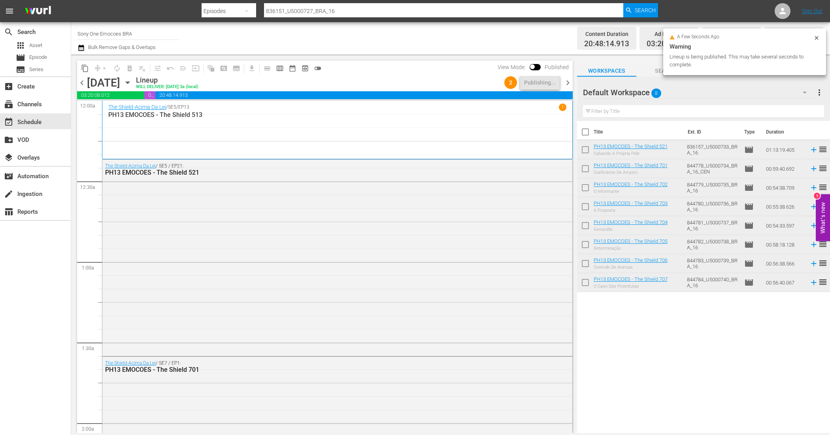
click at [585, 133] on input "checkbox" at bounding box center [585, 133] width 17 height 17
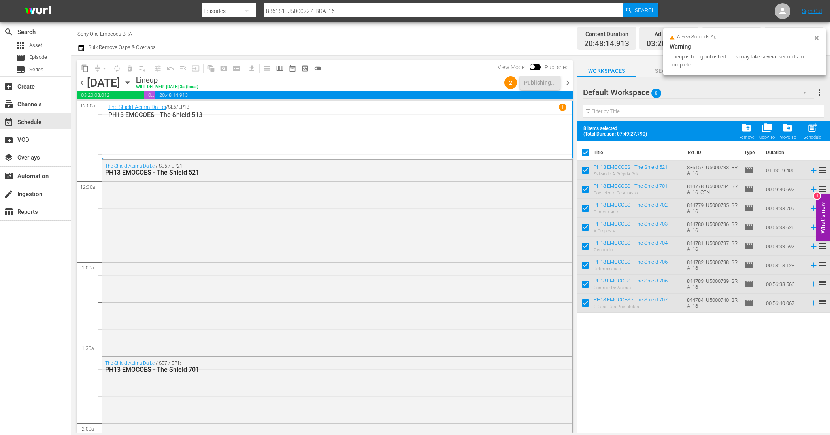
click at [742, 128] on span "folder_delete" at bounding box center [746, 127] width 11 height 11
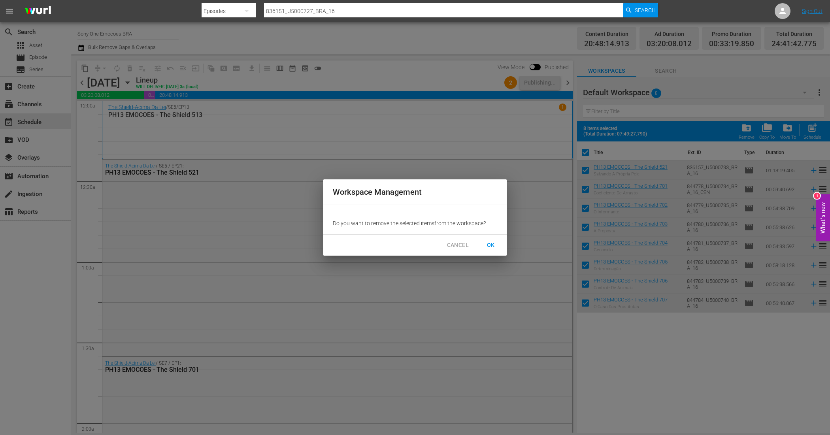
click at [493, 241] on span "OK" at bounding box center [490, 245] width 13 height 10
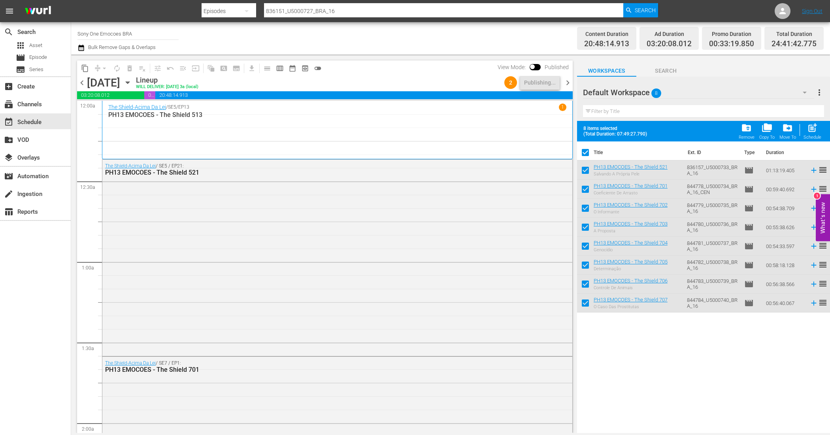
click at [566, 83] on span "chevron_right" at bounding box center [568, 83] width 10 height 10
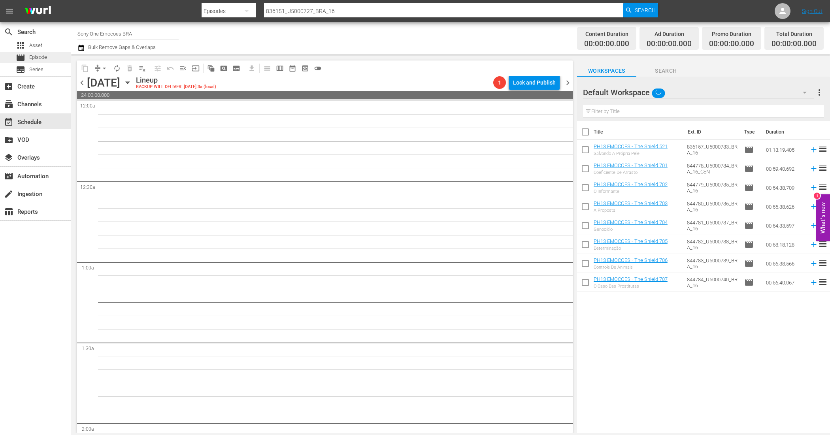
click at [32, 56] on span "Episode" at bounding box center [38, 57] width 18 height 8
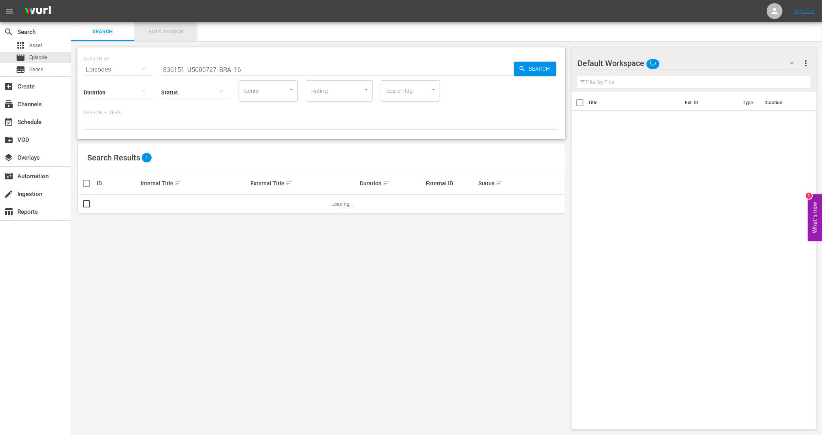
click at [168, 34] on span "Bulk Search" at bounding box center [166, 31] width 54 height 9
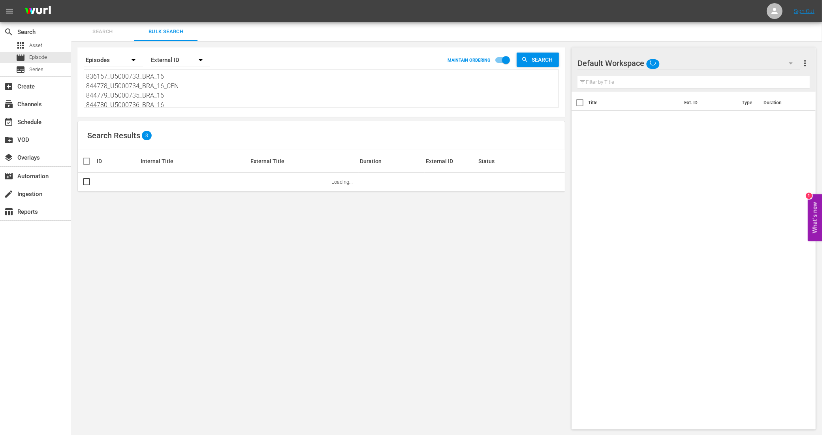
scroll to position [49, 0]
drag, startPoint x: 92, startPoint y: 79, endPoint x: 281, endPoint y: 153, distance: 203.1
click at [280, 152] on div "Search By Episodes Order By External ID MAINTAIN ORDERING Search 836157_U500073…" at bounding box center [321, 238] width 501 height 395
paste textarea "844785_U5000741_BRA_16 844786_U5000742_BRA_16 844787_U5000743_BRA_16 844788_U50…"
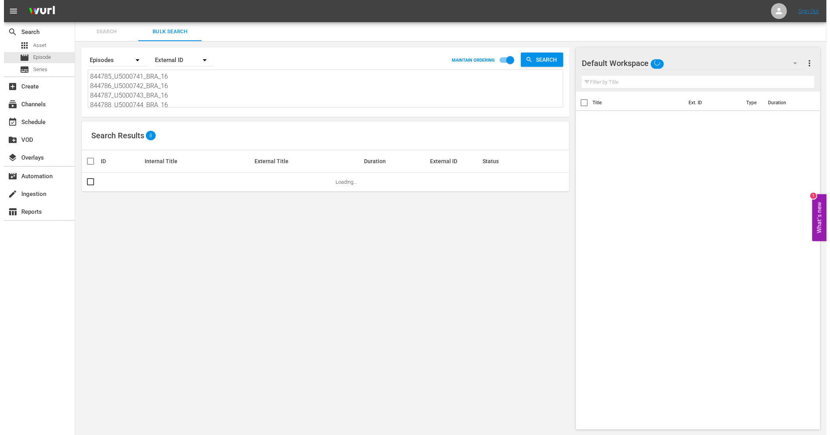
scroll to position [1, 0]
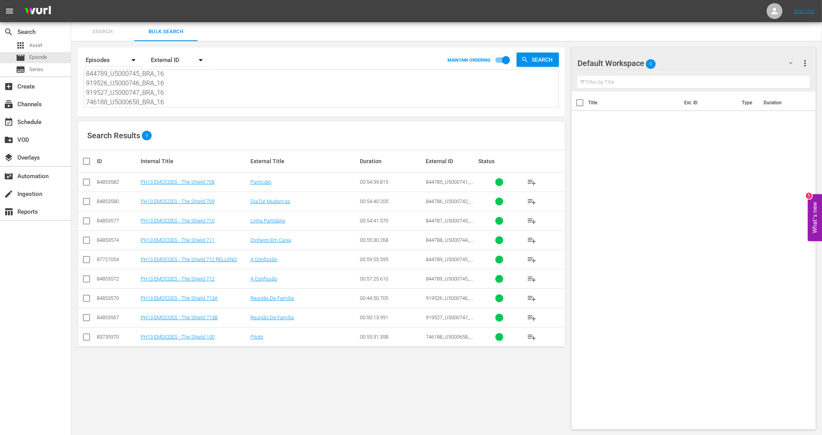
click at [83, 180] on input "checkbox" at bounding box center [86, 183] width 9 height 9
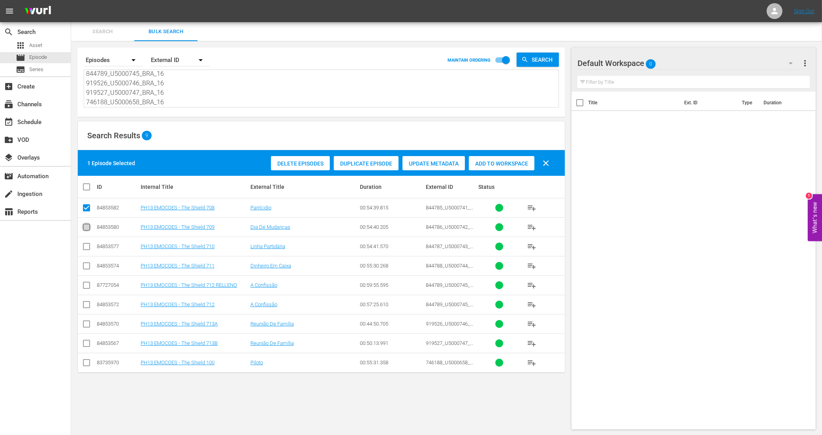
click at [83, 230] on input "checkbox" at bounding box center [86, 228] width 9 height 9
click at [87, 249] on input "checkbox" at bounding box center [86, 247] width 9 height 9
click at [85, 266] on input "checkbox" at bounding box center [86, 267] width 9 height 9
click at [87, 307] on input "checkbox" at bounding box center [86, 305] width 9 height 9
click at [88, 325] on input "checkbox" at bounding box center [86, 325] width 9 height 9
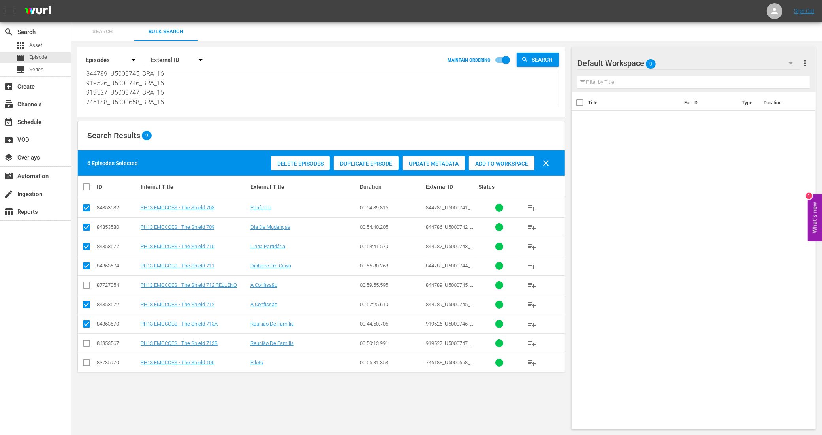
click at [86, 346] on input "checkbox" at bounding box center [86, 344] width 9 height 9
click at [87, 361] on input "checkbox" at bounding box center [86, 363] width 9 height 9
click at [508, 162] on span "Add to Workspace" at bounding box center [502, 163] width 66 height 6
click at [30, 120] on div "event_available Schedule" at bounding box center [22, 120] width 44 height 7
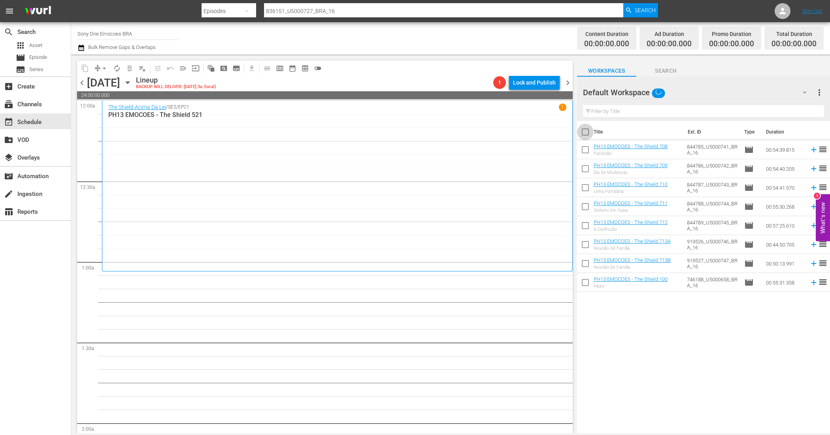
click at [587, 135] on input "checkbox" at bounding box center [585, 133] width 17 height 17
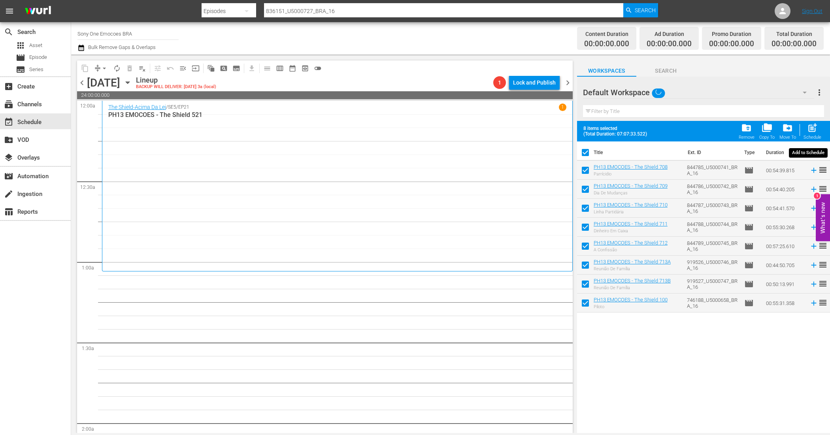
click at [811, 128] on span "post_add" at bounding box center [812, 127] width 11 height 11
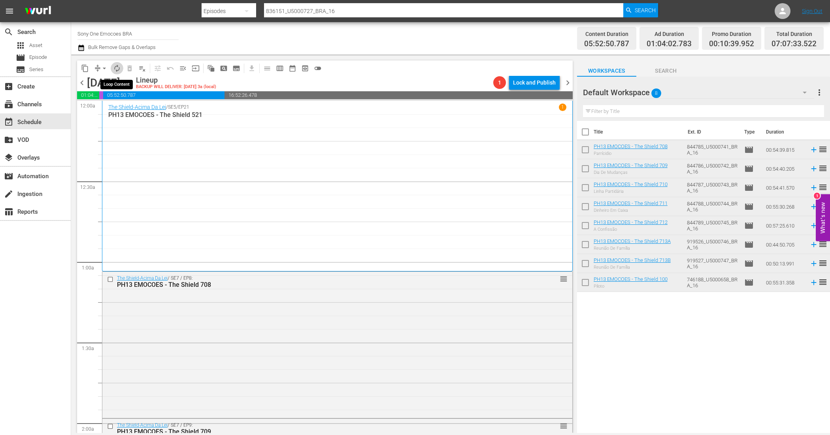
click at [117, 68] on span "autorenew_outlined" at bounding box center [117, 68] width 8 height 8
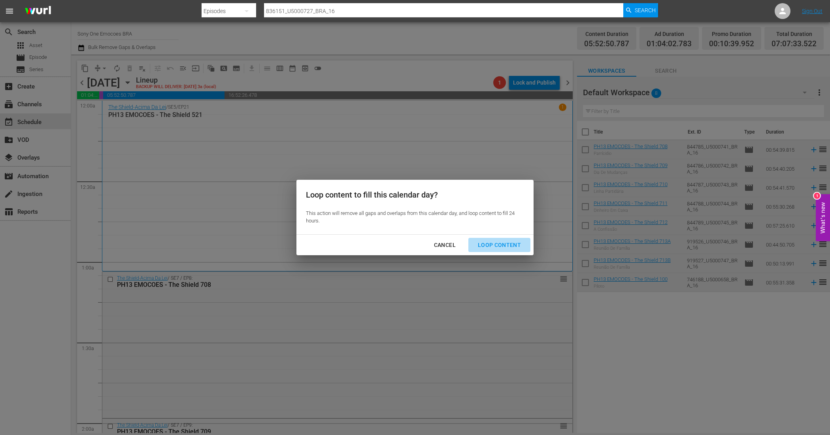
click at [500, 245] on div "Loop Content" at bounding box center [499, 245] width 56 height 10
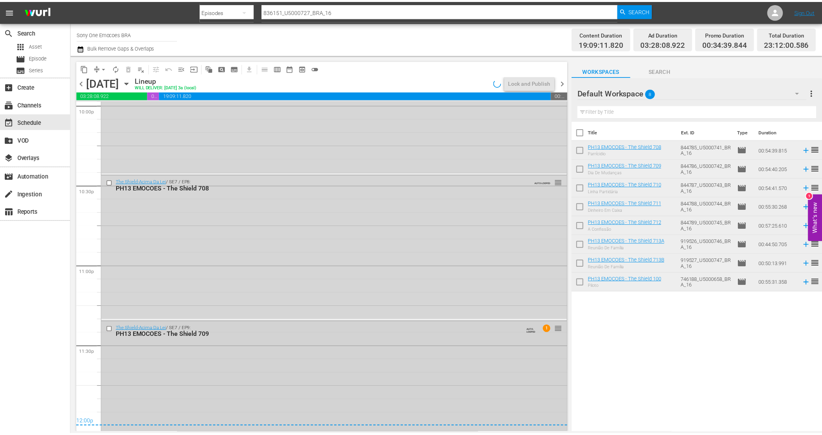
scroll to position [3577, 0]
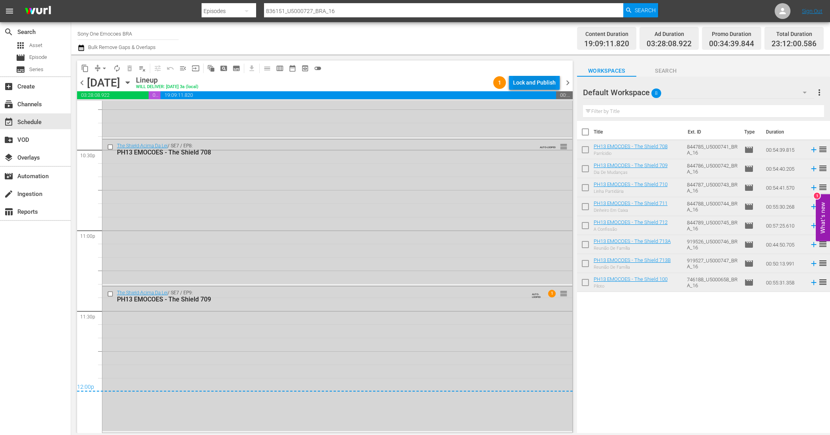
click at [548, 76] on div "Lock and Publish" at bounding box center [534, 82] width 43 height 14
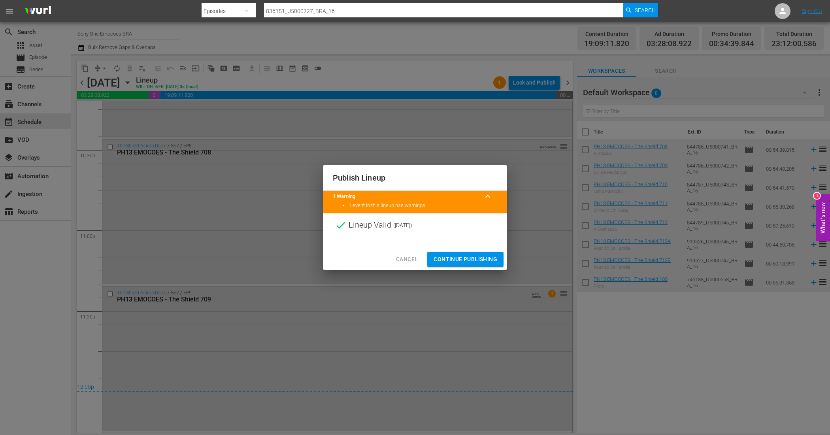
click at [462, 262] on span "Continue Publishing" at bounding box center [465, 259] width 64 height 10
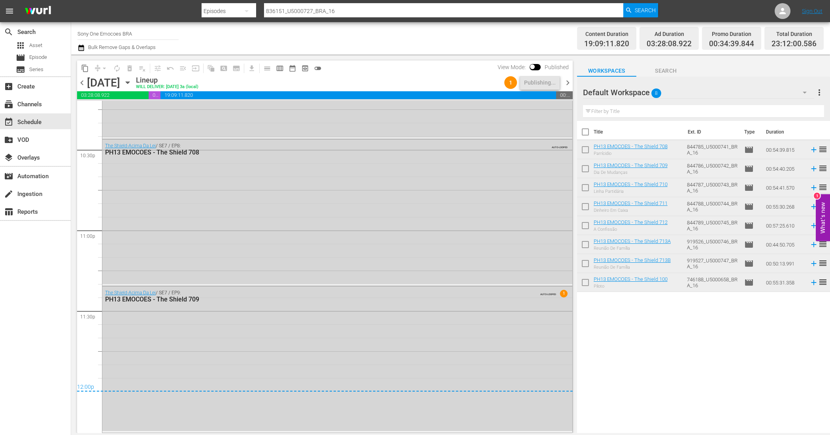
click at [585, 136] on input "checkbox" at bounding box center [585, 133] width 17 height 17
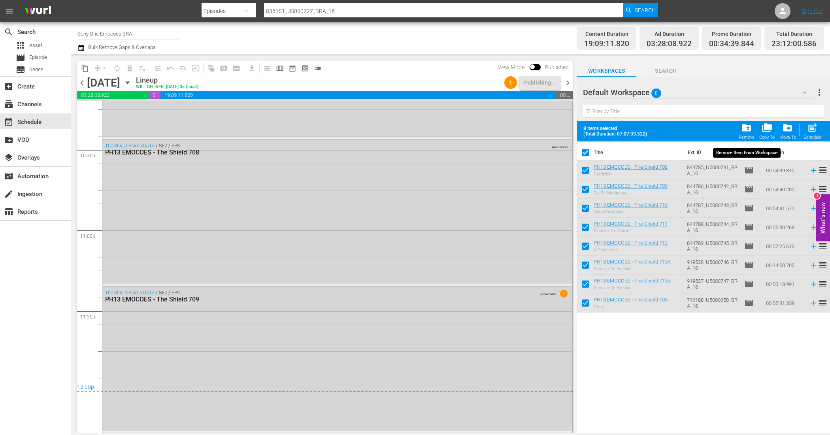
click at [741, 128] on span "folder_delete" at bounding box center [746, 127] width 11 height 11
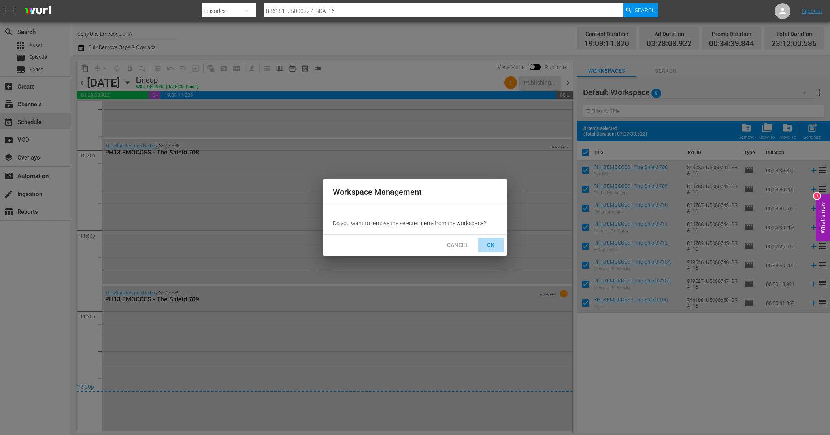
click at [485, 241] on span "OK" at bounding box center [490, 245] width 13 height 10
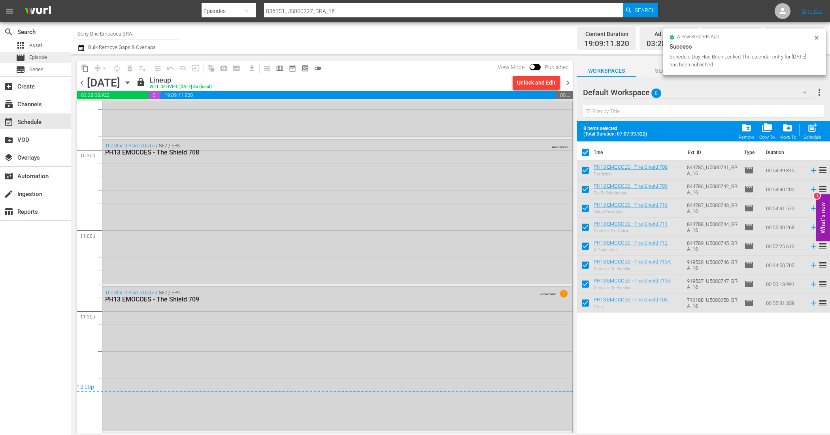
click at [36, 58] on span "Episode" at bounding box center [38, 57] width 18 height 8
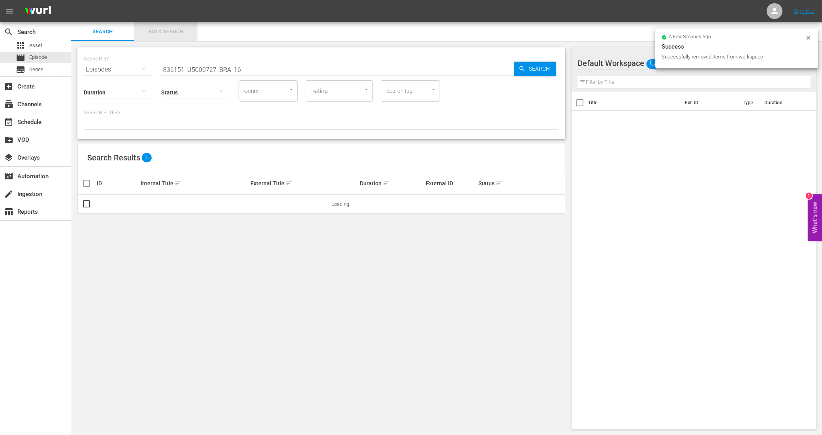
click at [182, 34] on span "Bulk Search" at bounding box center [166, 31] width 54 height 9
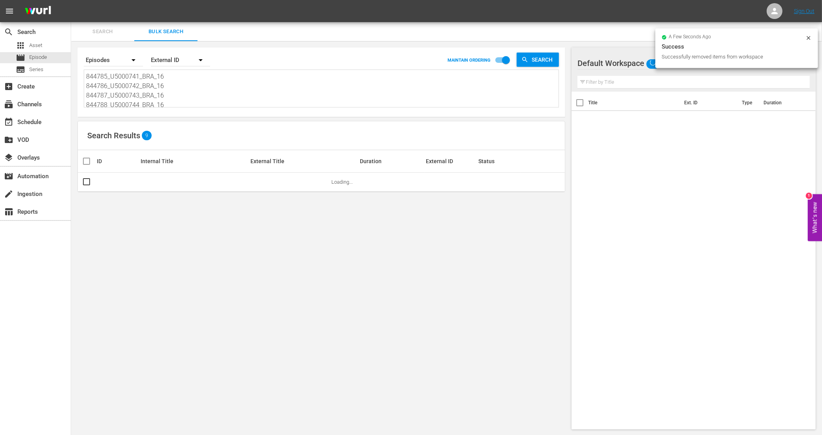
scroll to position [49, 0]
drag, startPoint x: 86, startPoint y: 74, endPoint x: 291, endPoint y: 132, distance: 212.9
click at [288, 132] on div "Search By Episodes Order By External ID MAINTAIN ORDERING Search 844785_U500074…" at bounding box center [321, 238] width 501 height 395
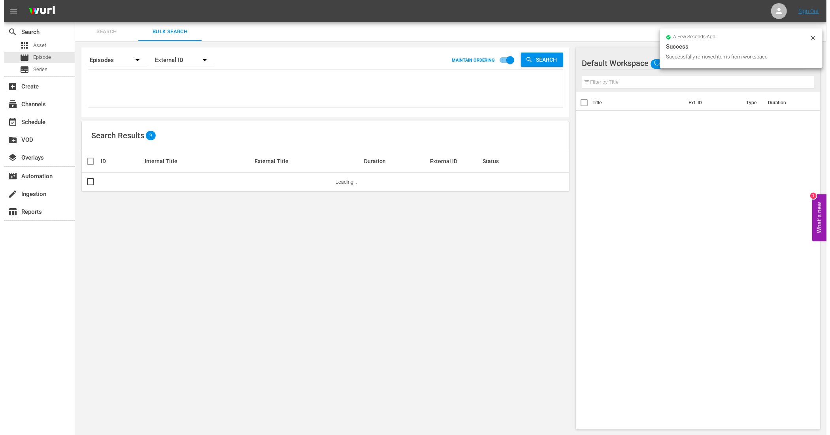
scroll to position [0, 0]
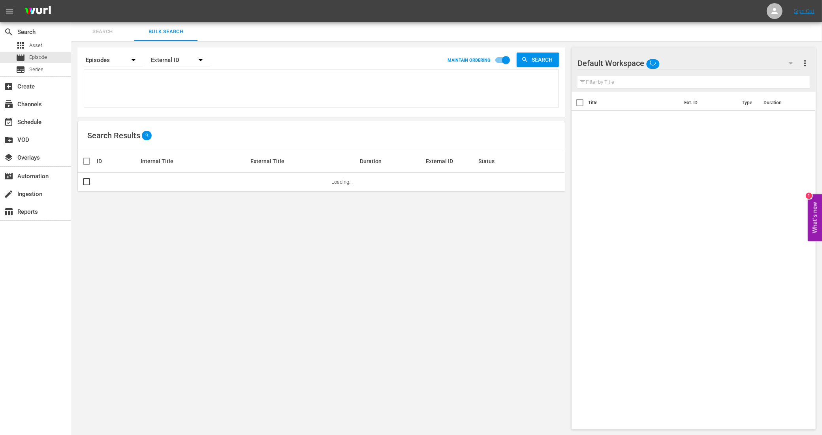
paste textarea "746189_U5000659_BRA_16 746190_U5000660_BRA_16 746191_U5000661_BRA_16 746192_U50…"
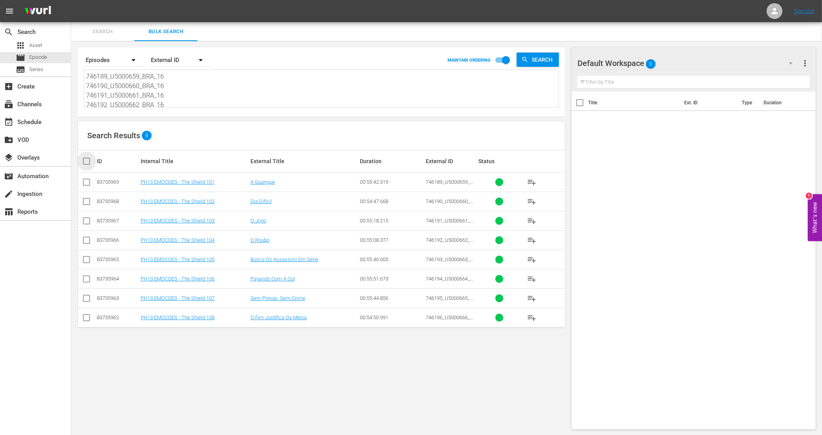
click at [90, 160] on input "checkbox" at bounding box center [90, 160] width 16 height 9
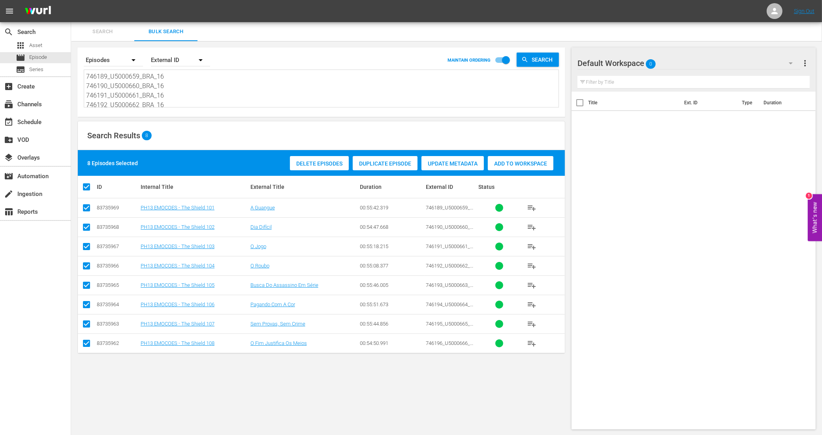
click at [516, 163] on span "Add to Workspace" at bounding box center [521, 163] width 66 height 6
click at [37, 124] on div "event_available Schedule" at bounding box center [22, 120] width 44 height 7
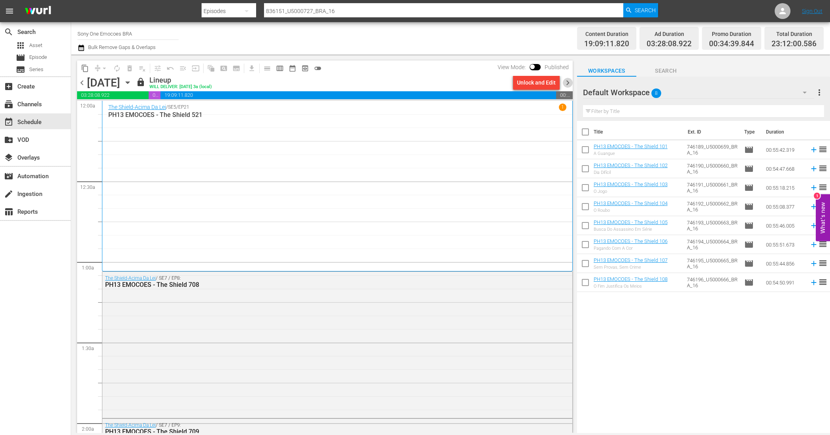
click at [567, 83] on span "chevron_right" at bounding box center [568, 83] width 10 height 10
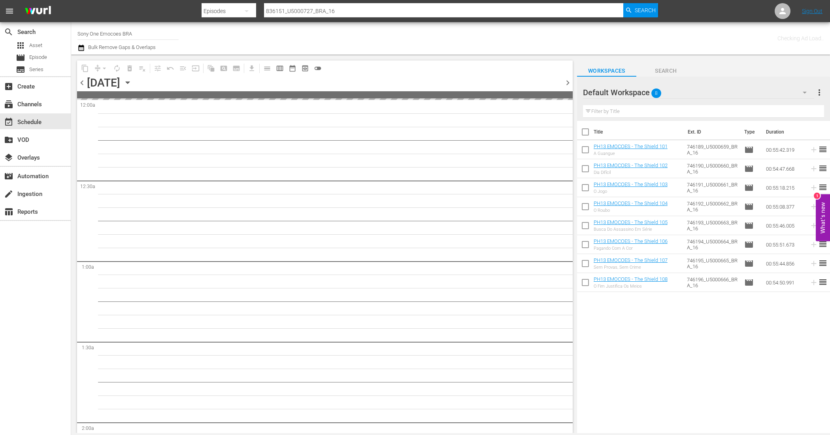
click at [580, 131] on input "checkbox" at bounding box center [585, 133] width 17 height 17
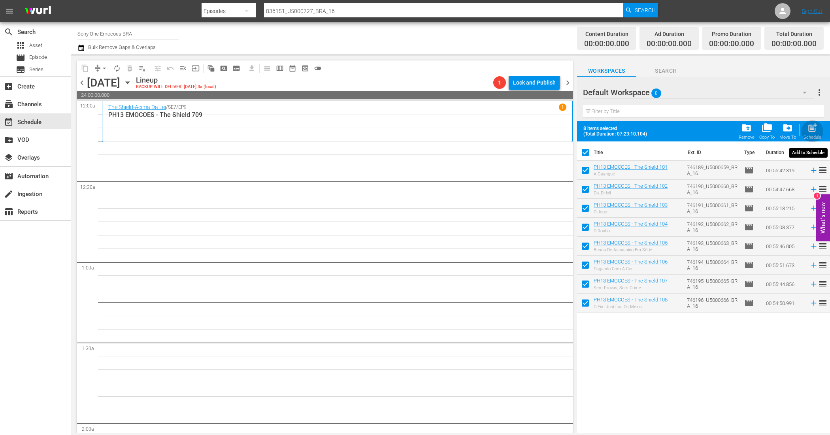
click at [810, 131] on span "post_add" at bounding box center [812, 127] width 11 height 11
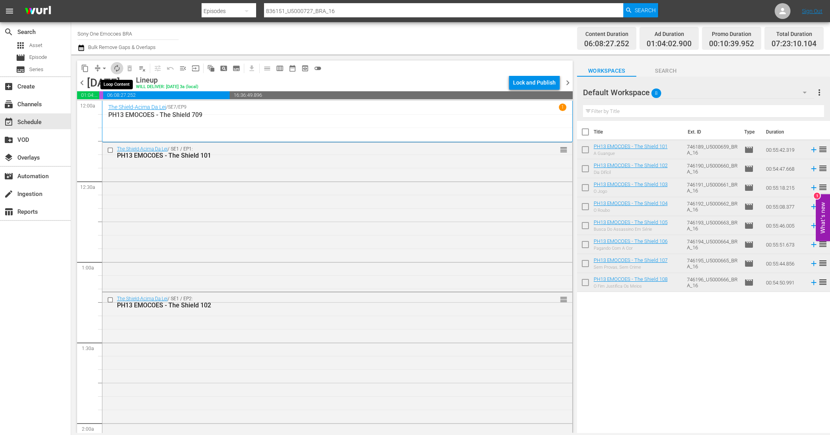
click at [116, 69] on span "autorenew_outlined" at bounding box center [117, 68] width 8 height 8
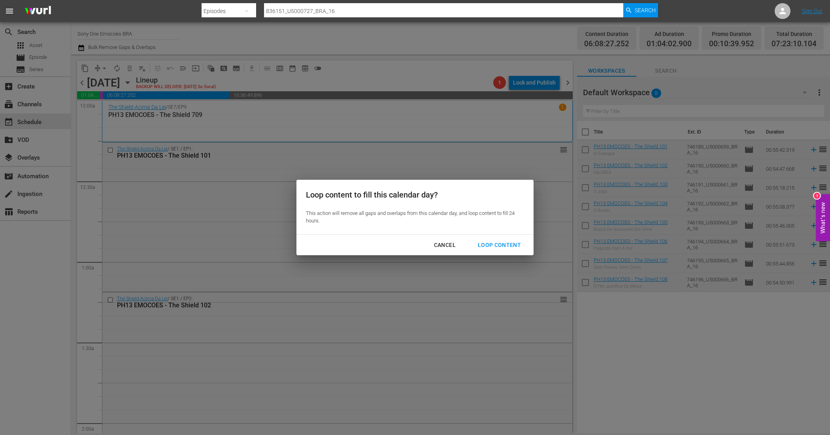
click at [501, 244] on div "Loop Content" at bounding box center [499, 245] width 56 height 10
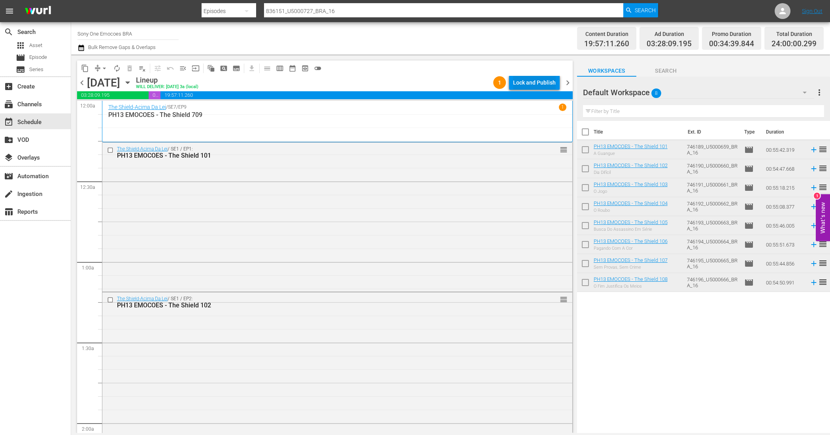
click at [550, 78] on div "Lock and Publish" at bounding box center [534, 82] width 43 height 14
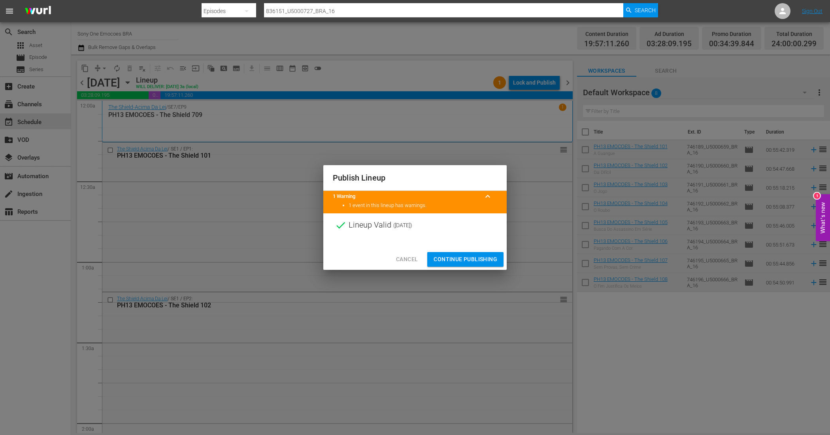
click at [485, 256] on span "Continue Publishing" at bounding box center [465, 259] width 64 height 10
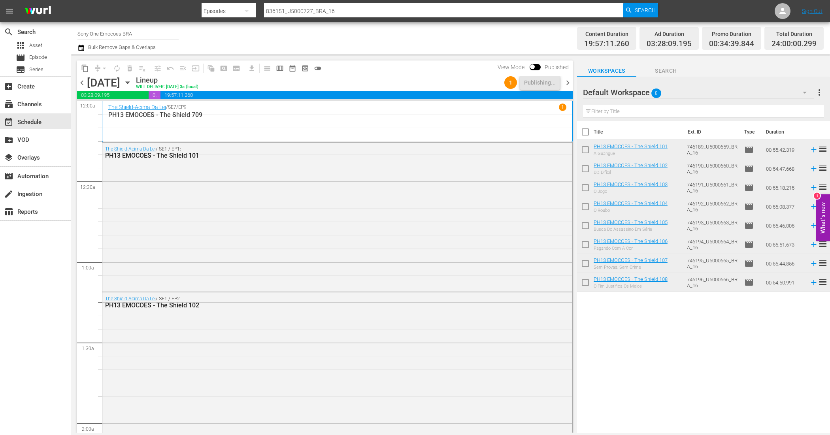
click at [79, 48] on icon "button" at bounding box center [81, 47] width 8 height 9
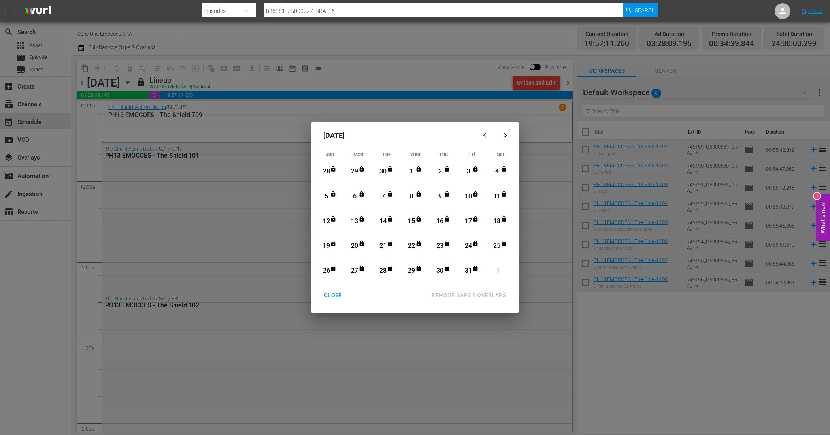
click at [484, 132] on button "button" at bounding box center [485, 135] width 19 height 19
click at [484, 132] on icon "button" at bounding box center [486, 135] width 6 height 6
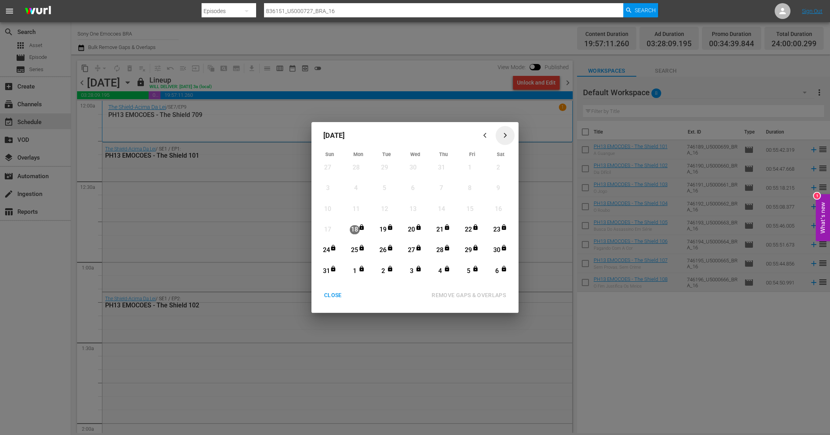
click at [502, 135] on icon "button" at bounding box center [505, 135] width 6 height 6
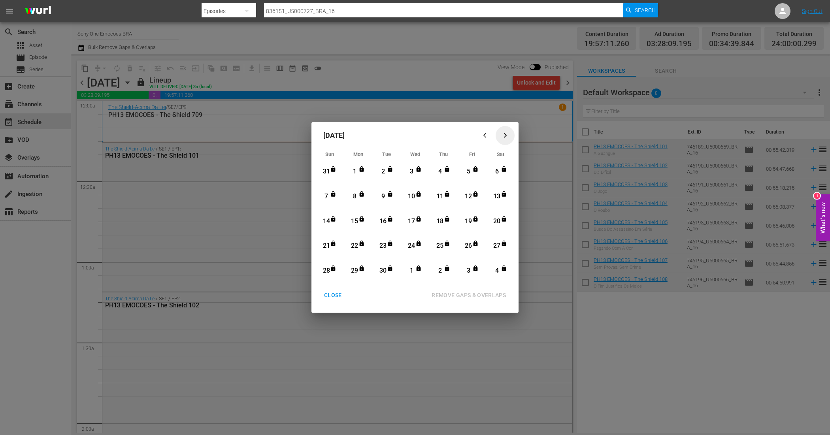
click at [503, 134] on icon "button" at bounding box center [505, 135] width 6 height 6
click at [334, 295] on div "CLOSE" at bounding box center [333, 295] width 30 height 10
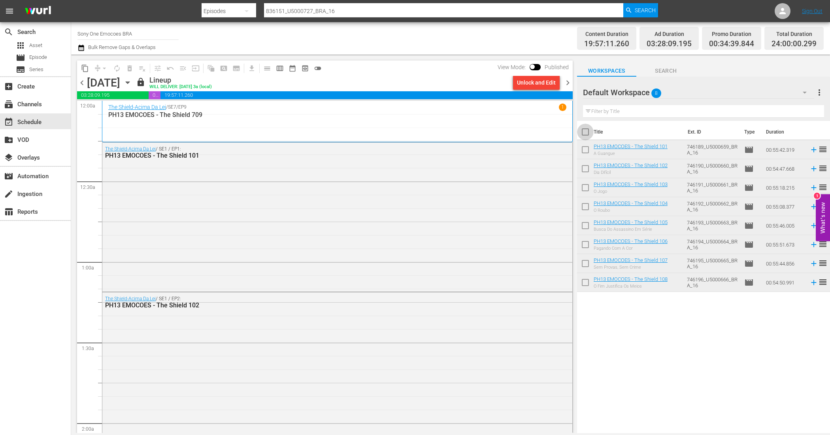
click at [585, 132] on input "checkbox" at bounding box center [585, 133] width 17 height 17
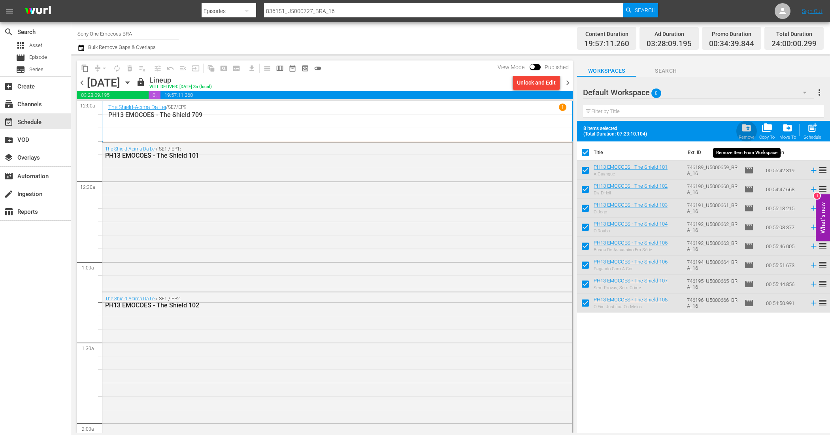
click at [745, 132] on span "folder_delete" at bounding box center [746, 127] width 11 height 11
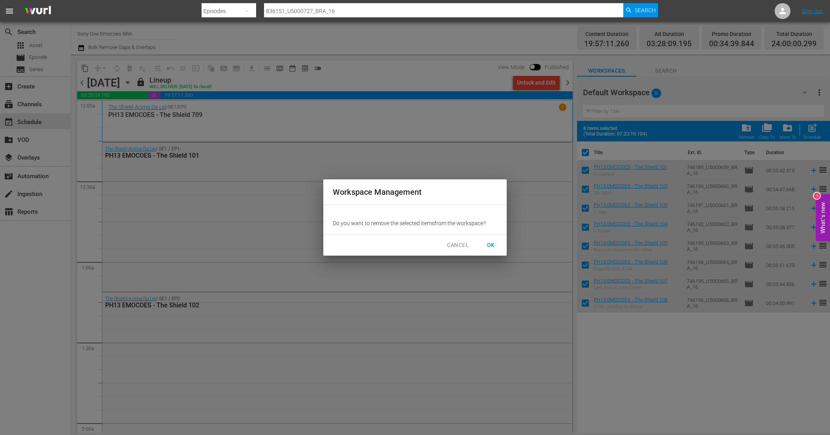
click at [486, 244] on span "OK" at bounding box center [490, 245] width 13 height 10
